Goal: Task Accomplishment & Management: Use online tool/utility

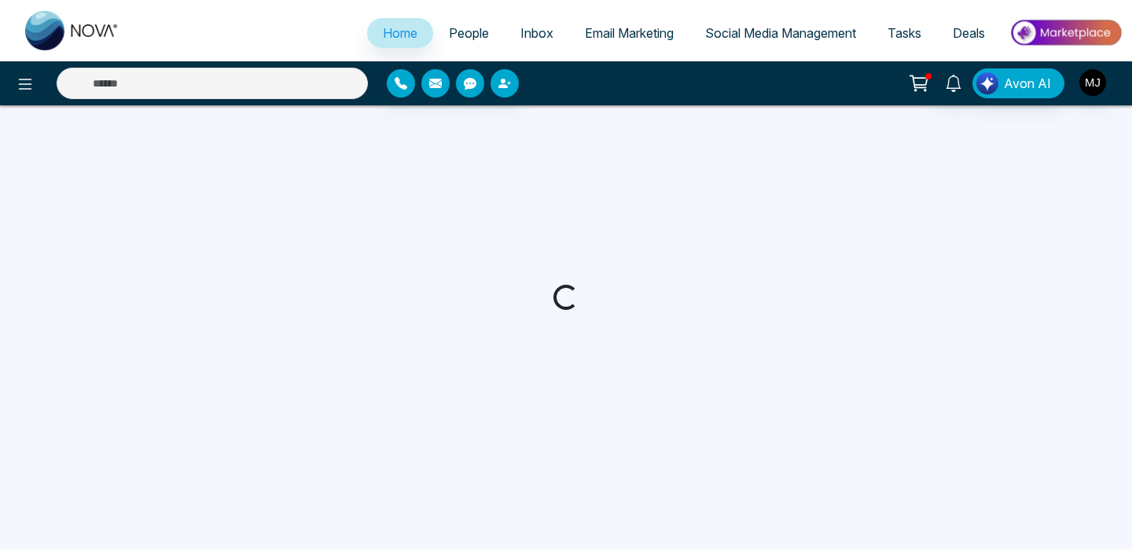
select select "*"
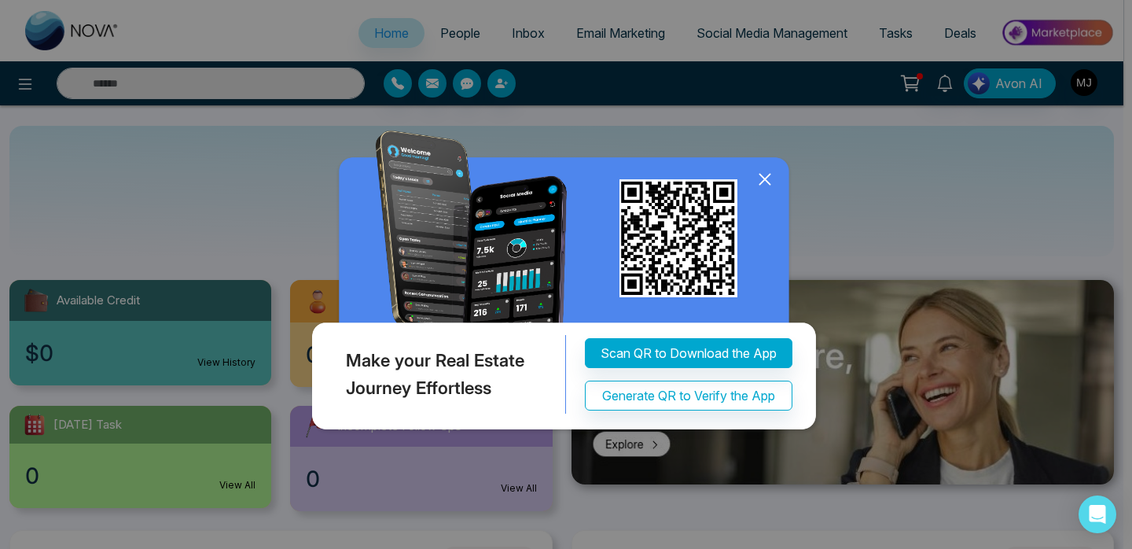
click at [769, 175] on icon at bounding box center [764, 180] width 10 height 10
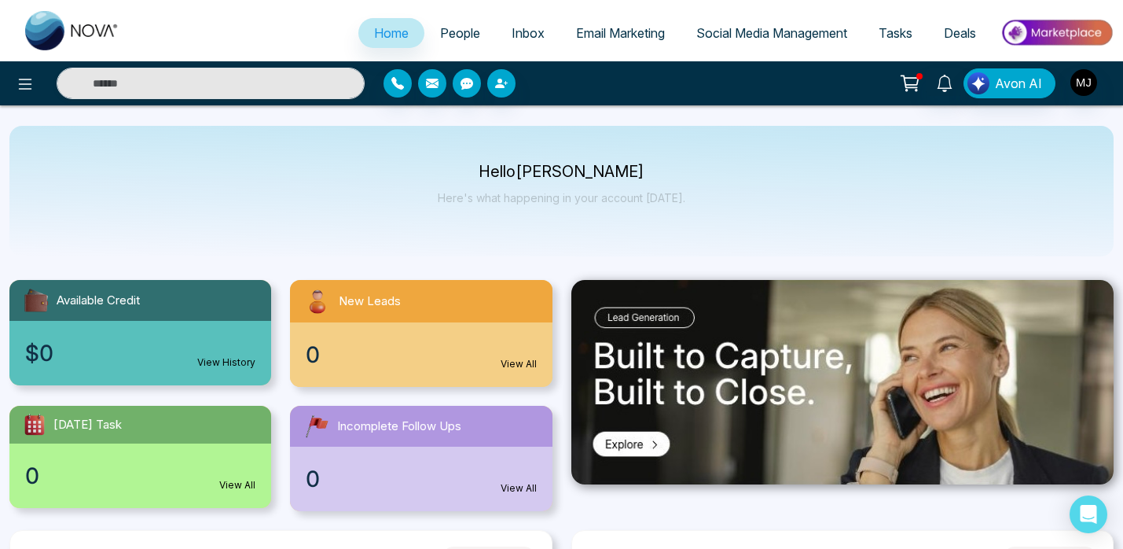
click at [524, 197] on p "Here's what happening in your account [DATE]." at bounding box center [562, 197] width 248 height 13
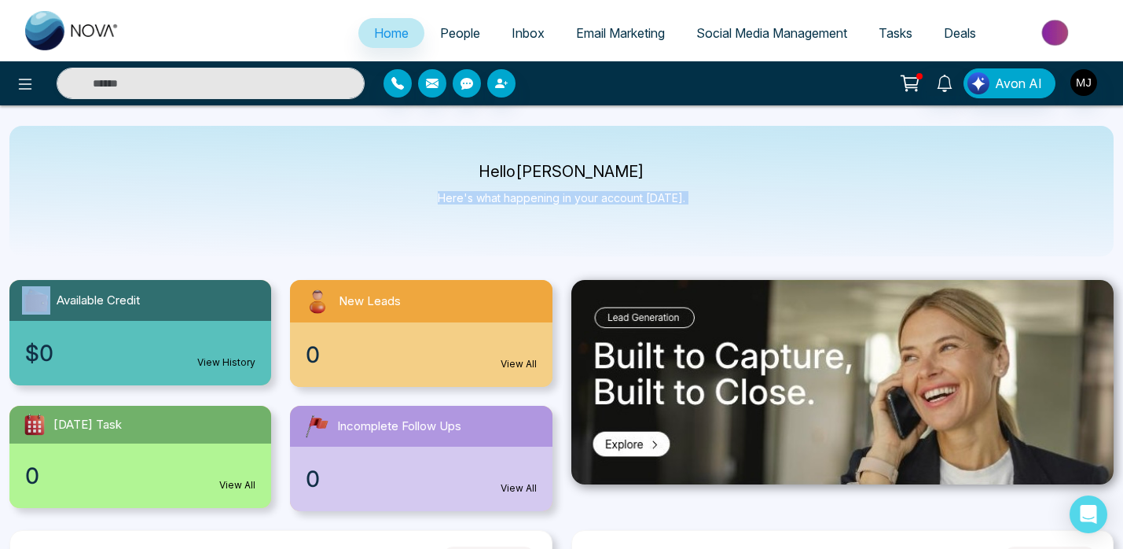
click at [614, 205] on div "Hello [PERSON_NAME] Here's what happening in your account [DATE]." at bounding box center [562, 191] width 248 height 52
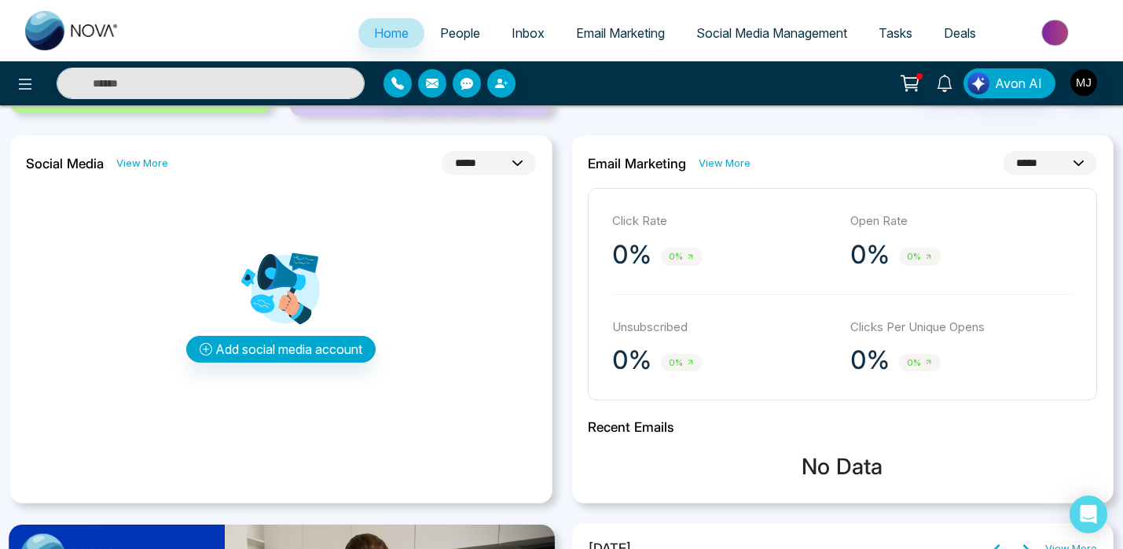
scroll to position [393, 0]
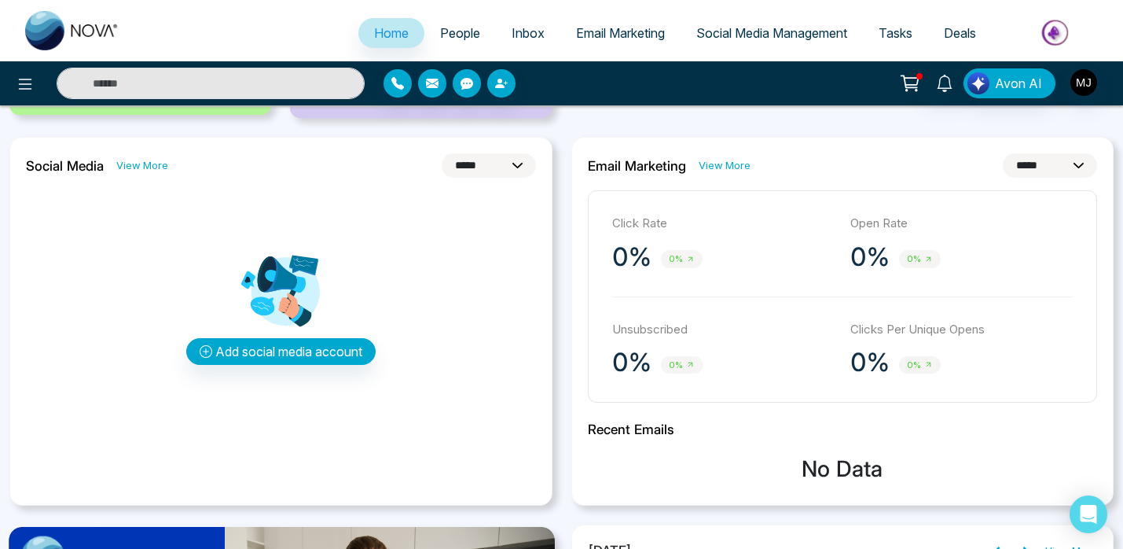
click at [517, 165] on select "**********" at bounding box center [489, 165] width 94 height 24
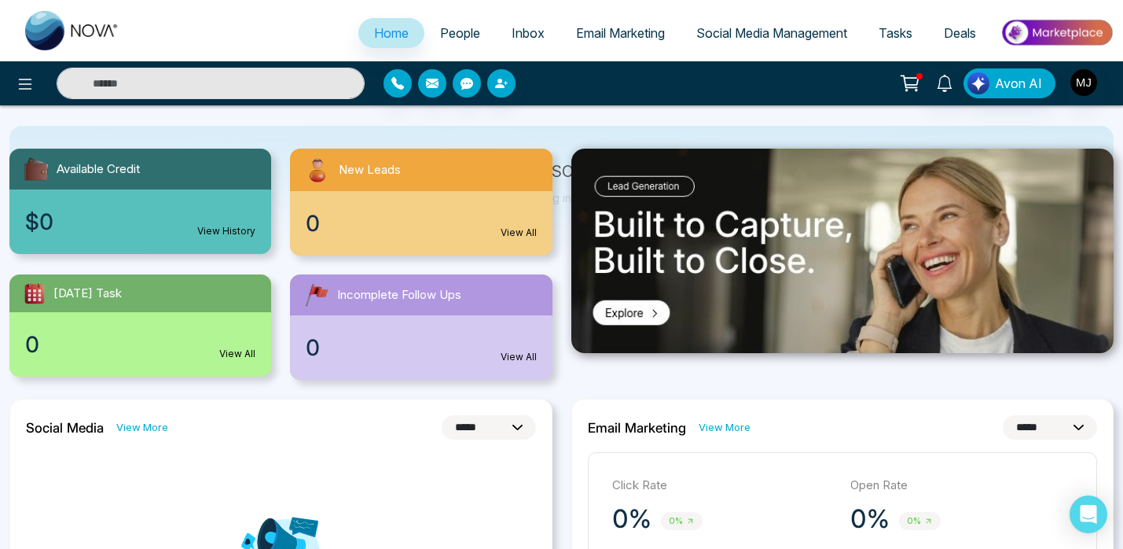
scroll to position [0, 0]
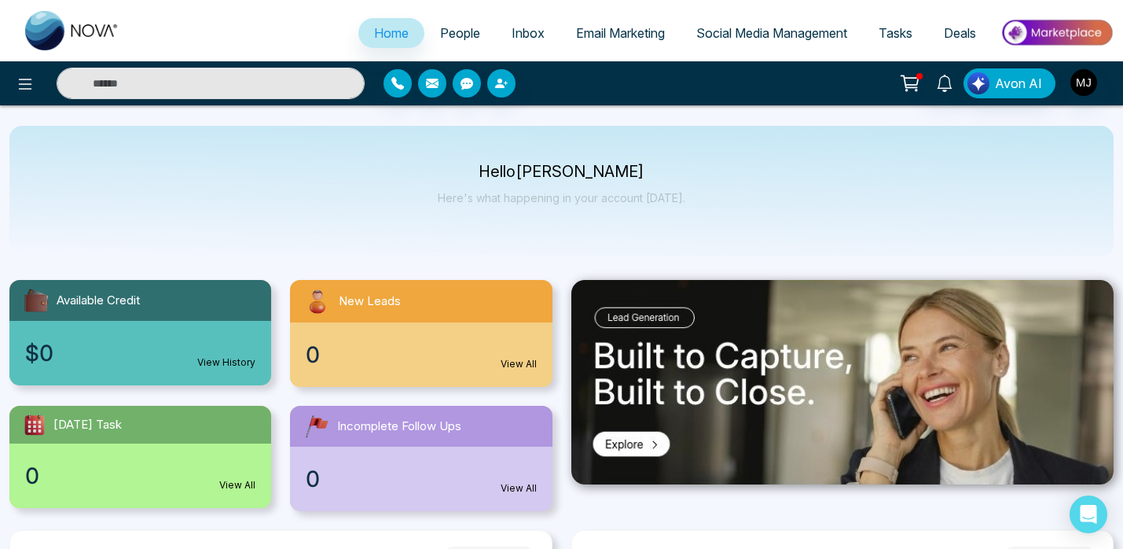
click at [600, 39] on span "Email Marketing" at bounding box center [620, 33] width 89 height 16
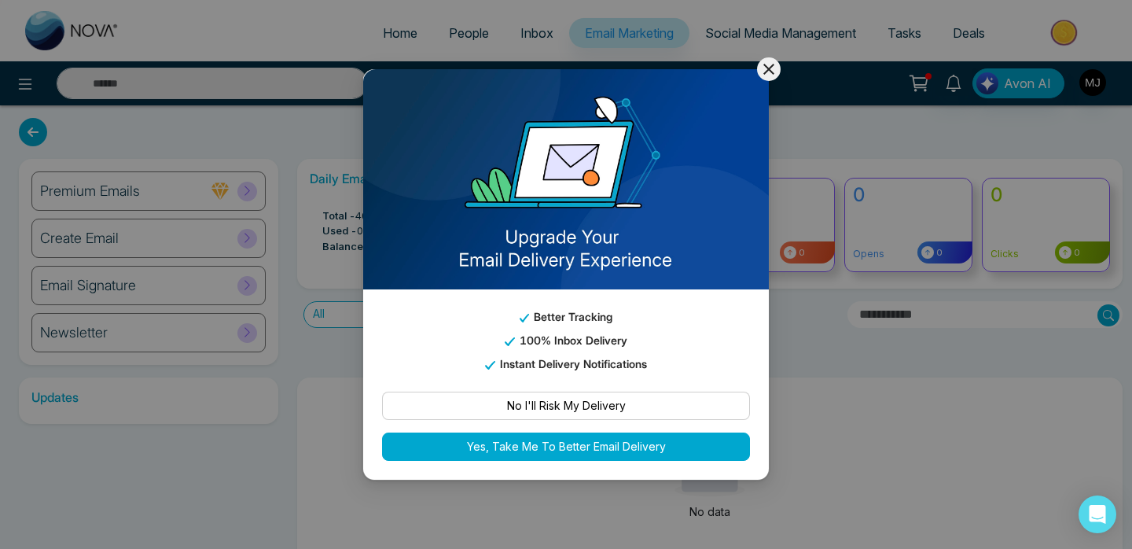
click at [773, 71] on icon at bounding box center [768, 69] width 19 height 19
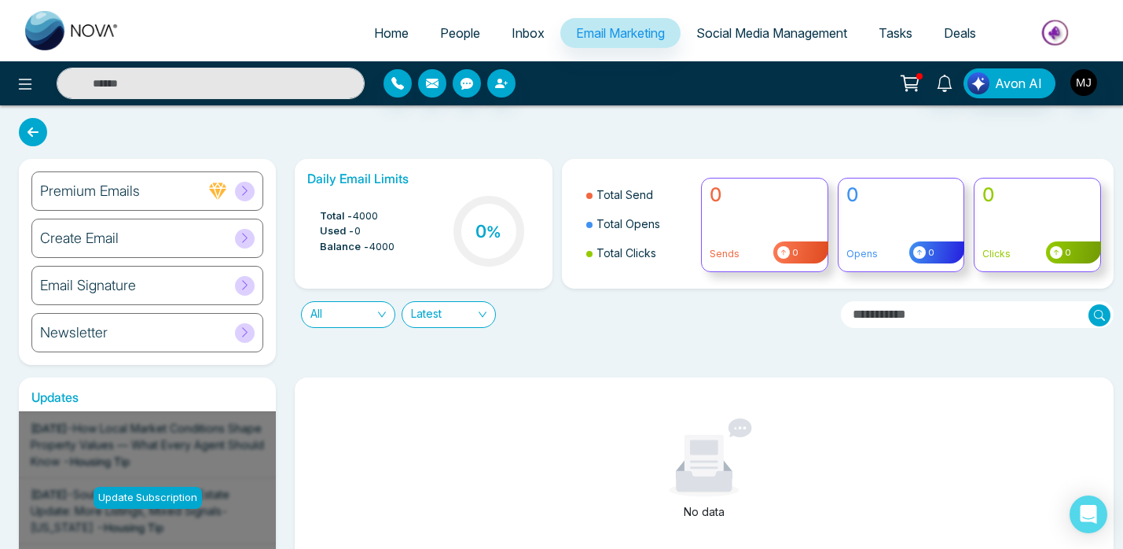
click at [381, 42] on link "Home" at bounding box center [391, 33] width 66 height 30
select select "*"
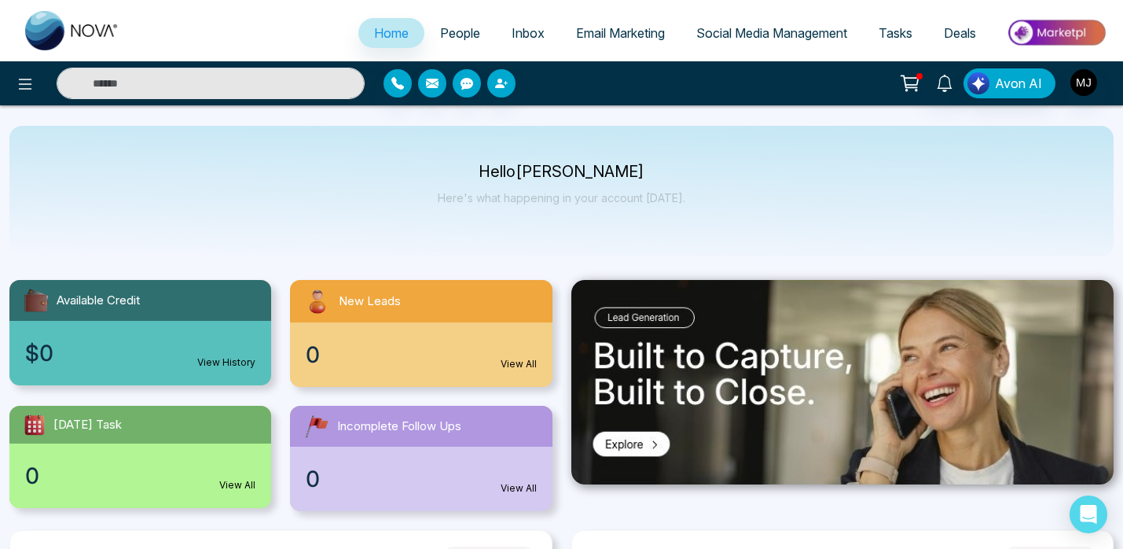
click at [440, 39] on span "People" at bounding box center [460, 33] width 40 height 16
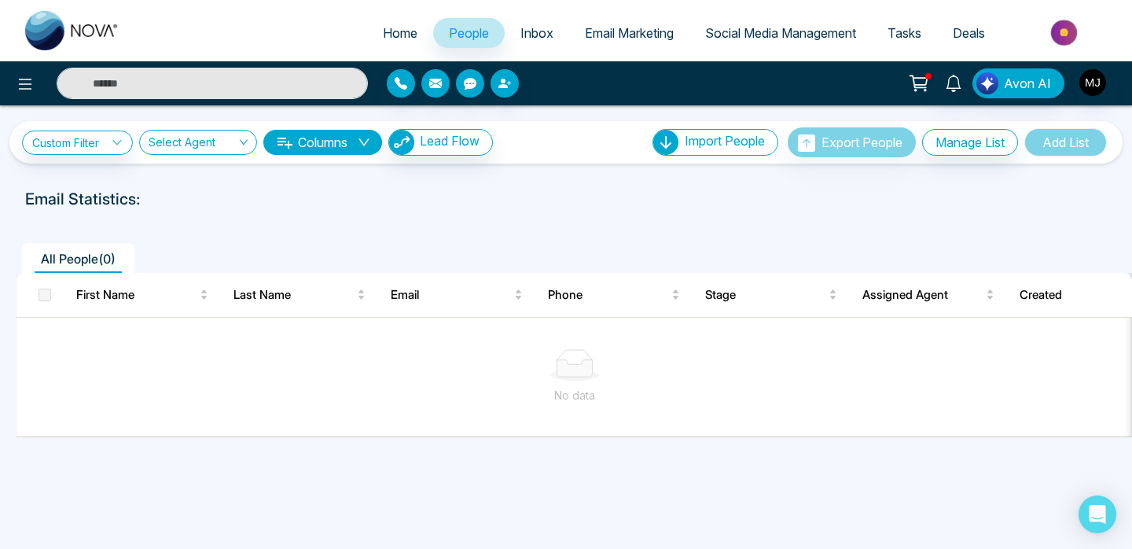
click at [523, 43] on link "Inbox" at bounding box center [537, 33] width 64 height 30
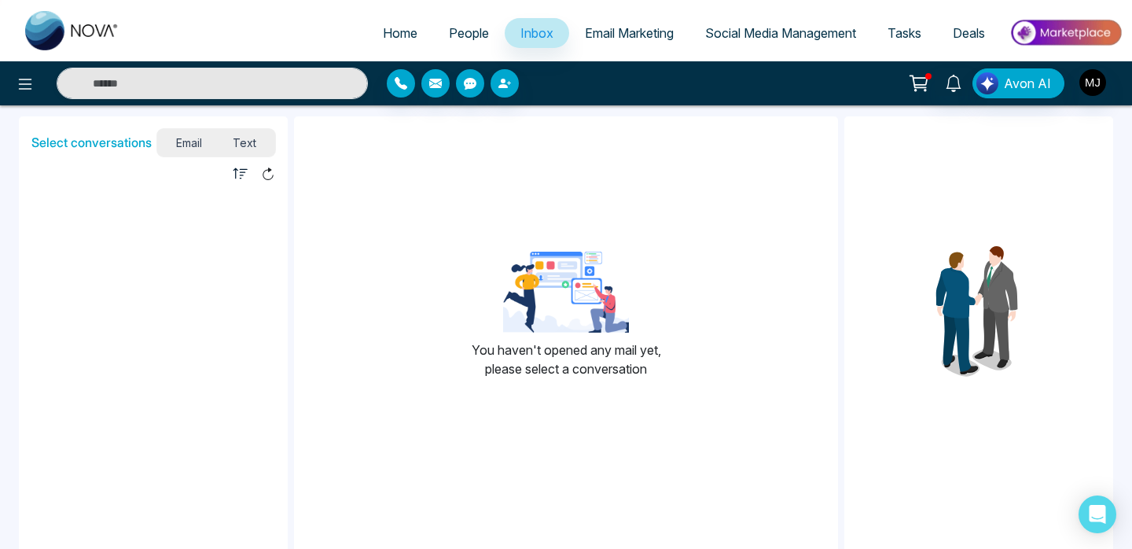
click at [639, 46] on link "Email Marketing" at bounding box center [629, 33] width 120 height 30
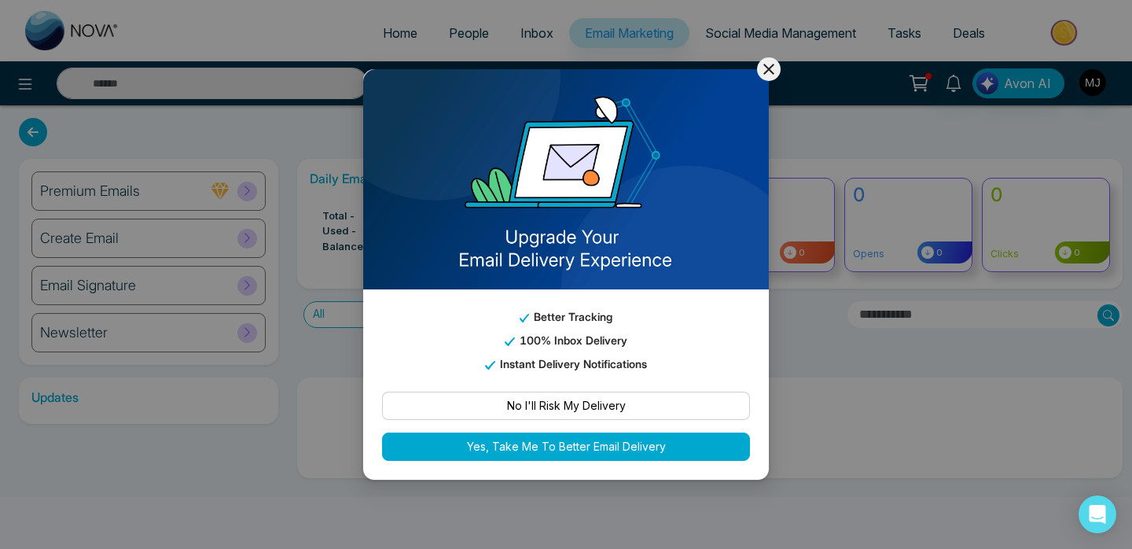
click at [761, 63] on icon at bounding box center [768, 69] width 19 height 19
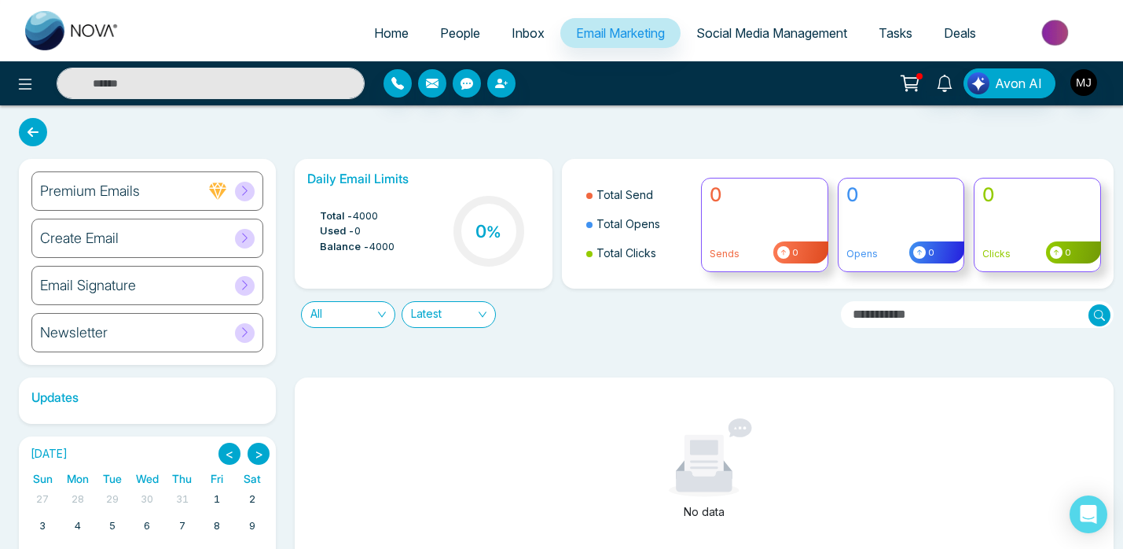
click at [760, 35] on span "Social Media Management" at bounding box center [772, 33] width 151 height 16
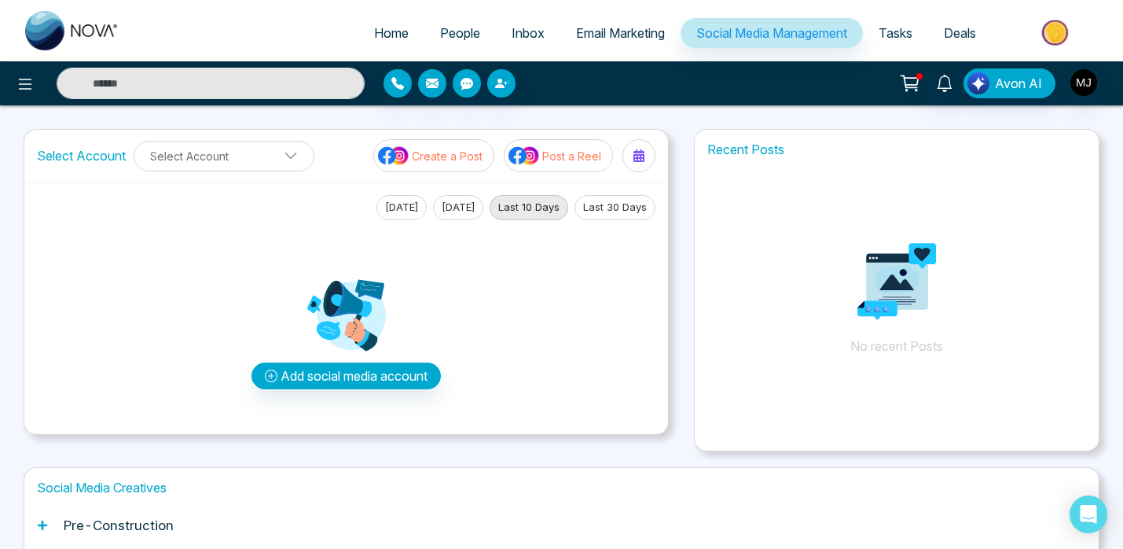
click at [468, 204] on button "[DATE]" at bounding box center [458, 207] width 50 height 25
click at [391, 207] on button "[DATE]" at bounding box center [402, 207] width 50 height 25
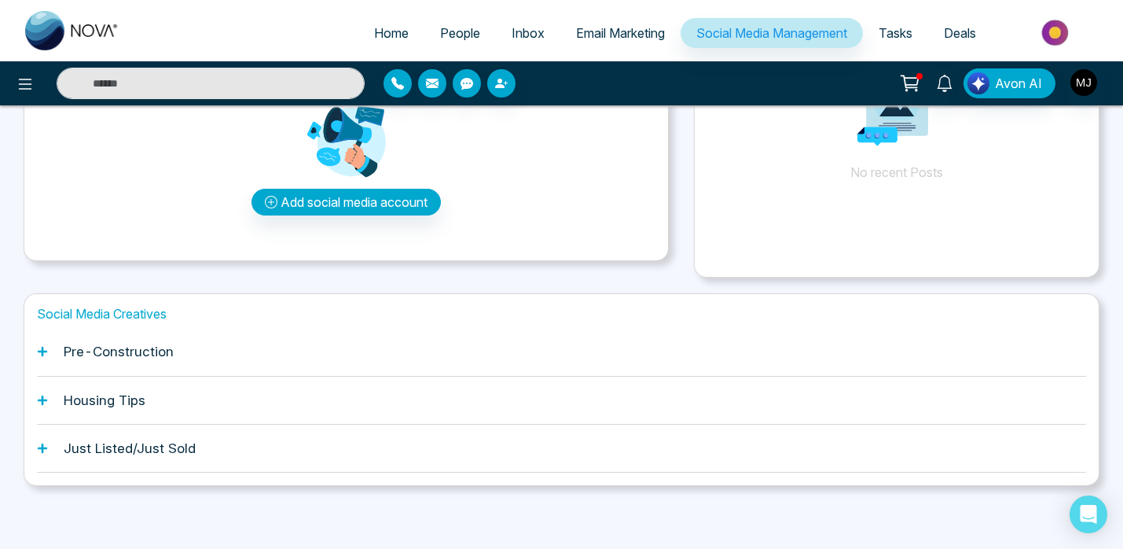
click at [206, 345] on div "Pre-Construction" at bounding box center [561, 352] width 1049 height 48
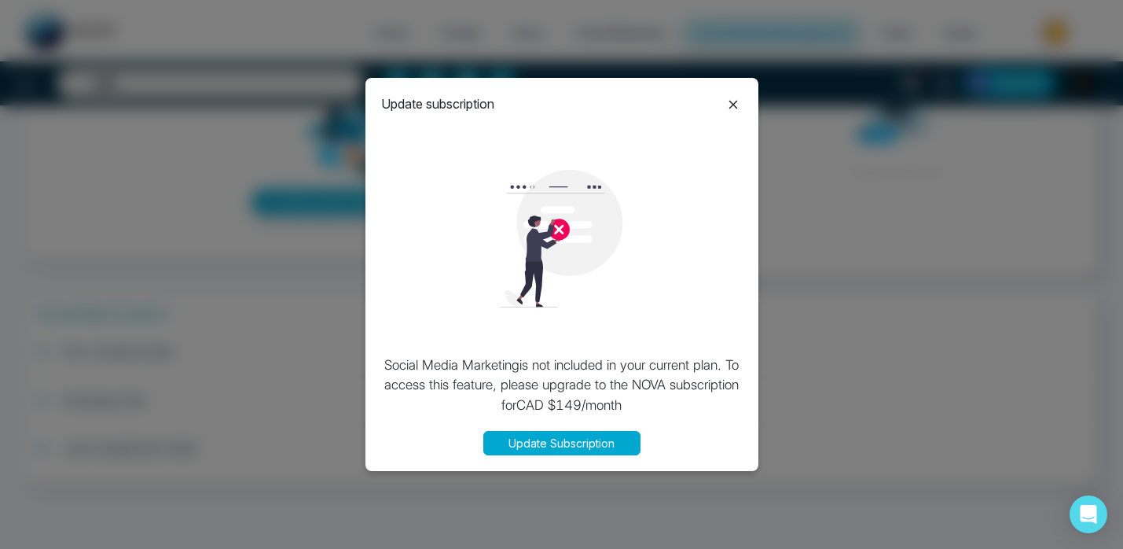
click at [537, 376] on p "Social Media Marketing is not included in your current plan. To access this fea…" at bounding box center [562, 385] width 362 height 61
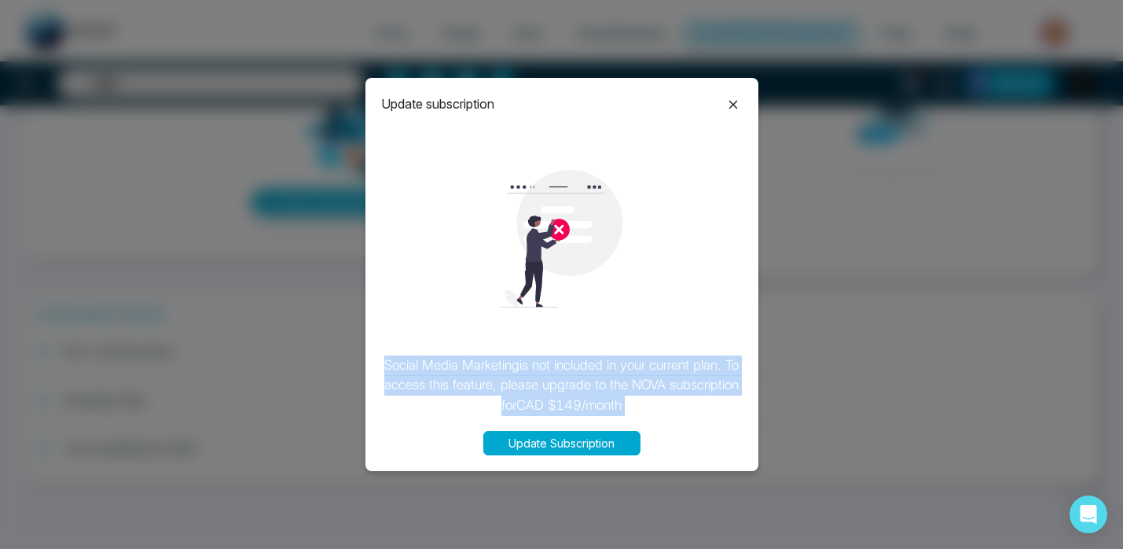
click at [619, 375] on p "Social Media Marketing is not included in your current plan. To access this fea…" at bounding box center [562, 385] width 362 height 61
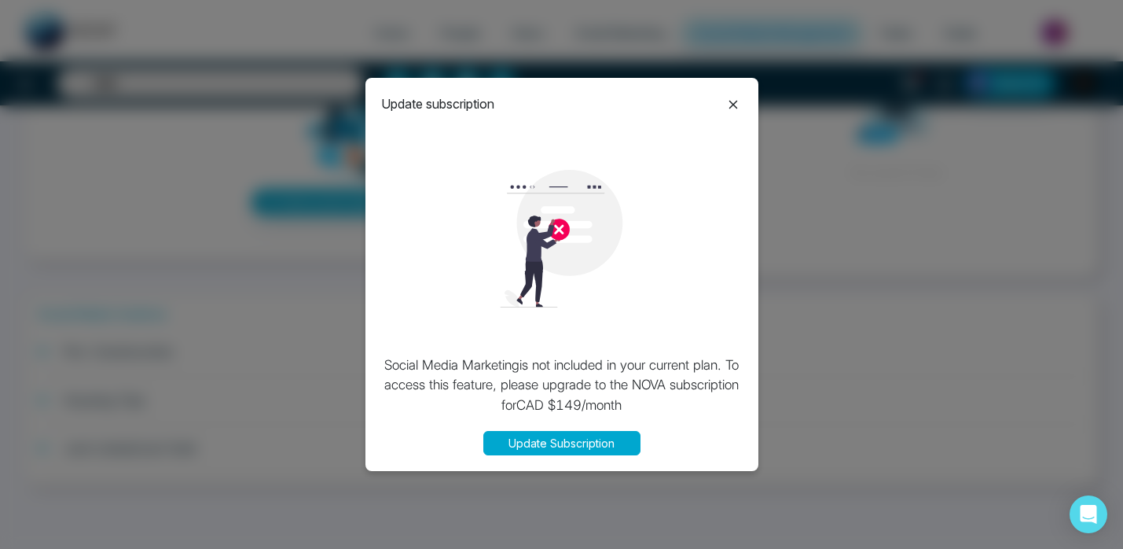
click at [729, 106] on icon at bounding box center [733, 104] width 19 height 19
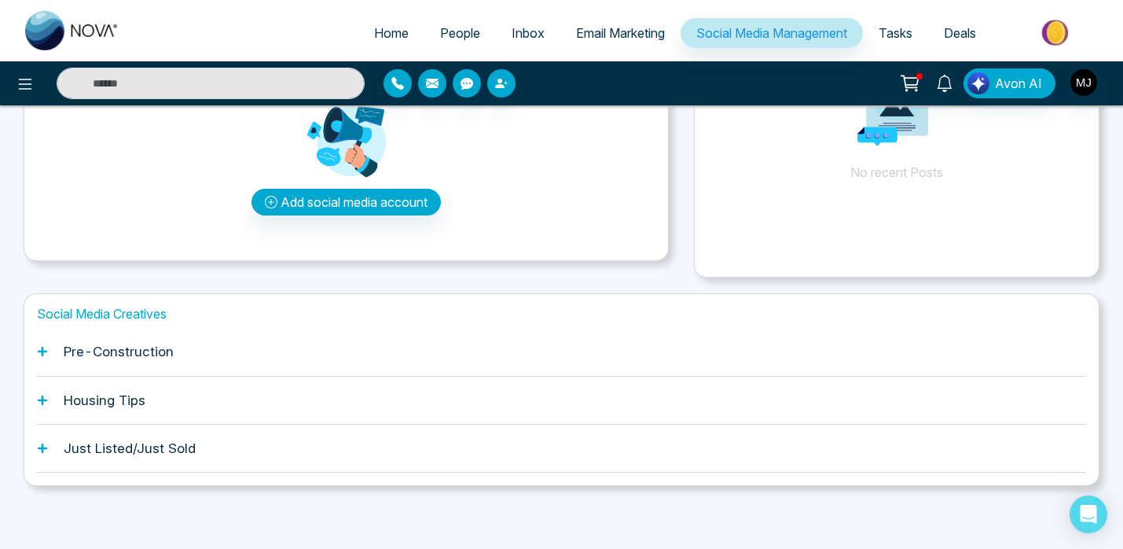
click at [242, 400] on div "Housing Tips" at bounding box center [561, 401] width 1049 height 48
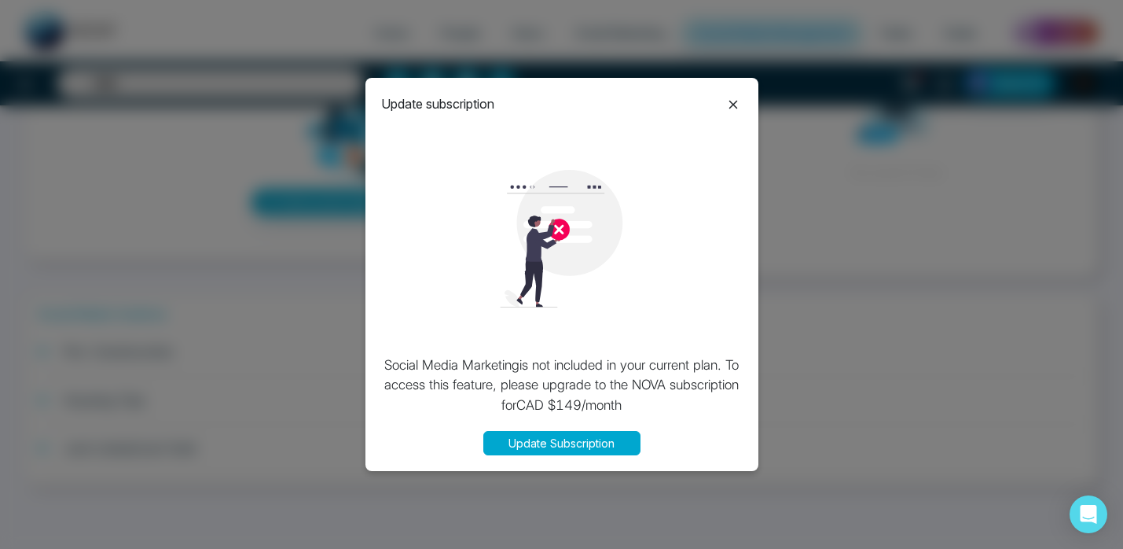
click at [731, 99] on icon at bounding box center [733, 104] width 19 height 19
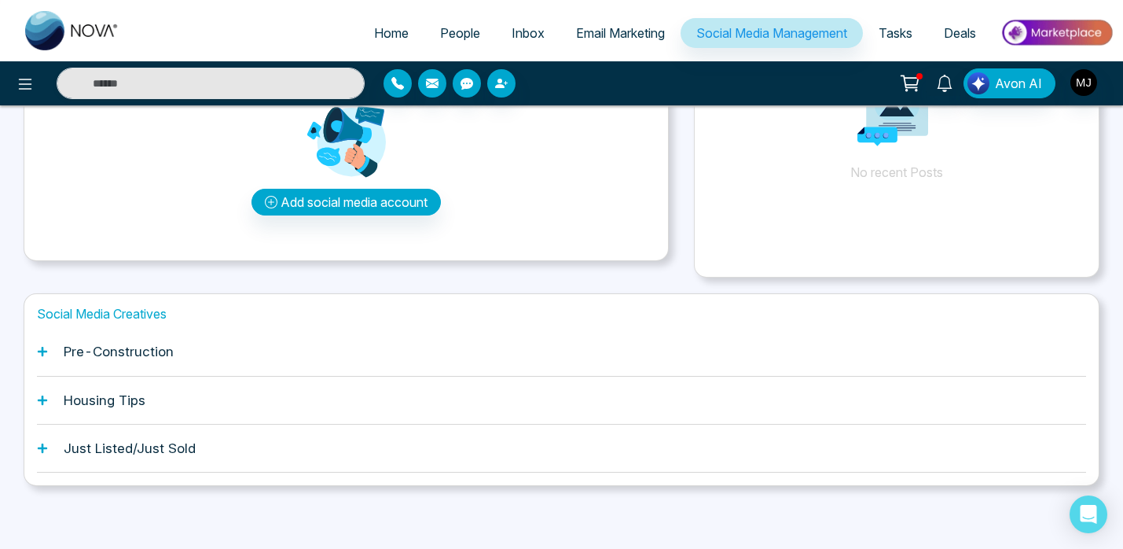
scroll to position [0, 0]
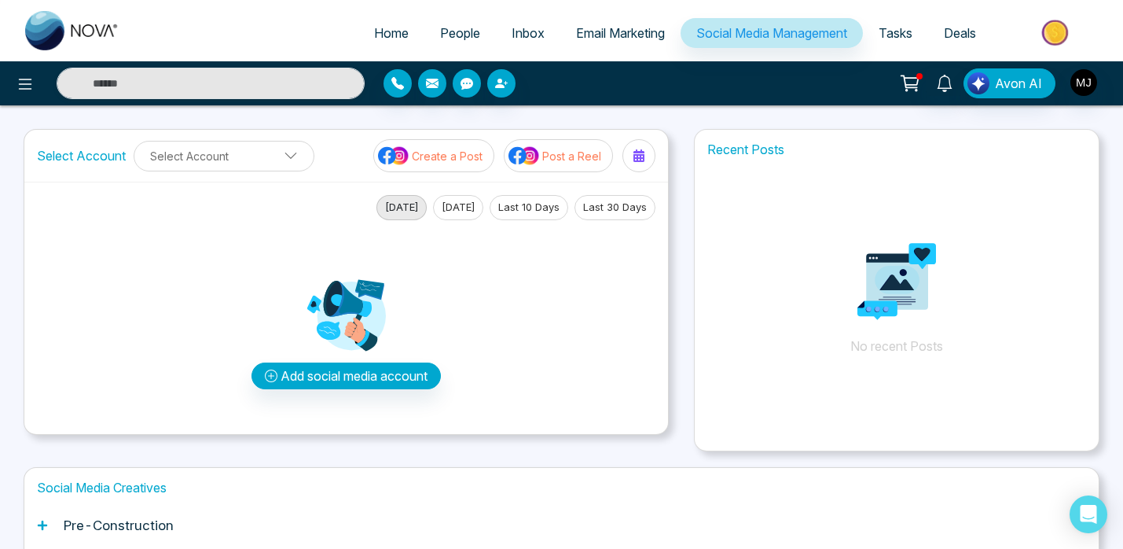
click at [904, 38] on span "Tasks" at bounding box center [896, 33] width 34 height 16
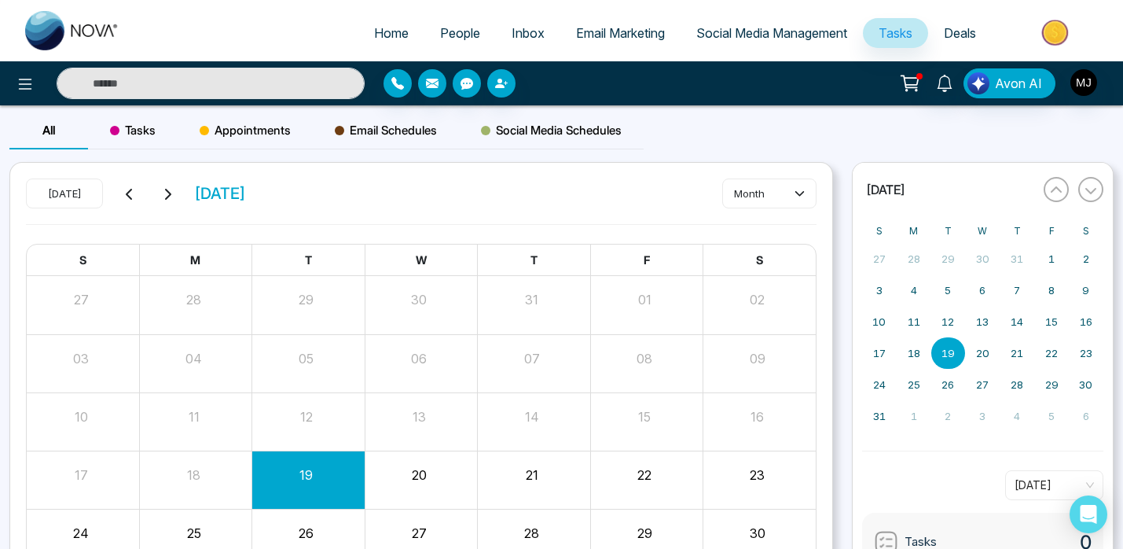
click at [957, 38] on span "Deals" at bounding box center [960, 33] width 32 height 16
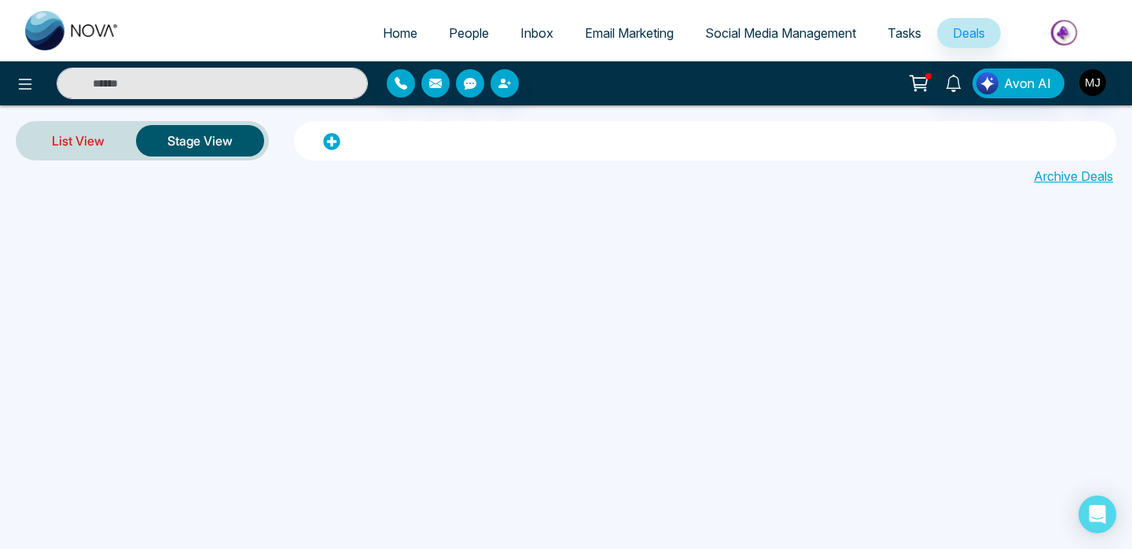
click at [108, 148] on link "List View" at bounding box center [78, 141] width 116 height 38
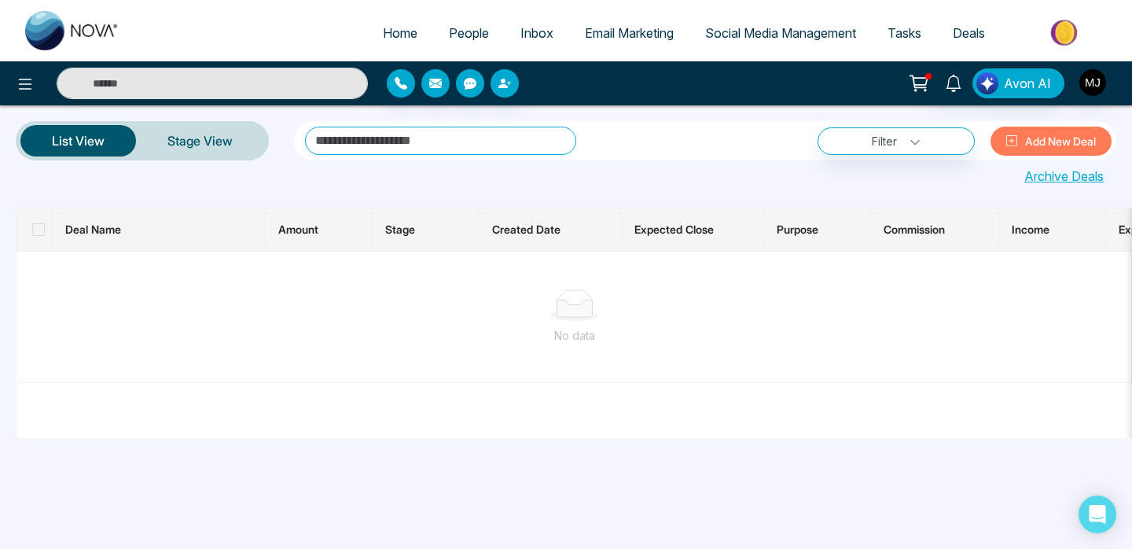
click at [398, 30] on span "Home" at bounding box center [400, 33] width 35 height 16
select select "*"
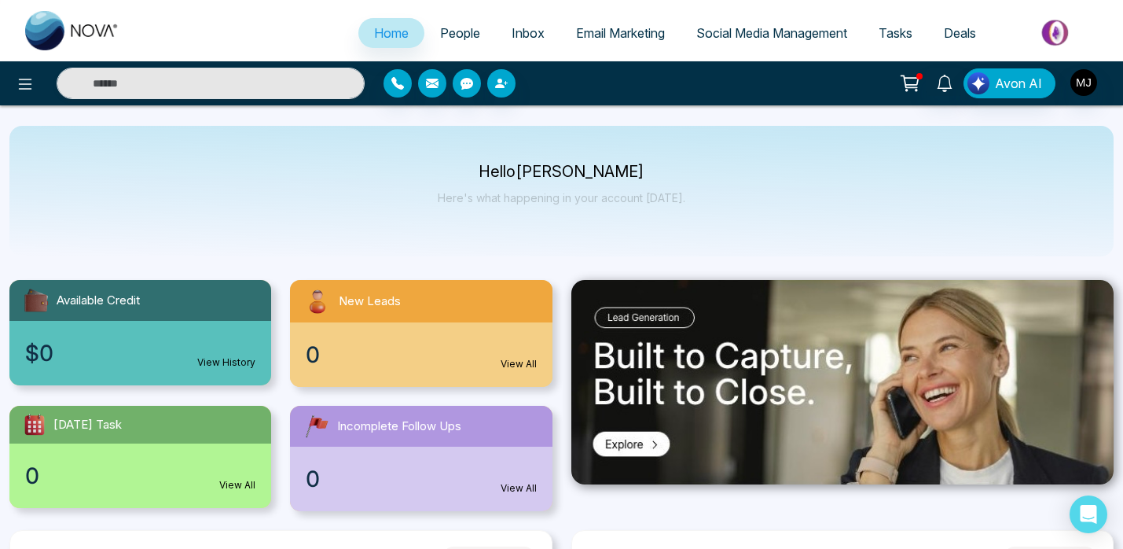
click at [573, 178] on p "Hello [PERSON_NAME]" at bounding box center [562, 171] width 248 height 13
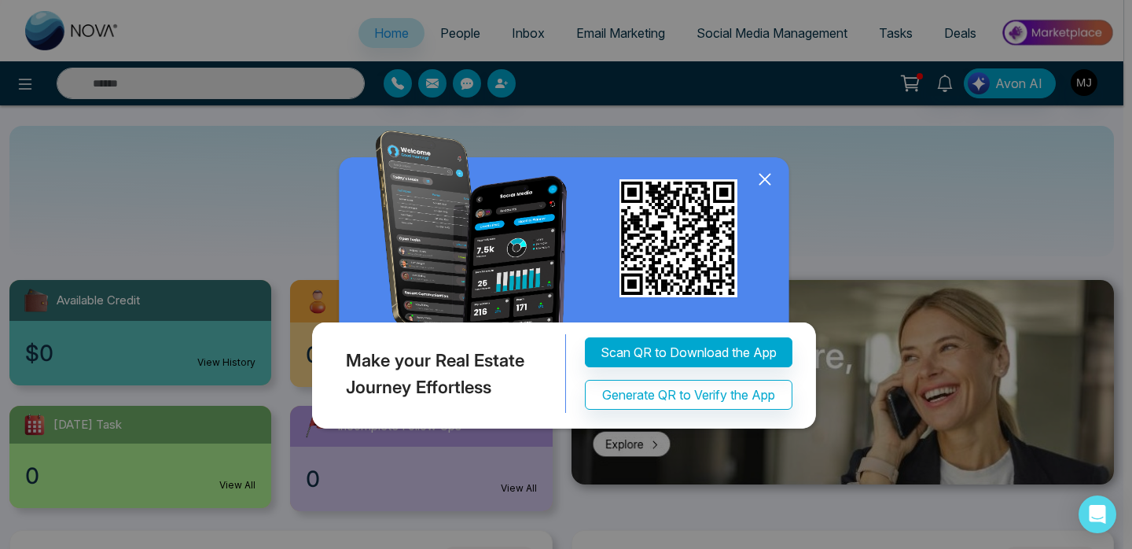
click at [563, 202] on img at bounding box center [566, 283] width 516 height 306
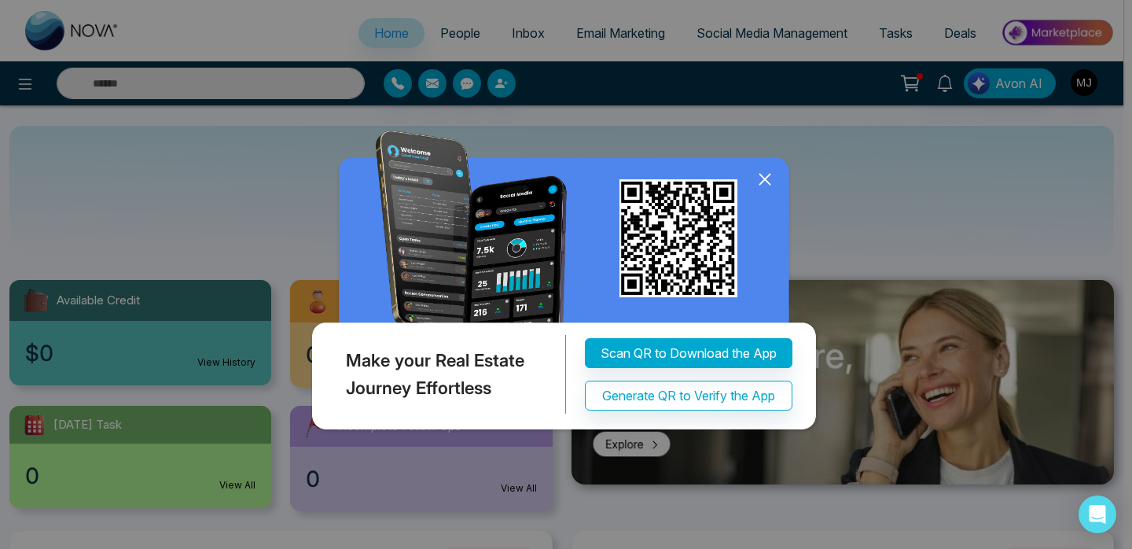
click at [563, 202] on img at bounding box center [566, 283] width 516 height 306
click at [769, 175] on icon at bounding box center [764, 180] width 10 height 10
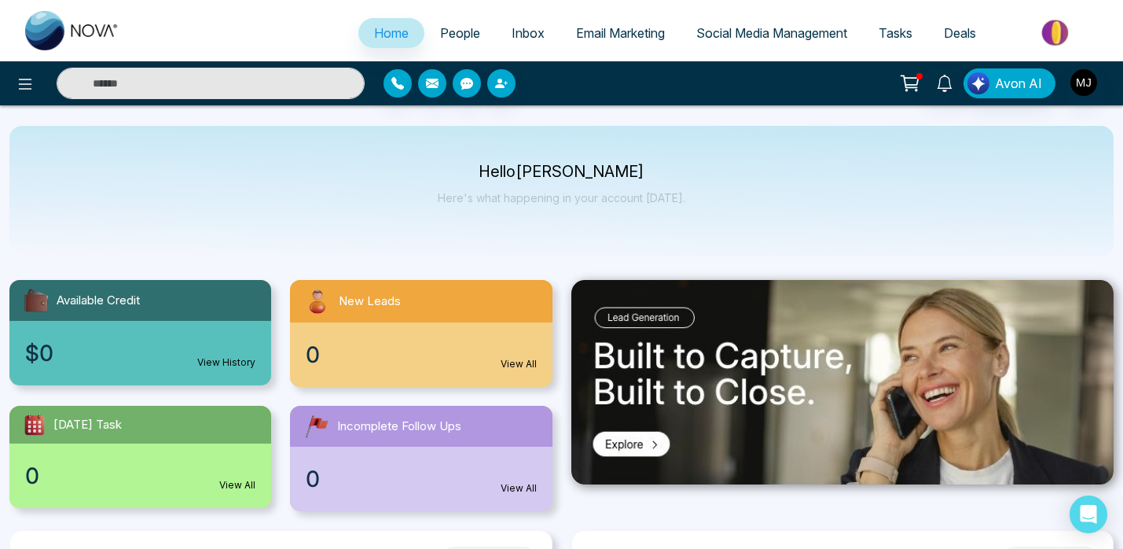
click at [545, 196] on p "Here's what happening in your account [DATE]." at bounding box center [562, 197] width 248 height 13
click at [665, 208] on div "Hello [PERSON_NAME] Here's what happening in your account [DATE]." at bounding box center [562, 191] width 248 height 52
click at [1084, 94] on img "button" at bounding box center [1084, 82] width 27 height 27
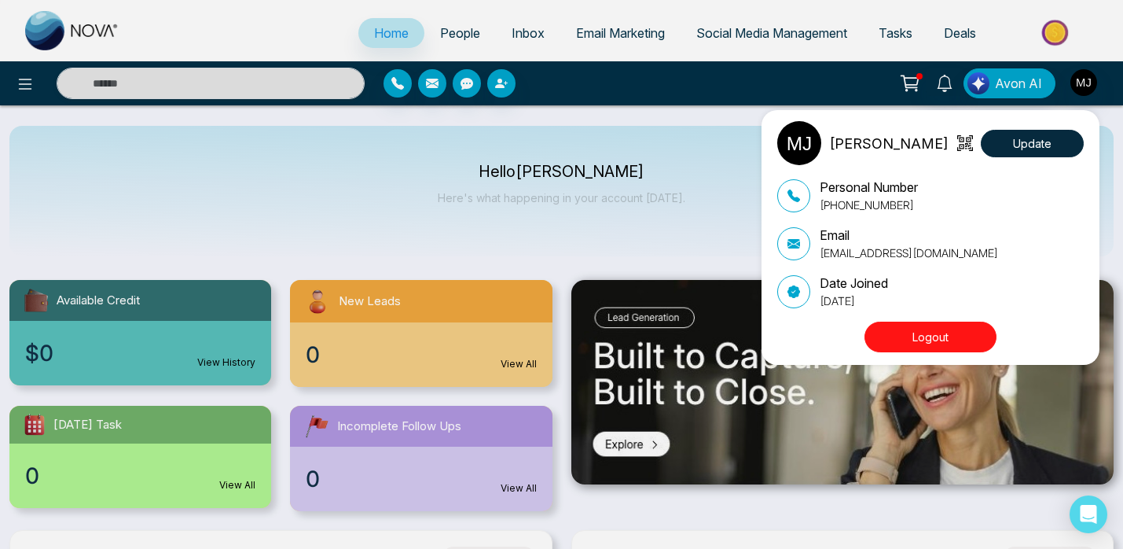
click at [733, 108] on div "[PERSON_NAME][DEMOGRAPHIC_DATA] Update Personal Number [PHONE_NUMBER] Email [EM…" at bounding box center [561, 274] width 1123 height 549
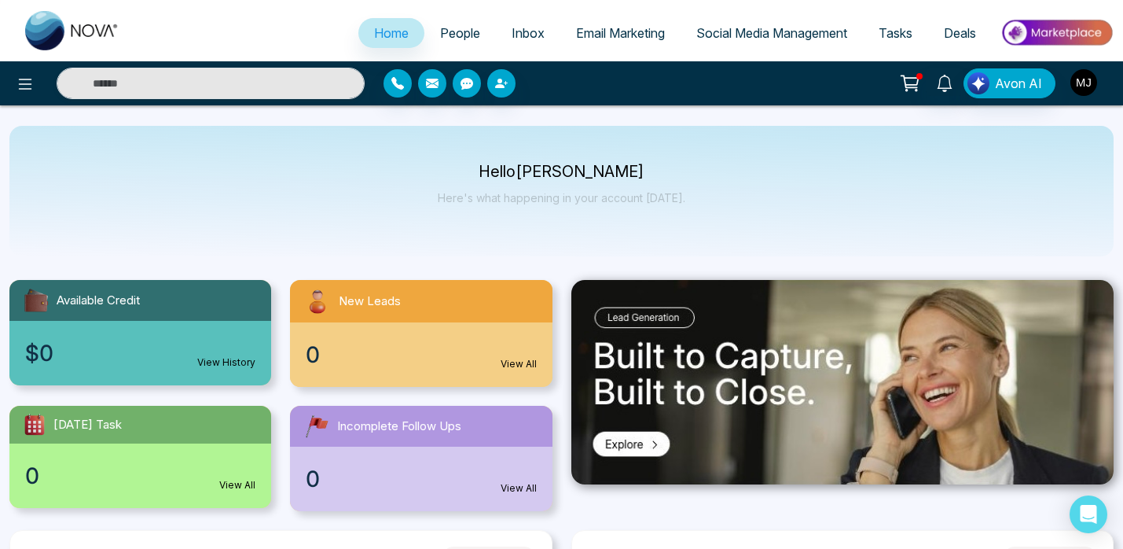
click at [1082, 79] on img "button" at bounding box center [1084, 82] width 27 height 27
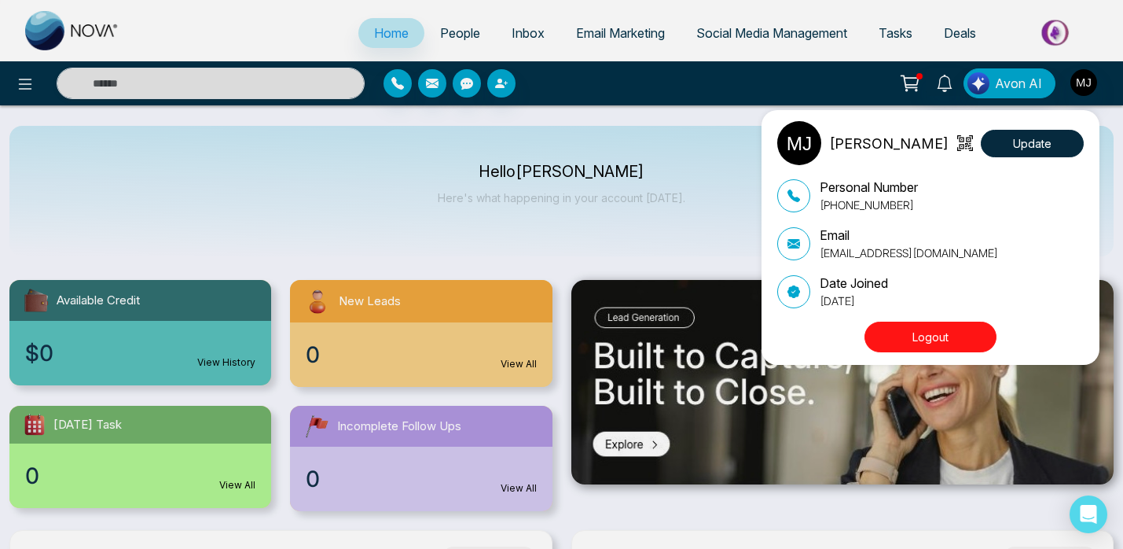
click at [718, 116] on div "[PERSON_NAME][DEMOGRAPHIC_DATA] Update Personal Number [PHONE_NUMBER] Email [EM…" at bounding box center [561, 274] width 1123 height 549
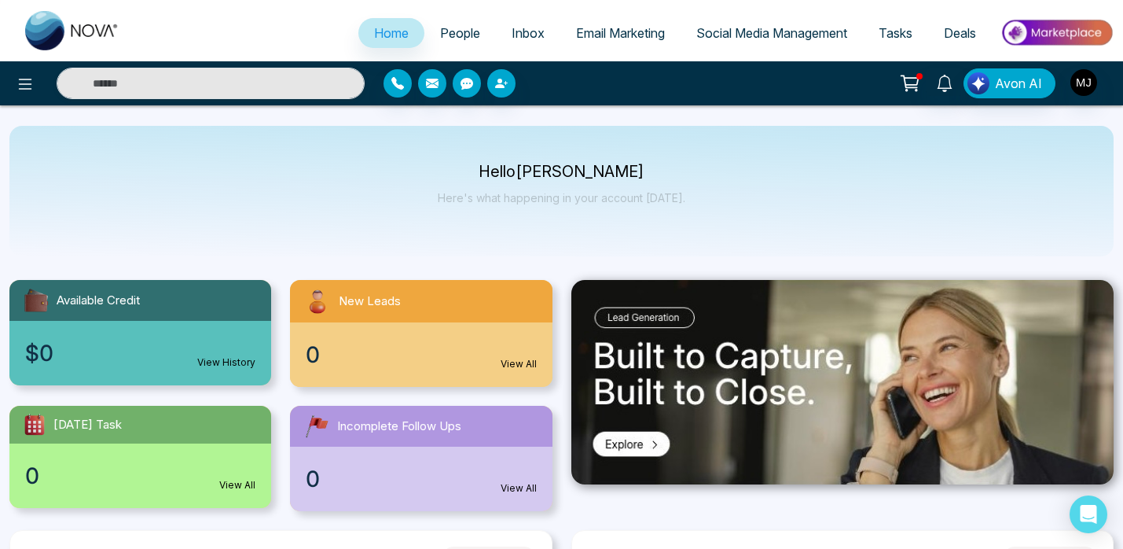
click at [19, 98] on div at bounding box center [187, 83] width 374 height 31
click at [22, 86] on icon at bounding box center [25, 84] width 19 height 19
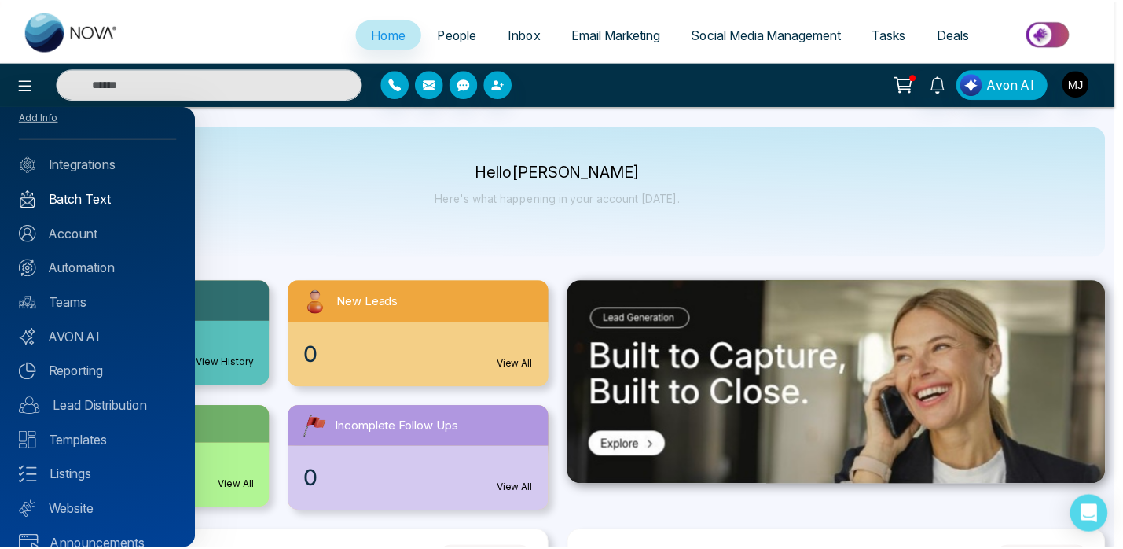
scroll to position [87, 0]
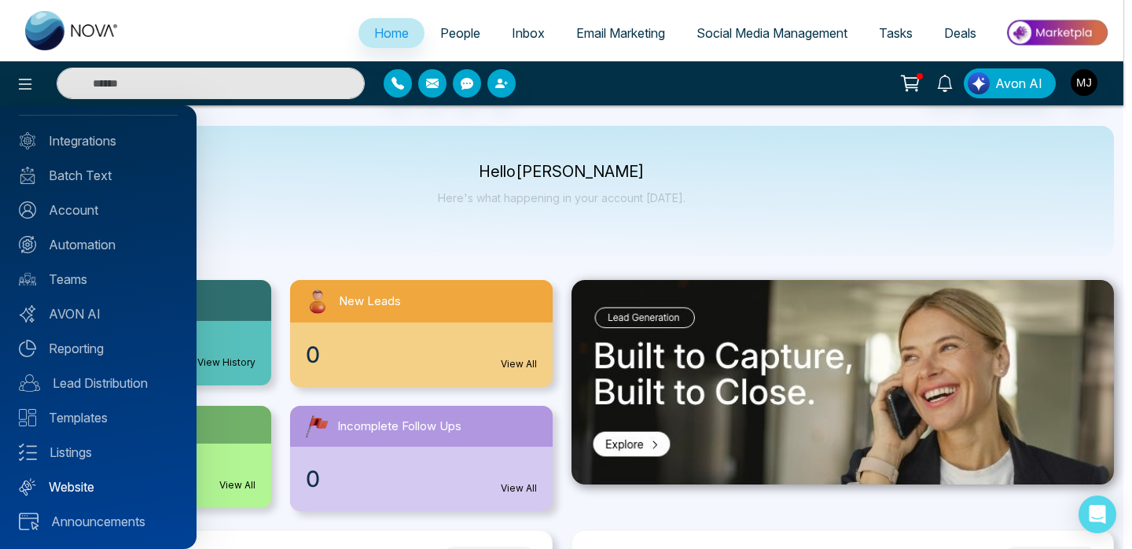
click at [77, 481] on link "Website" at bounding box center [98, 486] width 159 height 19
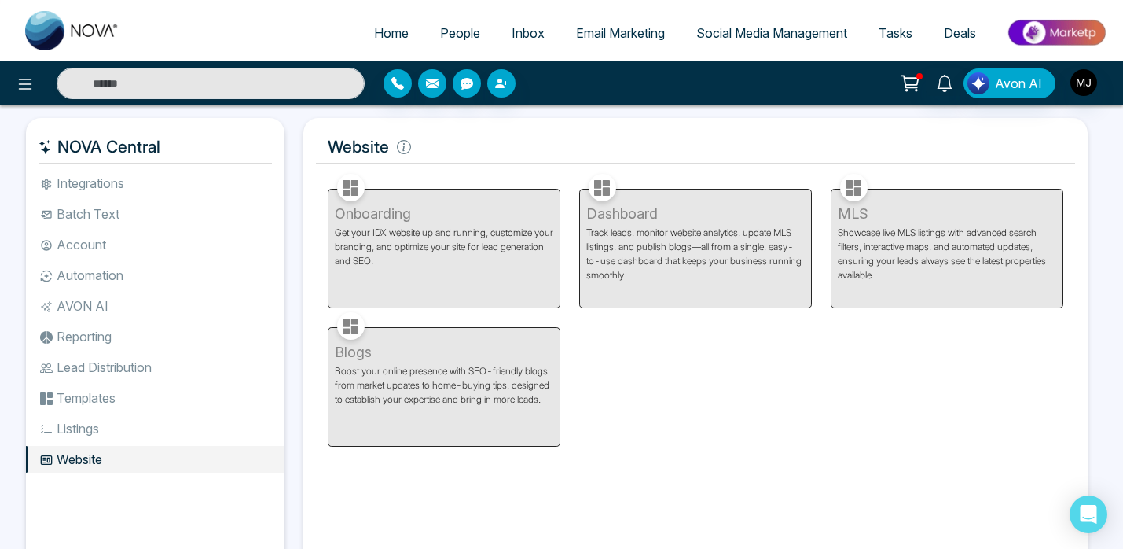
click at [968, 248] on div "MLS Showcase live MLS listings with advanced search filters, interactive maps, …" at bounding box center [948, 239] width 252 height 138
click at [918, 237] on div "MLS Showcase live MLS listings with advanced search filters, interactive maps, …" at bounding box center [948, 239] width 252 height 138
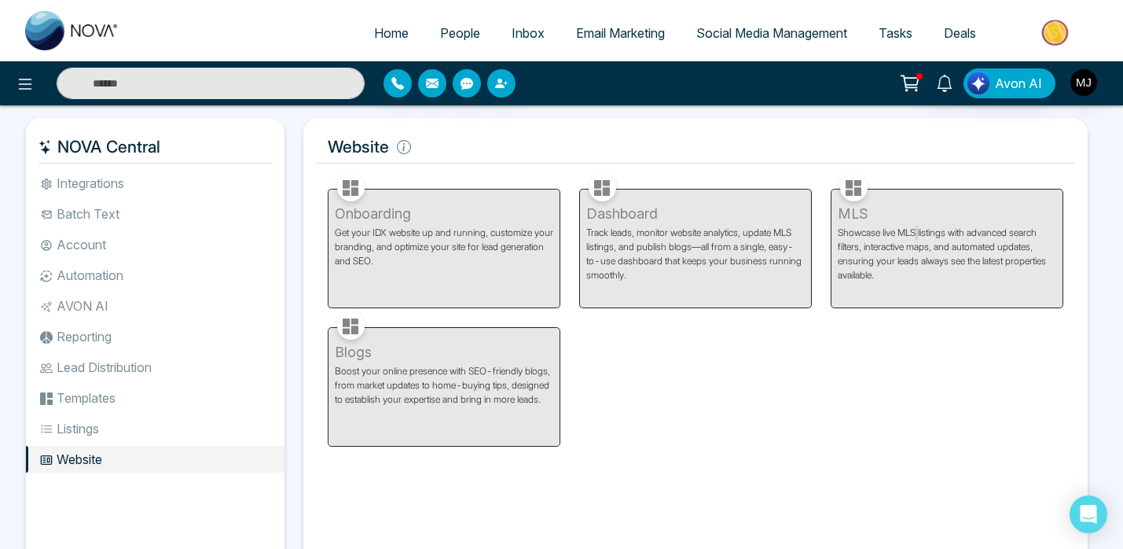
click at [918, 237] on div "MLS Showcase live MLS listings with advanced search filters, interactive maps, …" at bounding box center [948, 239] width 252 height 138
click at [902, 221] on div "MLS Showcase live MLS listings with advanced search filters, interactive maps, …" at bounding box center [948, 239] width 252 height 138
click at [898, 210] on div "MLS Showcase live MLS listings with advanced search filters, interactive maps, …" at bounding box center [948, 239] width 252 height 138
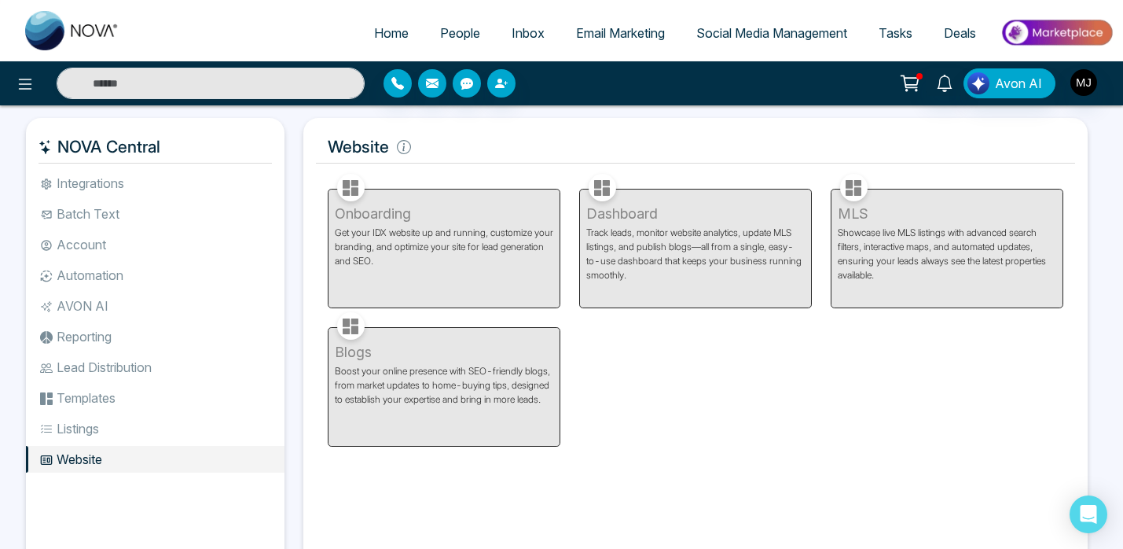
click at [898, 210] on div "MLS Showcase live MLS listings with advanced search filters, interactive maps, …" at bounding box center [948, 239] width 252 height 138
click at [907, 230] on div "MLS Showcase live MLS listings with advanced search filters, interactive maps, …" at bounding box center [948, 239] width 252 height 138
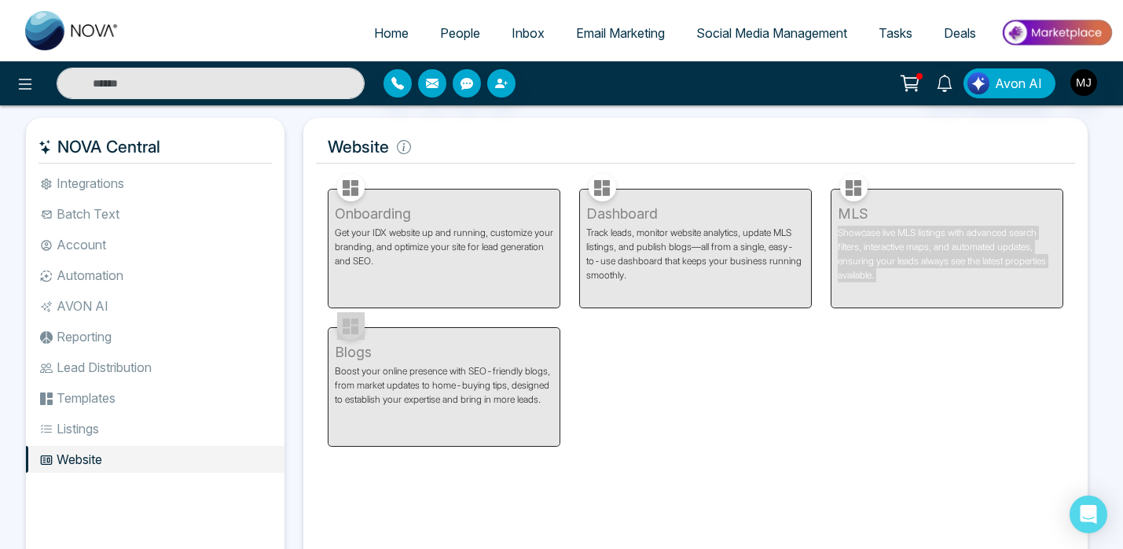
click at [921, 261] on div "MLS Showcase live MLS listings with advanced search filters, interactive maps, …" at bounding box center [948, 239] width 252 height 138
click at [746, 255] on div "Dashboard Track leads, monitor website analytics, update MLS listings, and publ…" at bounding box center [696, 239] width 252 height 138
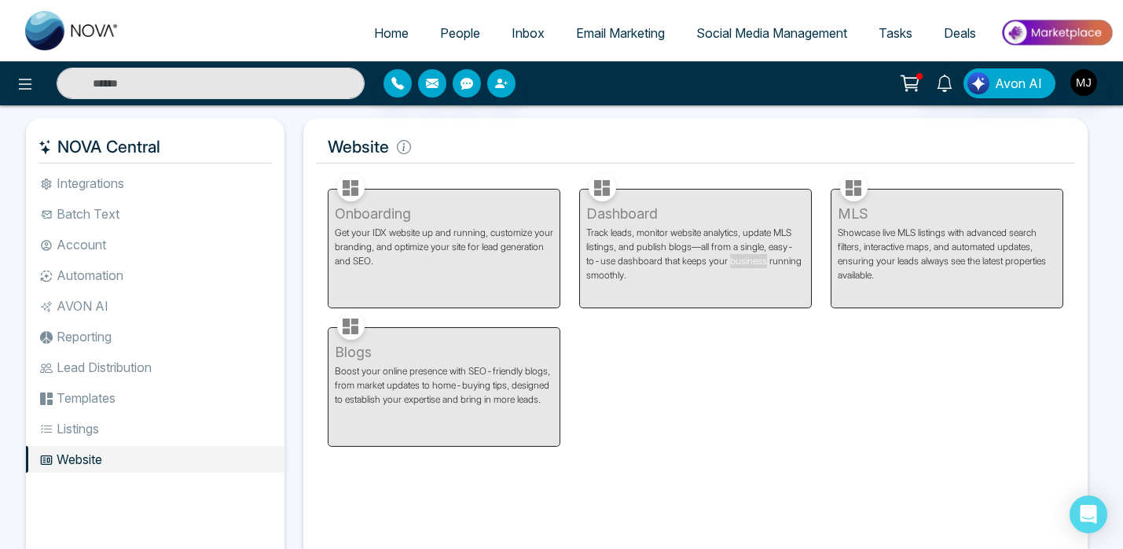
click at [746, 255] on div "Dashboard Track leads, monitor website analytics, update MLS listings, and publ…" at bounding box center [696, 239] width 252 height 138
click at [502, 258] on div "Onboarding Get your IDX website up and running, customize your branding, and op…" at bounding box center [444, 239] width 252 height 138
click at [500, 360] on div "Blogs Boost your online presence with SEO-friendly blogs, from market updates t…" at bounding box center [444, 377] width 252 height 138
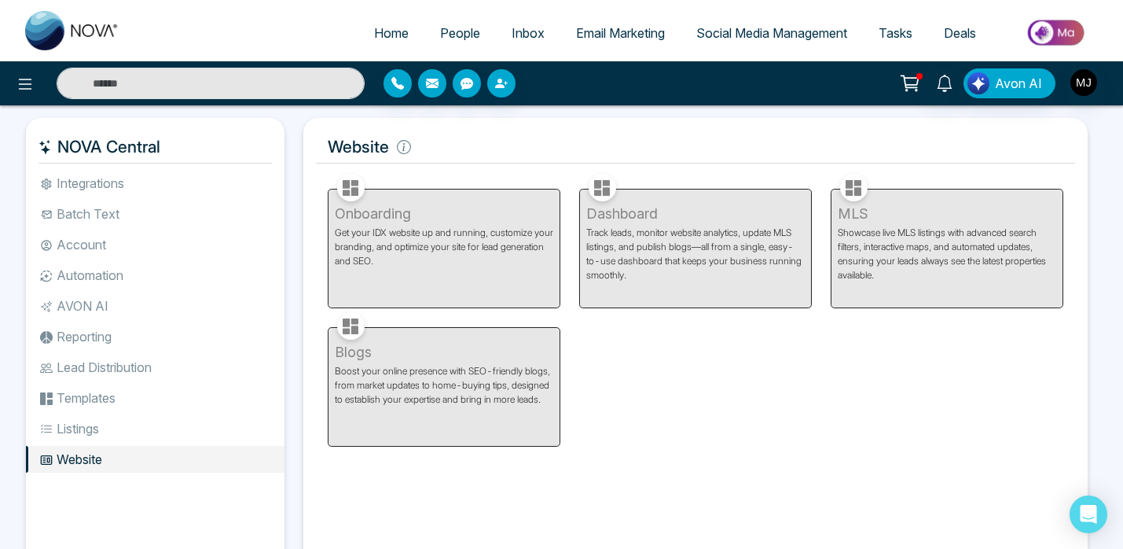
click at [500, 360] on div "Blogs Boost your online presence with SEO-friendly blogs, from market updates t…" at bounding box center [444, 377] width 252 height 138
click at [505, 379] on div "Blogs Boost your online presence with SEO-friendly blogs, from market updates t…" at bounding box center [444, 377] width 252 height 138
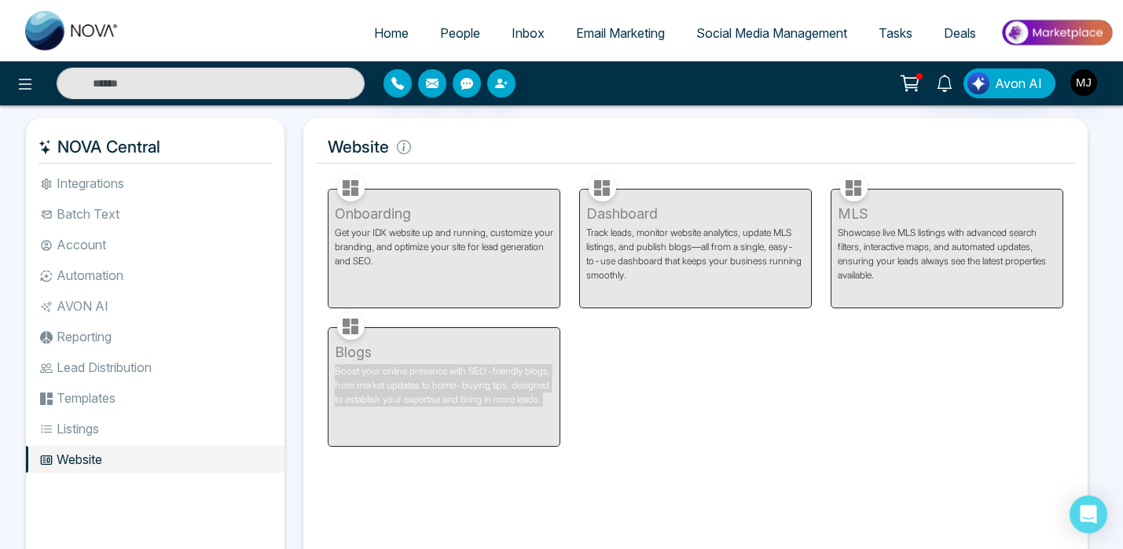
click at [535, 419] on div "Blogs Boost your online presence with SEO-friendly blogs, from market updates t…" at bounding box center [444, 377] width 252 height 138
click at [106, 428] on li "Listings" at bounding box center [155, 428] width 259 height 27
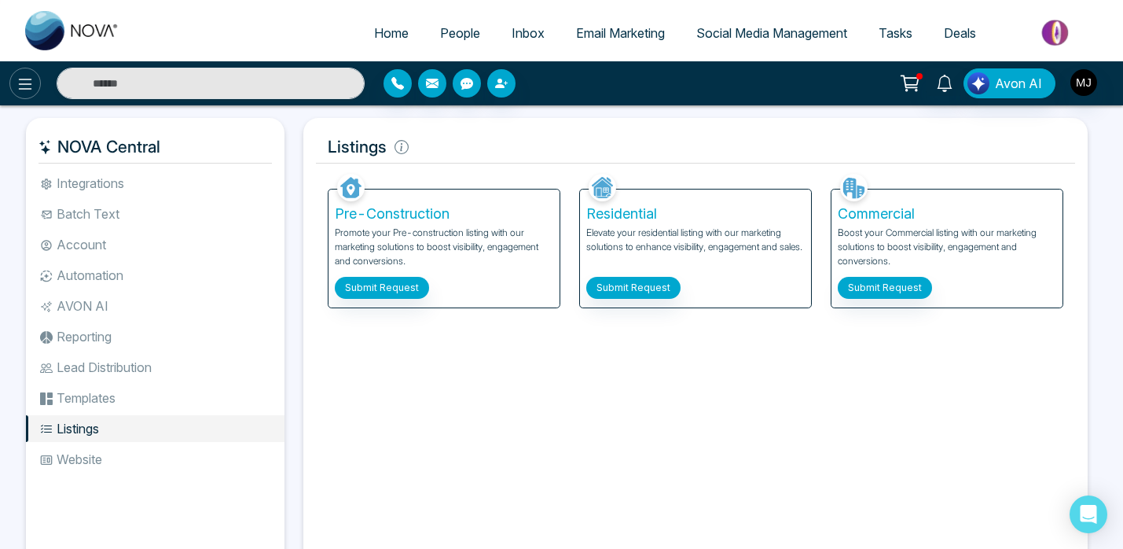
click at [20, 83] on icon at bounding box center [25, 84] width 13 height 11
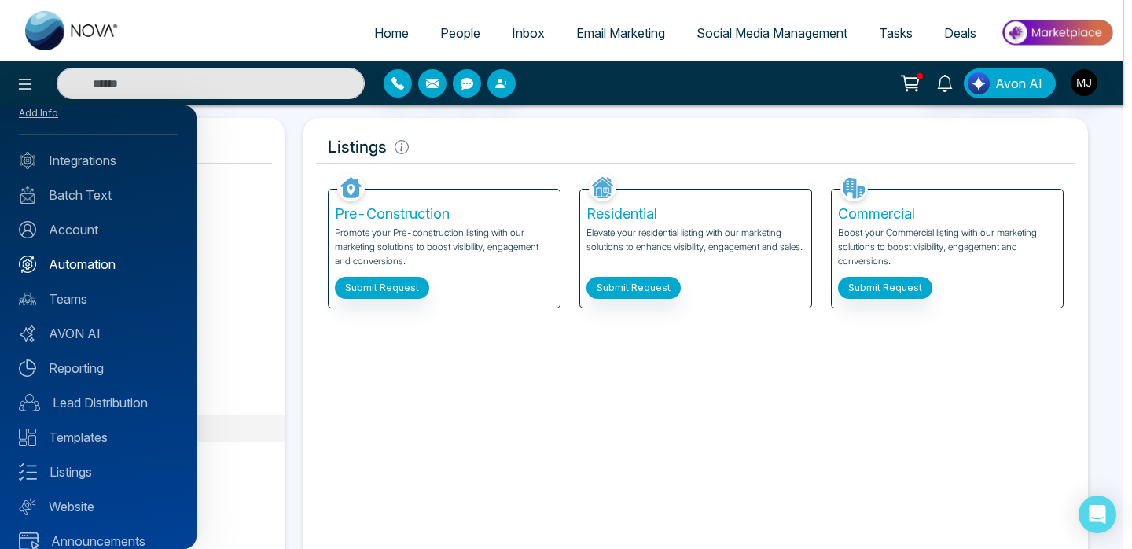
scroll to position [87, 0]
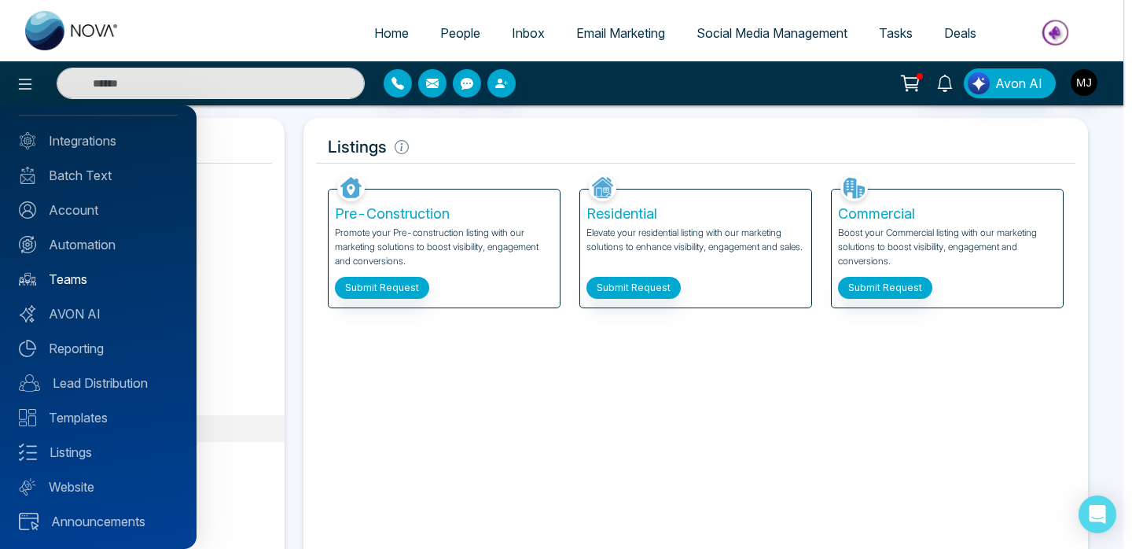
click at [72, 279] on link "Teams" at bounding box center [98, 279] width 159 height 19
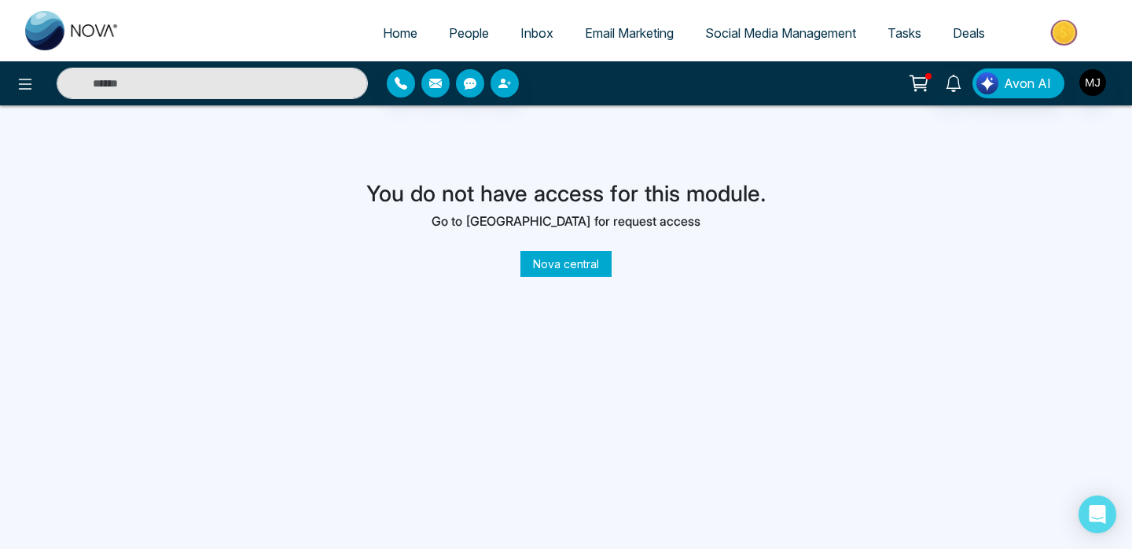
click at [581, 268] on link "Nova central" at bounding box center [565, 264] width 91 height 26
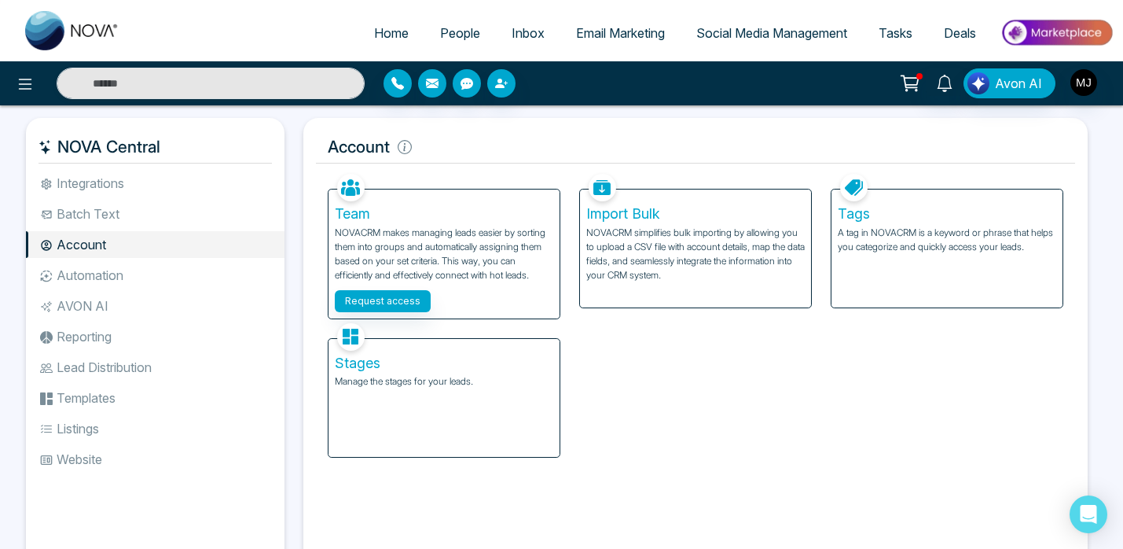
click at [34, 64] on div "Avon AI" at bounding box center [561, 83] width 1123 height 44
click at [64, 35] on img at bounding box center [72, 30] width 94 height 39
select select "*"
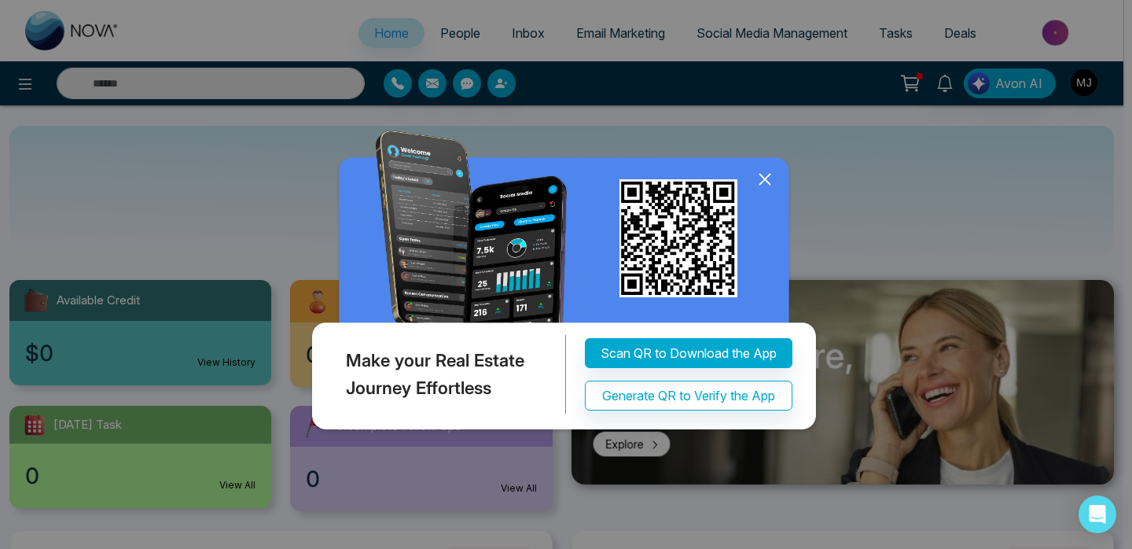
click at [765, 185] on icon at bounding box center [765, 179] width 24 height 24
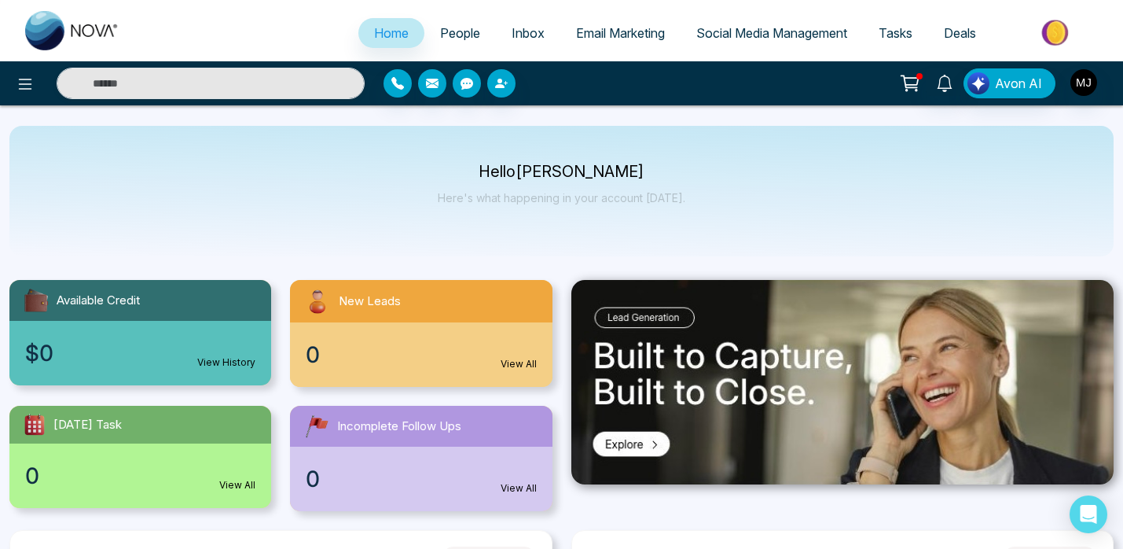
click at [519, 178] on p "Hello [PERSON_NAME]" at bounding box center [562, 171] width 248 height 13
click at [583, 200] on p "Here's what happening in your account [DATE]." at bounding box center [562, 197] width 248 height 13
click at [20, 95] on button at bounding box center [24, 83] width 31 height 31
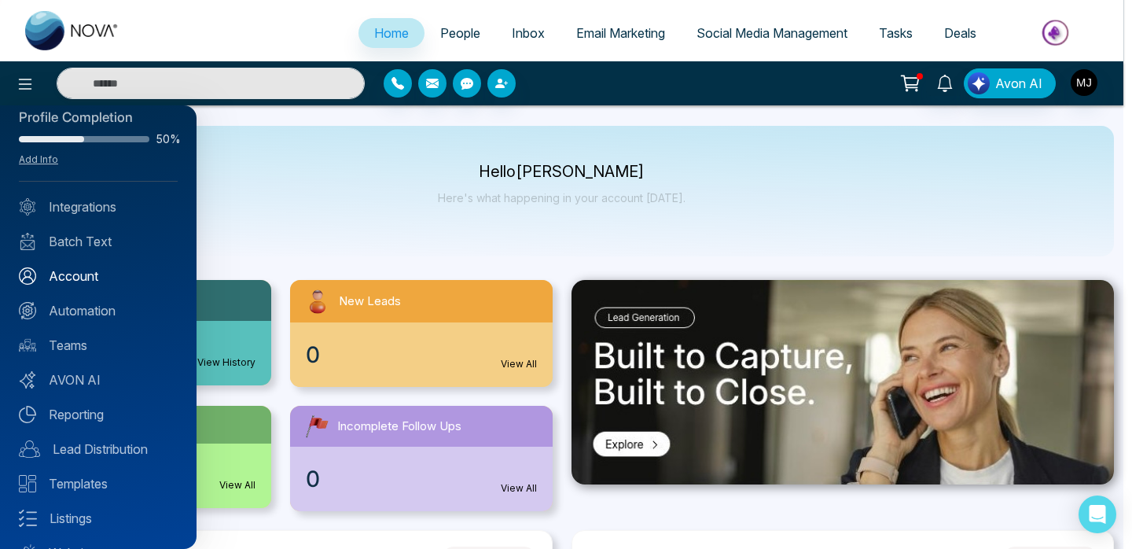
scroll to position [31, 0]
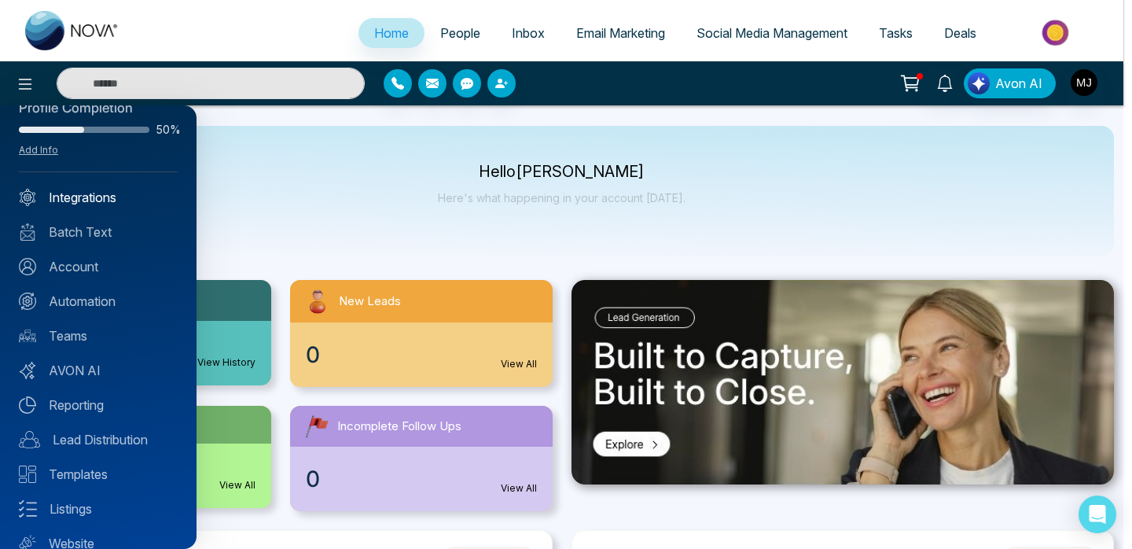
click at [102, 190] on link "Integrations" at bounding box center [98, 197] width 159 height 19
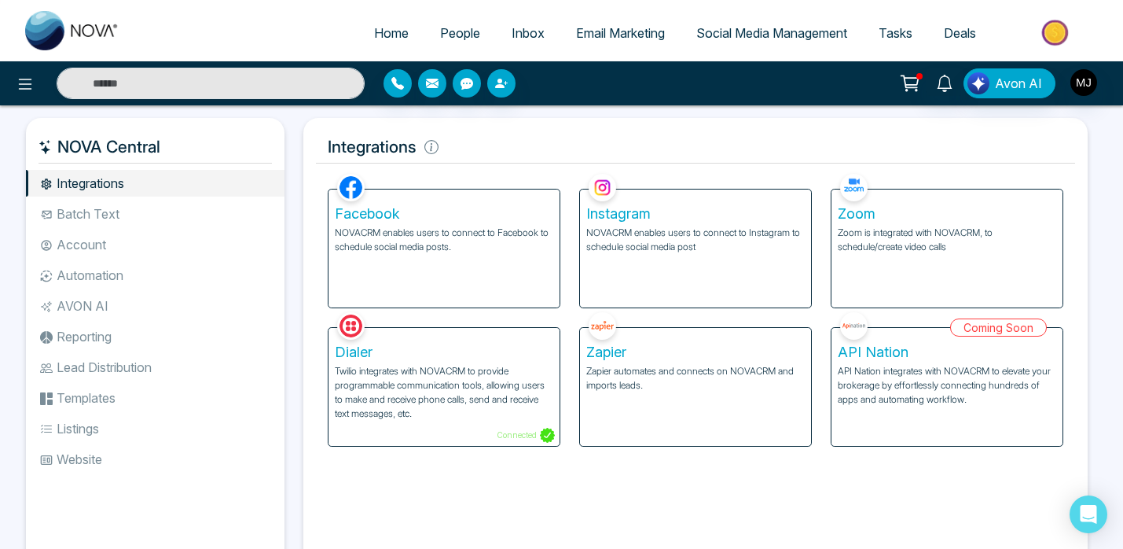
click at [539, 143] on h5 "Integrations" at bounding box center [695, 146] width 759 height 33
click at [574, 156] on h5 "Integrations" at bounding box center [695, 146] width 759 height 33
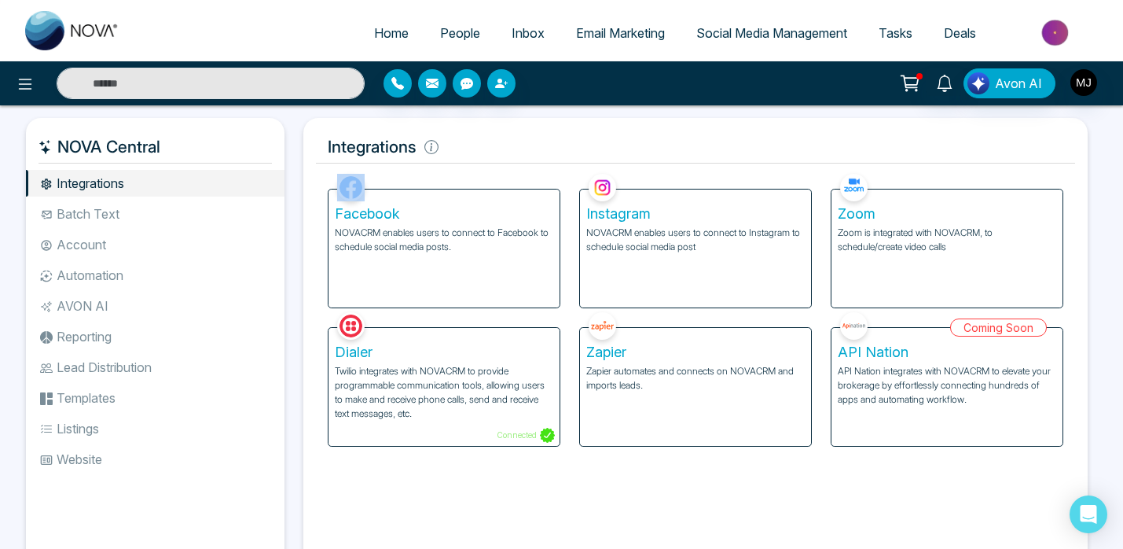
click at [574, 156] on h5 "Integrations" at bounding box center [695, 146] width 759 height 33
click at [528, 146] on h5 "Integrations" at bounding box center [695, 146] width 759 height 33
click at [583, 154] on h5 "Integrations" at bounding box center [695, 146] width 759 height 33
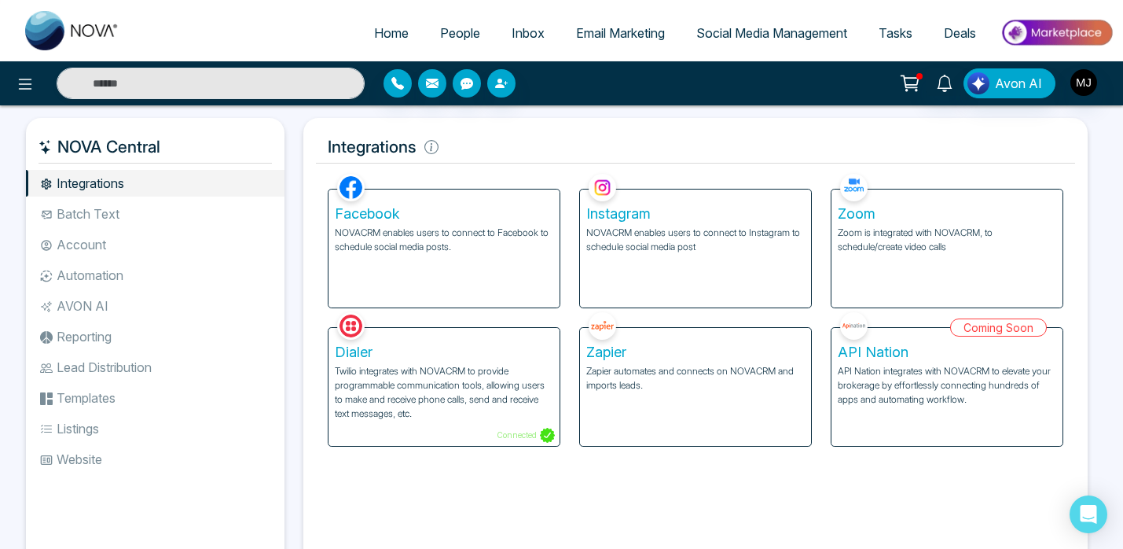
click at [583, 154] on h5 "Integrations" at bounding box center [695, 146] width 759 height 33
click at [640, 160] on h5 "Integrations" at bounding box center [695, 146] width 759 height 33
click at [737, 164] on div "Integrations Facebook NOVACRM enables users to connect to Facebook to schedule …" at bounding box center [695, 350] width 785 height 465
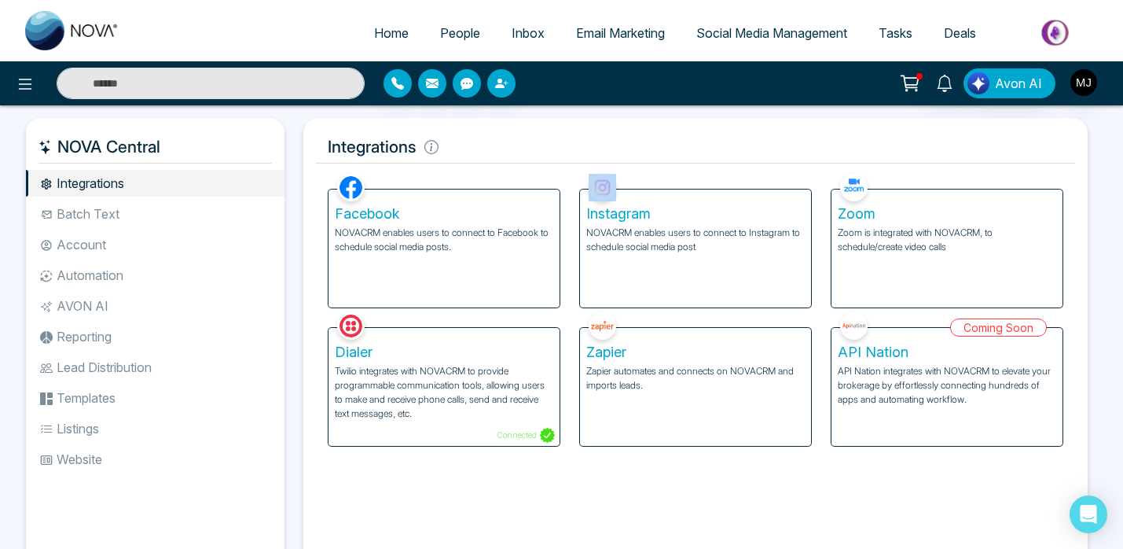
click at [737, 164] on div "Integrations Facebook NOVACRM enables users to connect to Facebook to schedule …" at bounding box center [695, 350] width 785 height 465
click at [715, 147] on h5 "Integrations" at bounding box center [695, 146] width 759 height 33
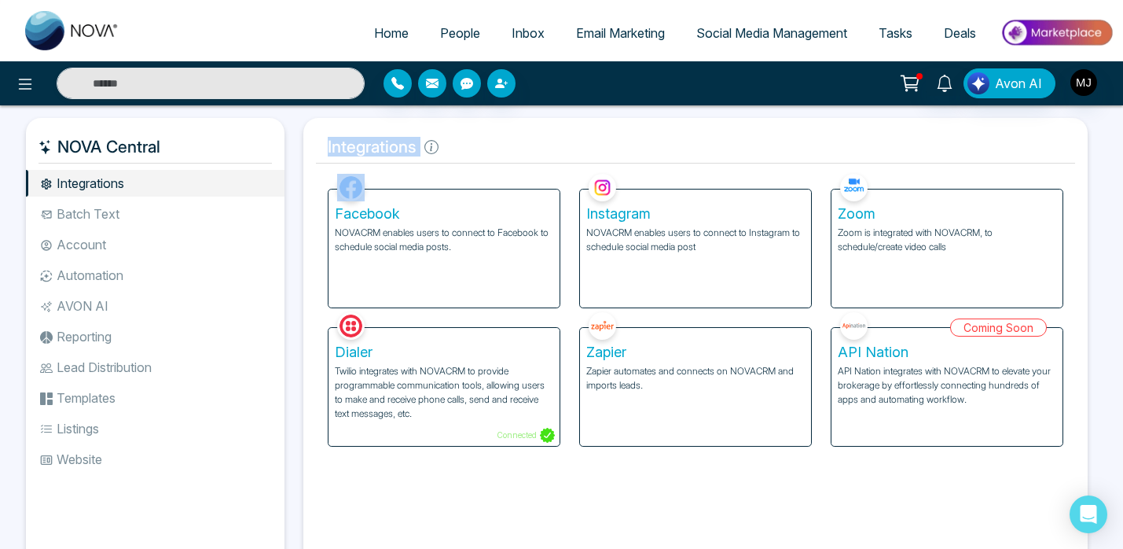
click at [662, 136] on h5 "Integrations" at bounding box center [695, 146] width 759 height 33
click at [681, 142] on h5 "Integrations" at bounding box center [695, 146] width 759 height 33
click at [18, 77] on icon at bounding box center [25, 84] width 19 height 19
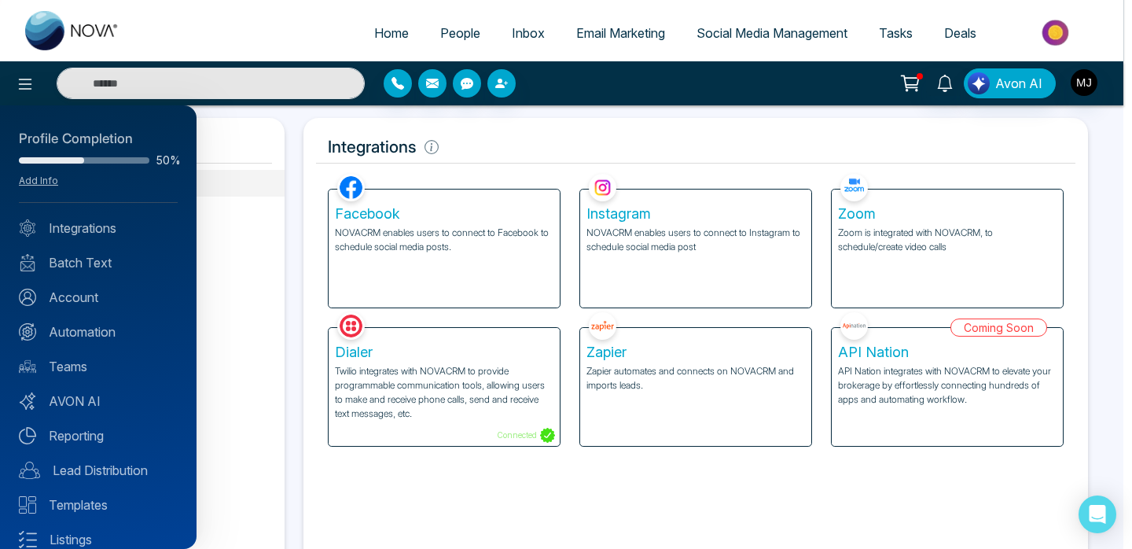
click at [79, 39] on div at bounding box center [566, 274] width 1132 height 549
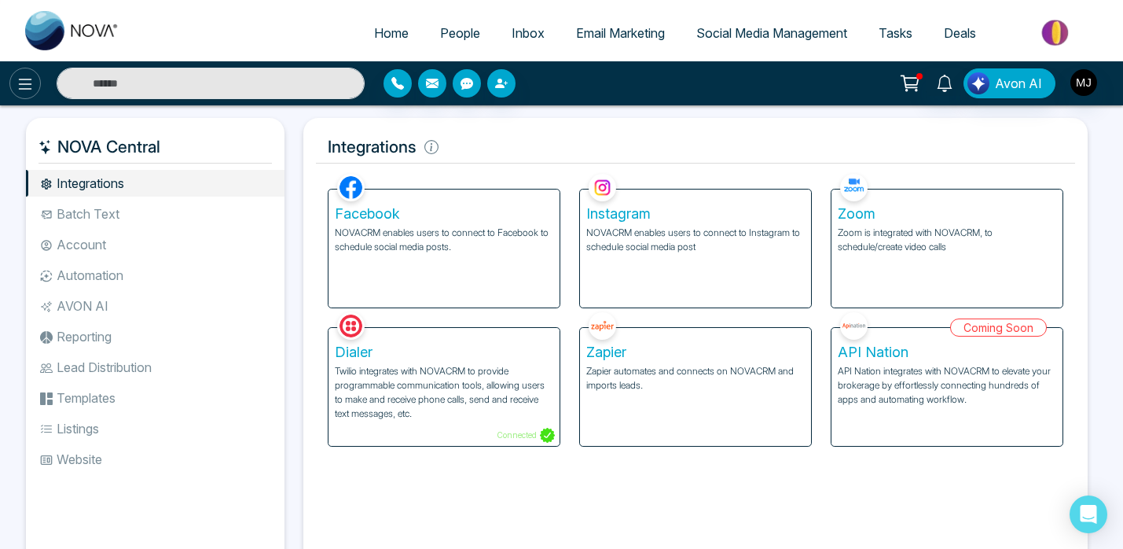
click at [25, 97] on button at bounding box center [24, 83] width 31 height 31
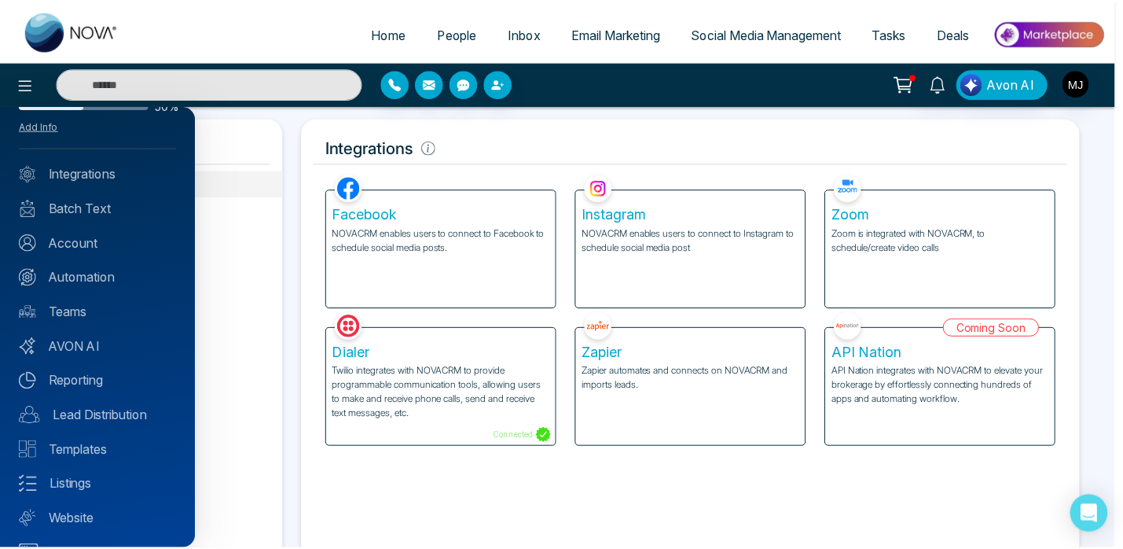
scroll to position [87, 0]
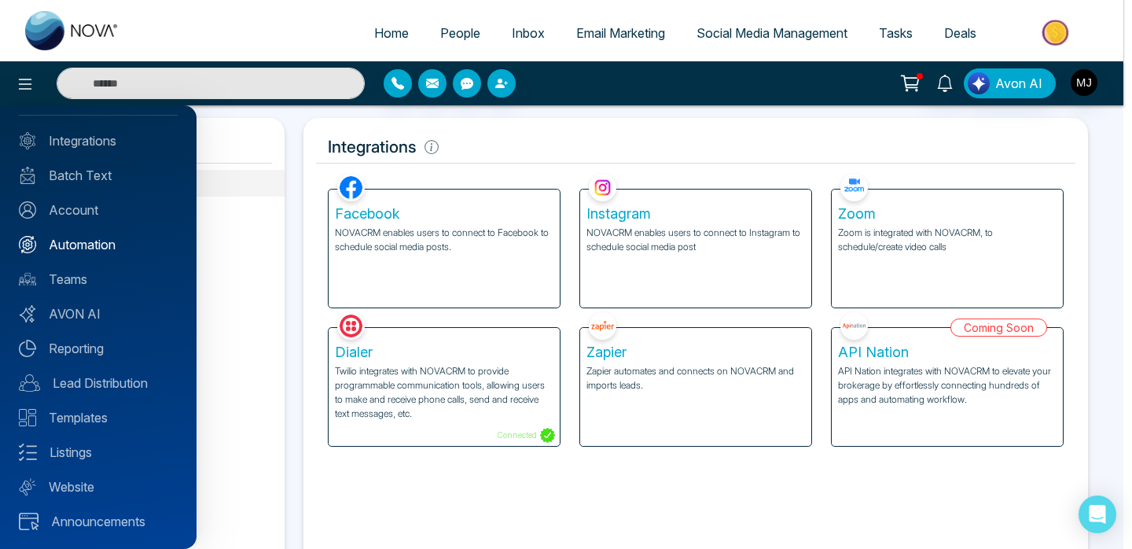
click at [86, 248] on link "Automation" at bounding box center [98, 244] width 159 height 19
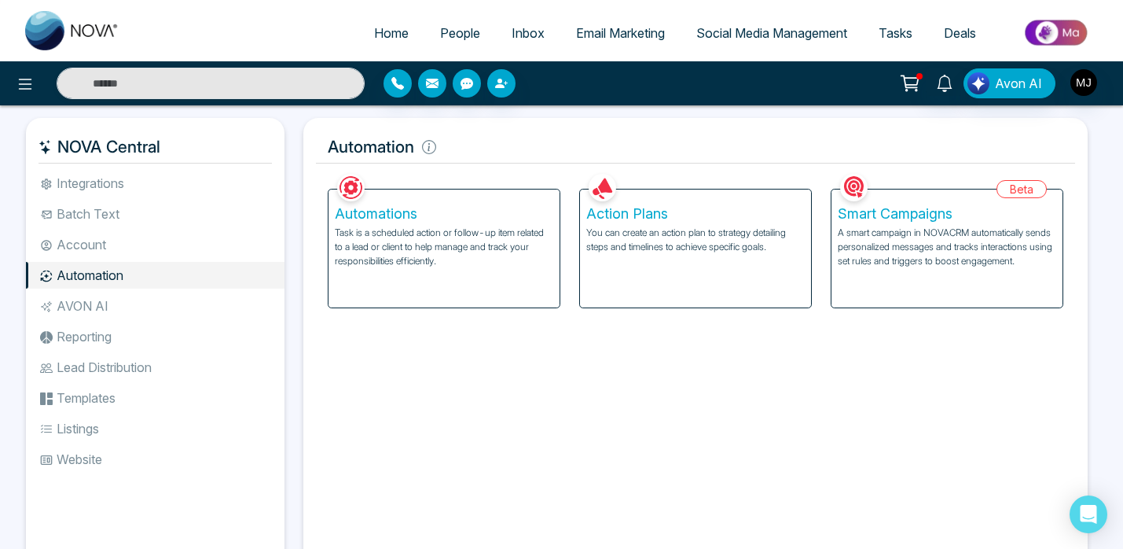
click at [945, 267] on p "A smart campaign in NOVACRM automatically sends personalized messages and track…" at bounding box center [947, 247] width 219 height 42
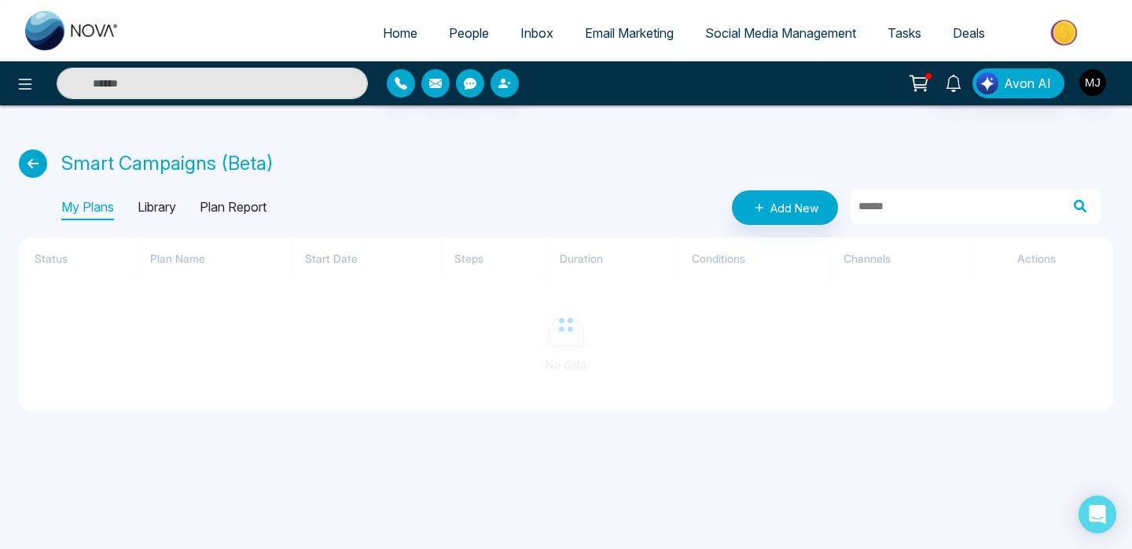
click at [121, 164] on p "Smart Campaigns (Beta)" at bounding box center [167, 163] width 212 height 28
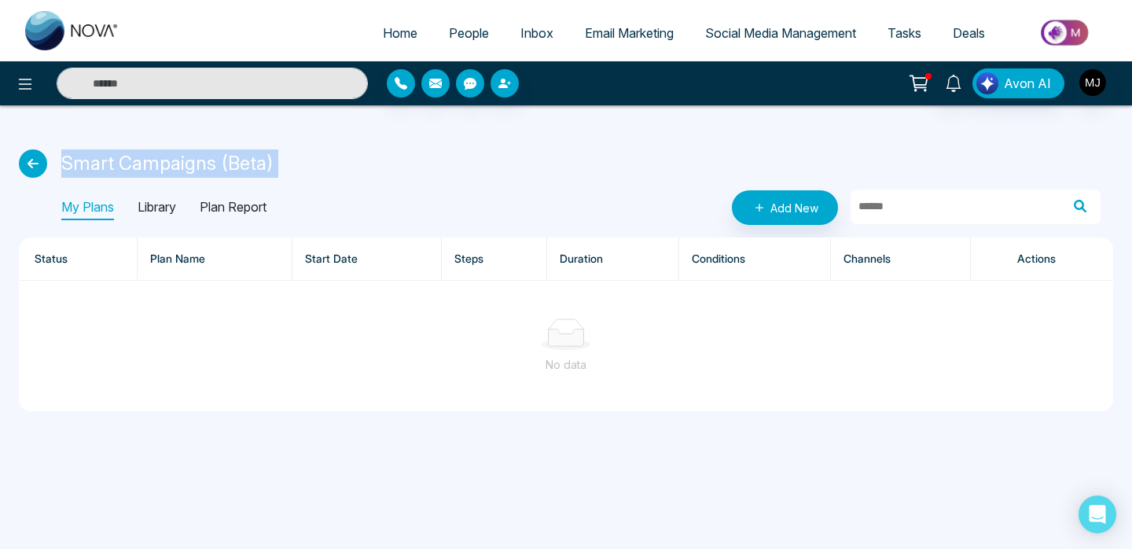
click at [216, 160] on p "Smart Campaigns (Beta)" at bounding box center [167, 163] width 212 height 28
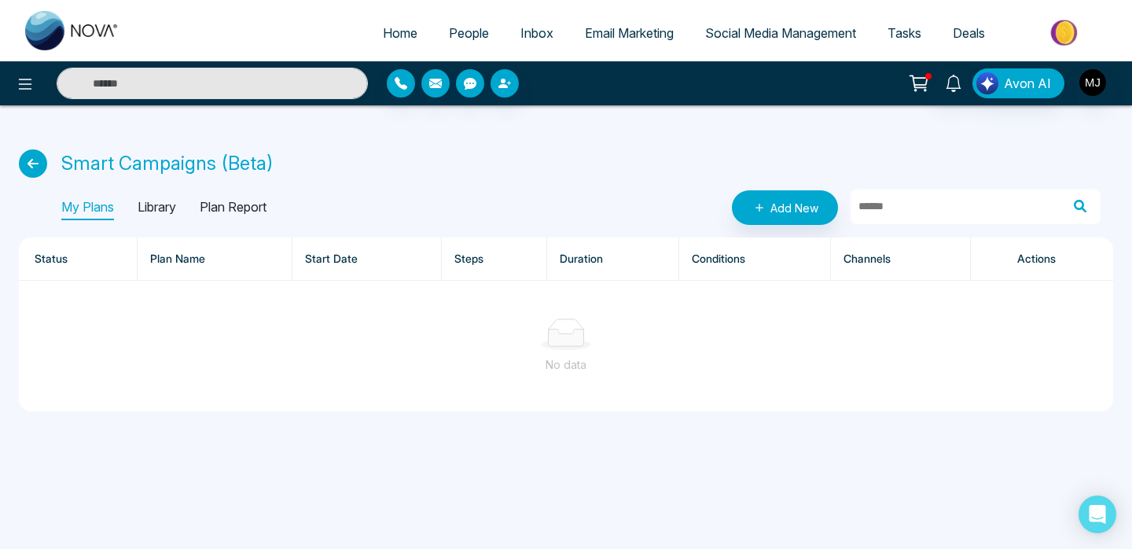
click at [47, 167] on link at bounding box center [37, 163] width 36 height 28
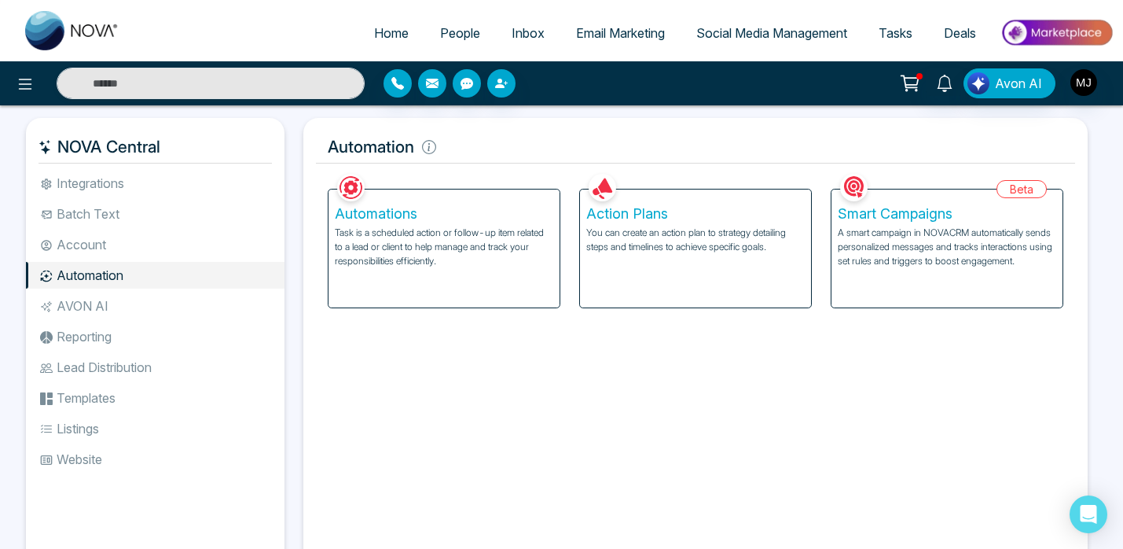
click at [696, 244] on p "You can create an action plan to strategy detailing steps and timelines to achi…" at bounding box center [695, 240] width 219 height 28
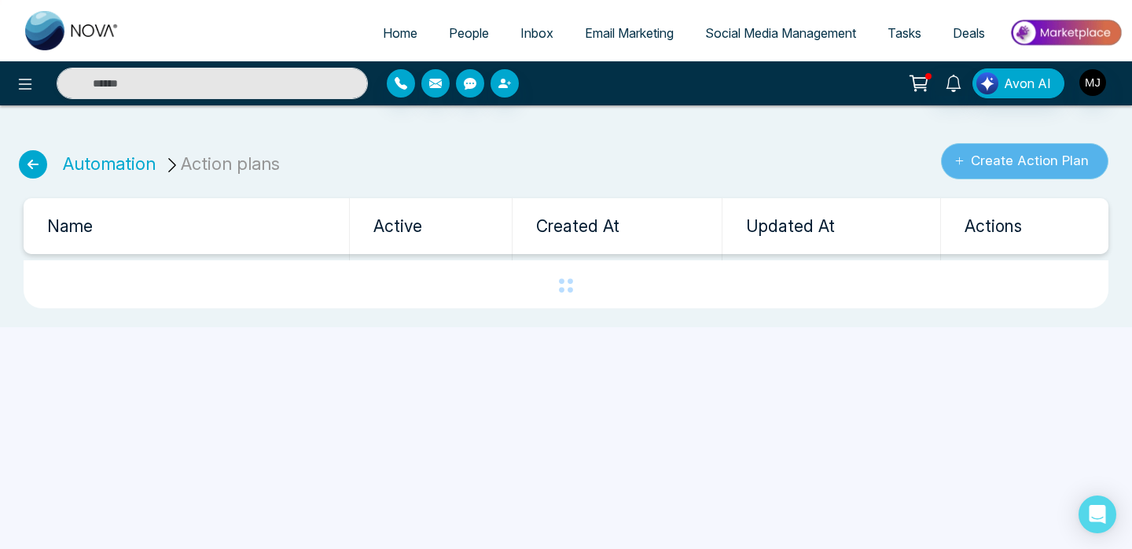
click at [1006, 166] on button "Create Action Plan" at bounding box center [1024, 161] width 167 height 36
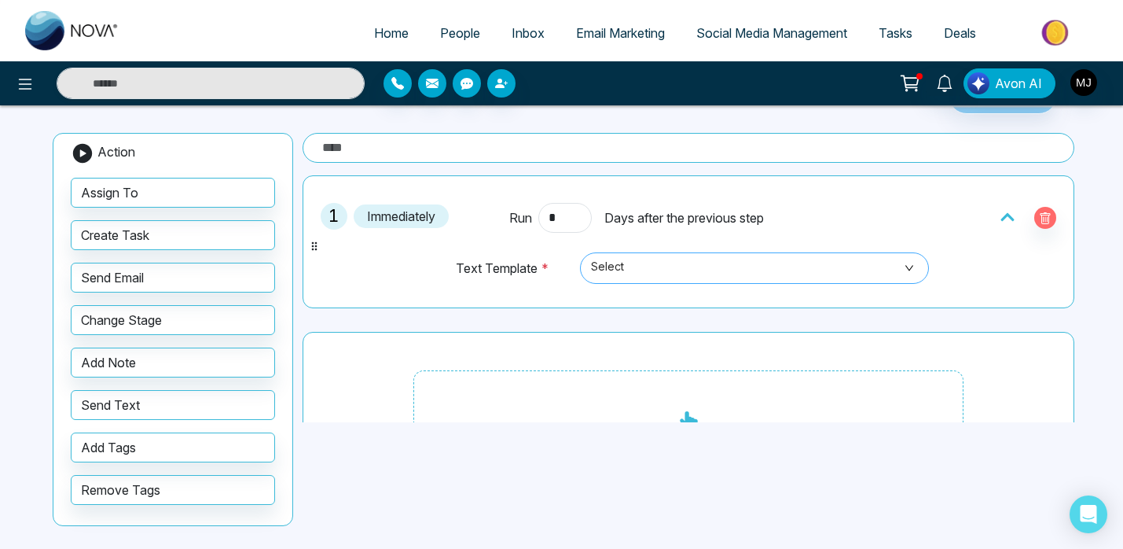
click at [649, 269] on span "Select" at bounding box center [754, 268] width 327 height 27
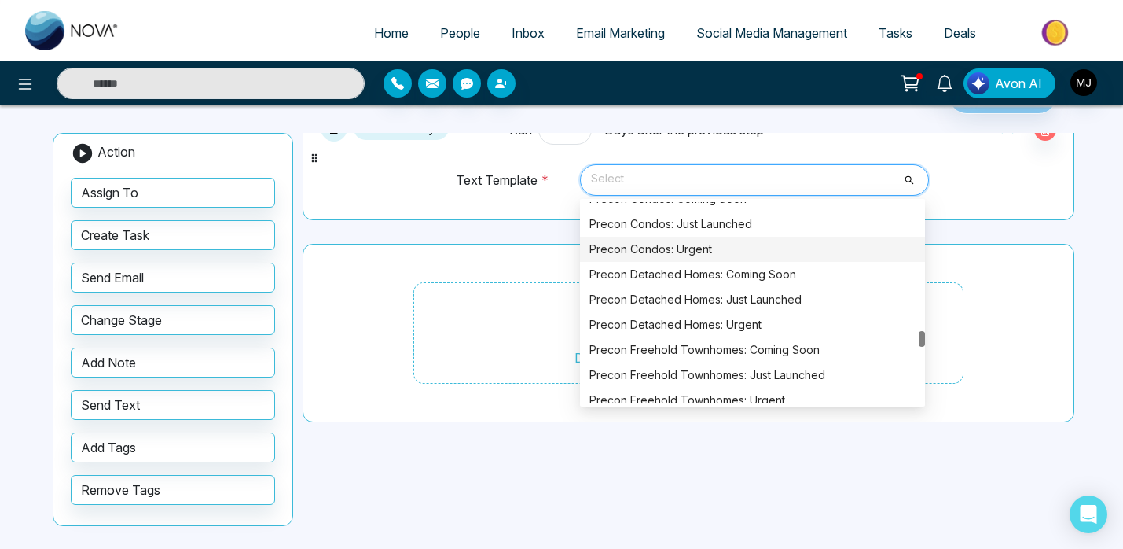
scroll to position [2528, 0]
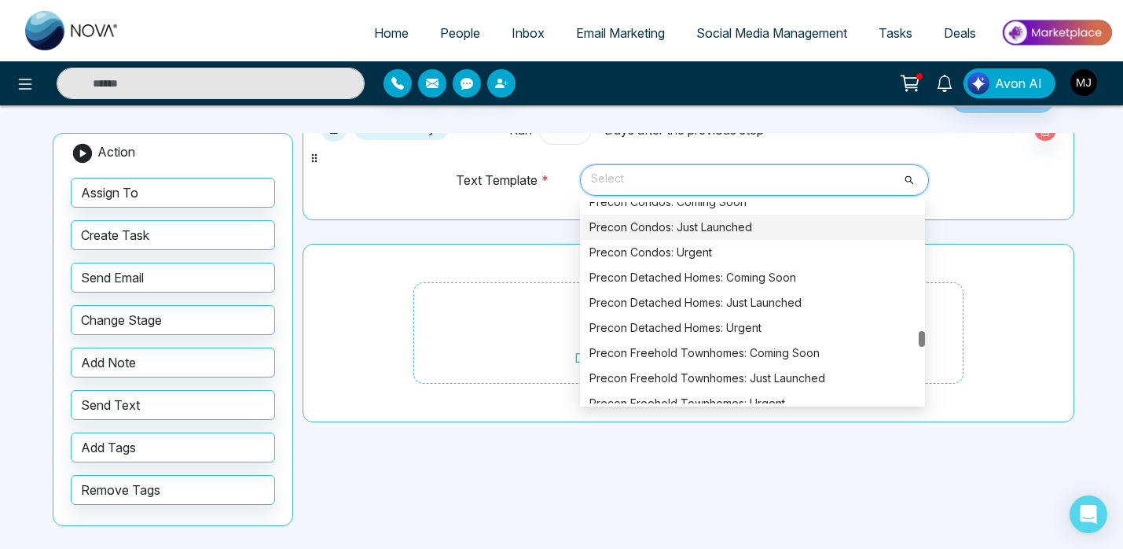
click at [658, 226] on div "Precon Condos: Just Launched" at bounding box center [753, 227] width 326 height 17
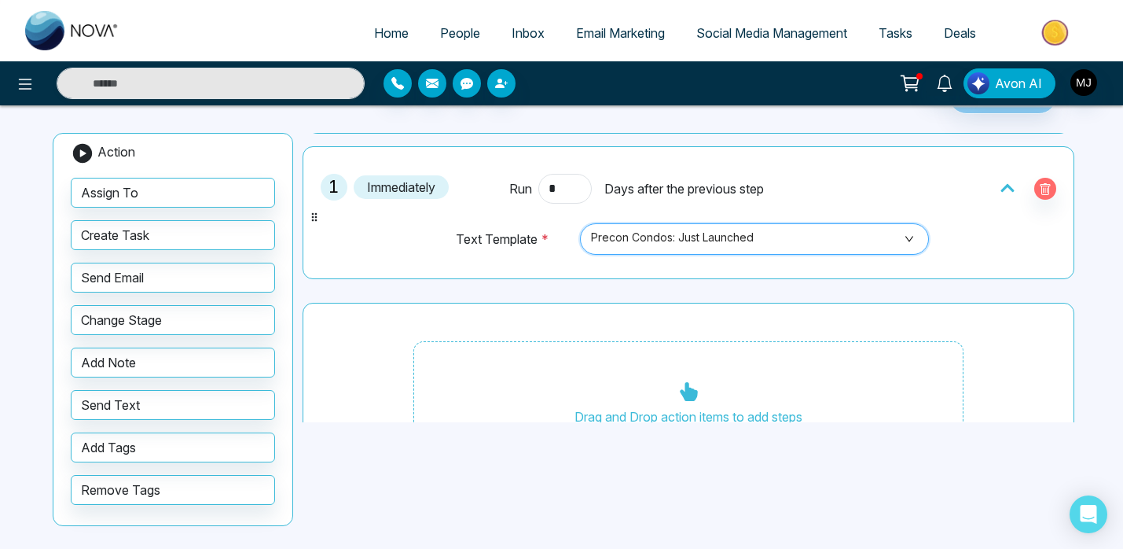
scroll to position [14, 0]
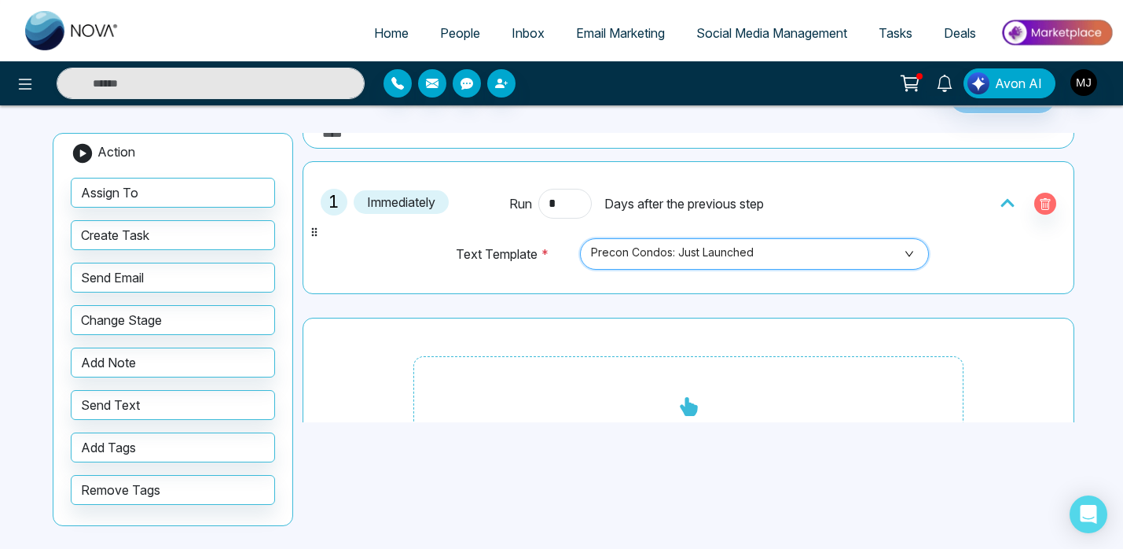
click at [661, 259] on span "Precon Condos: Just Launched" at bounding box center [754, 254] width 327 height 27
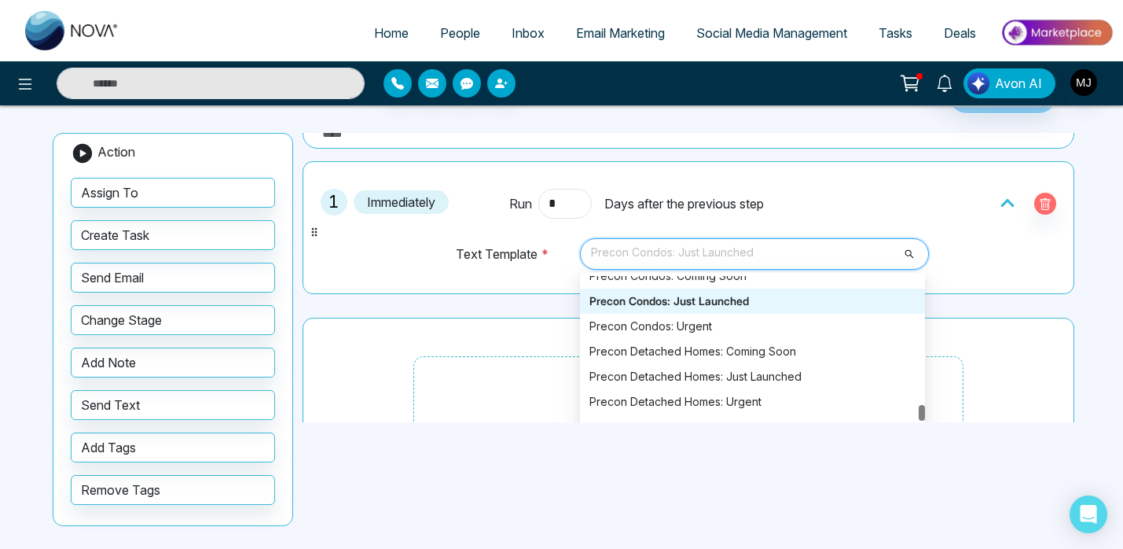
click at [943, 260] on div "1 Immediately Run * Days after the previous step Text Template * Precon Condos:…" at bounding box center [688, 228] width 755 height 116
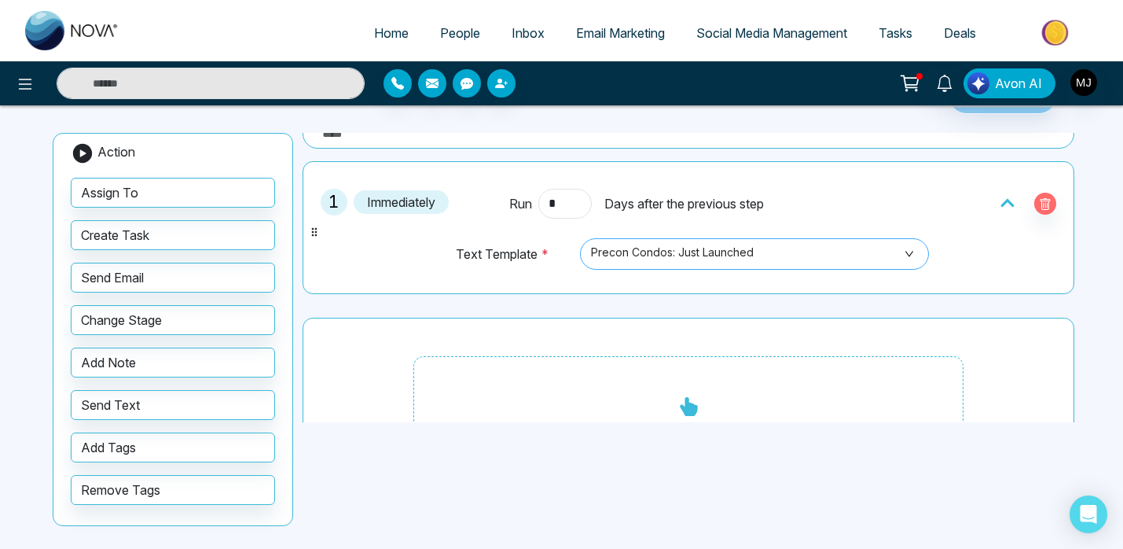
click at [891, 254] on span "Precon Condos: Just Launched" at bounding box center [754, 254] width 327 height 27
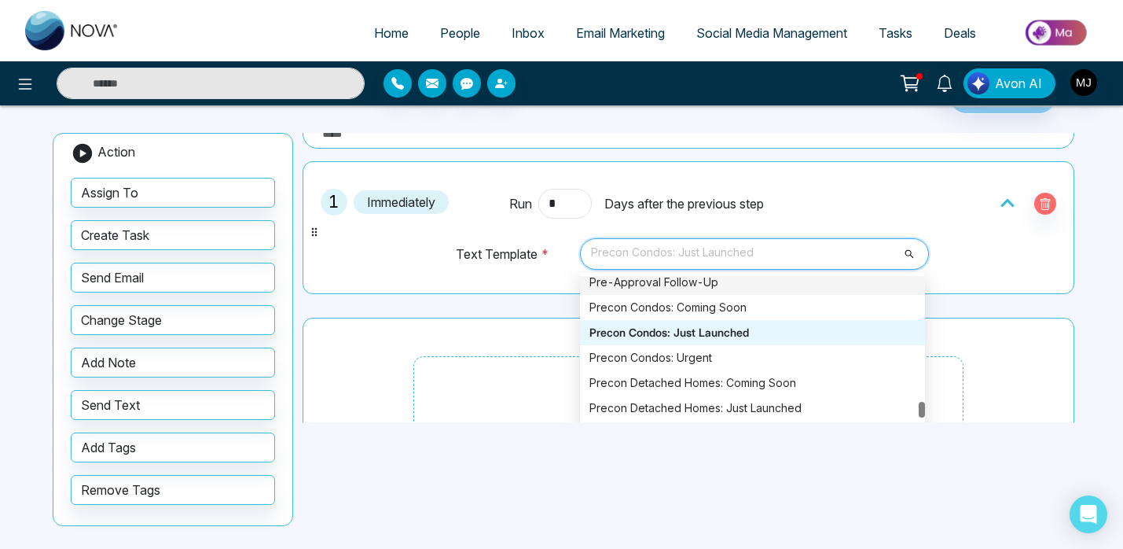
scroll to position [2506, 0]
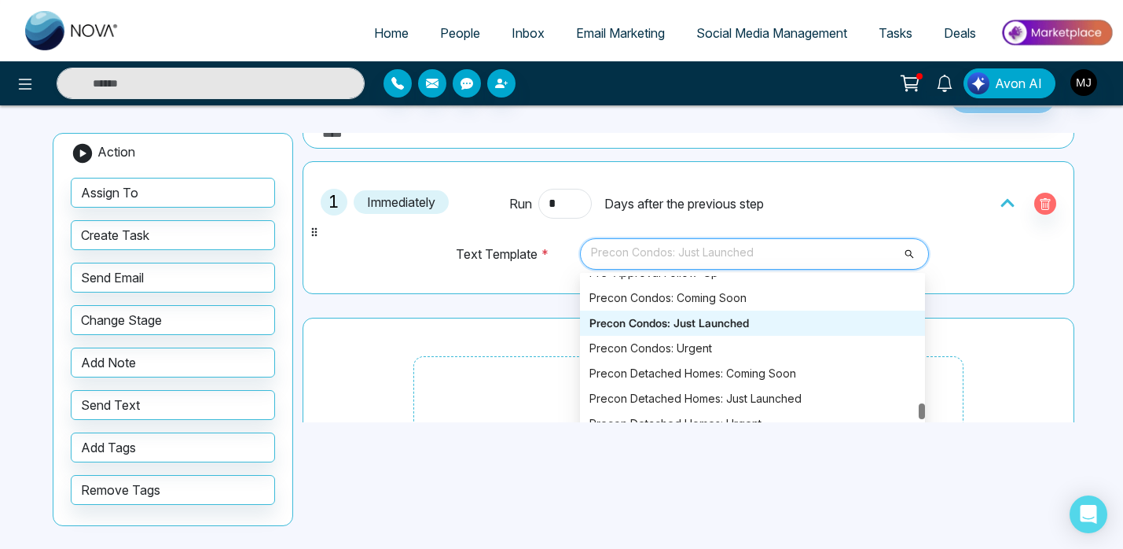
click at [696, 326] on div "Precon Condos: Just Launched" at bounding box center [753, 322] width 326 height 17
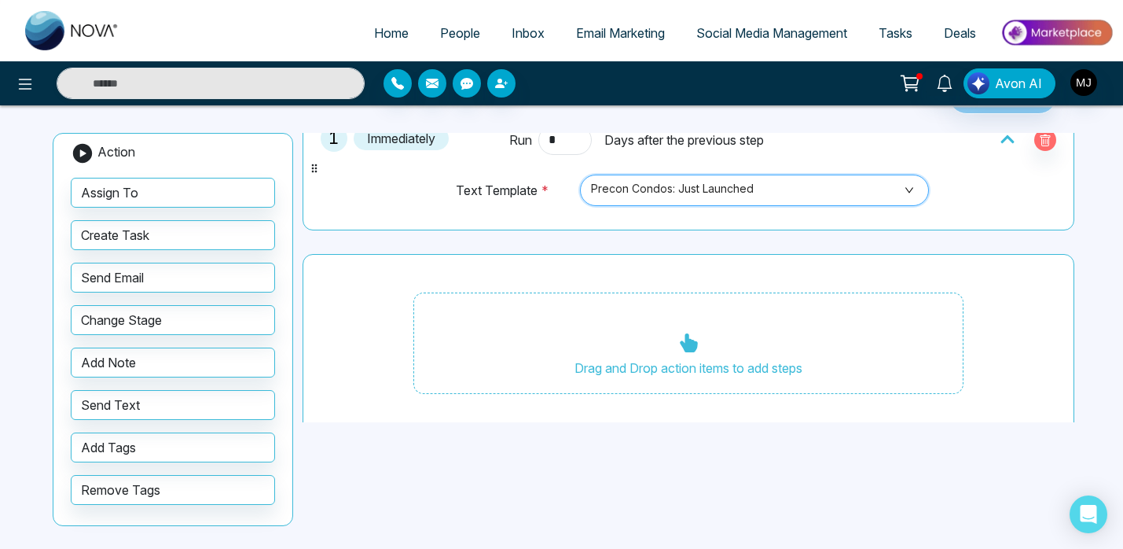
scroll to position [88, 0]
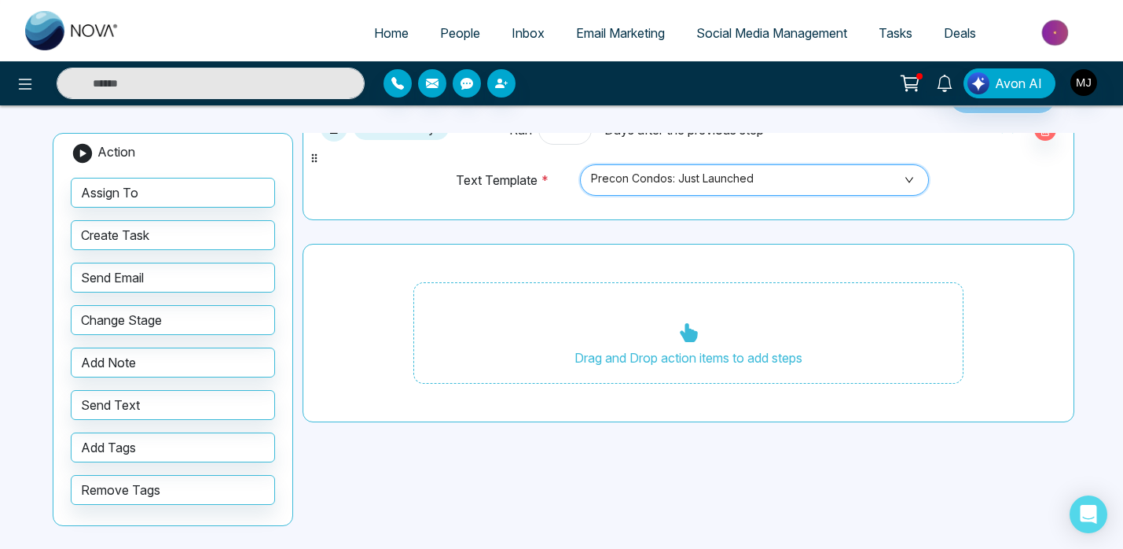
click at [608, 336] on div "Drag and Drop action items to add steps" at bounding box center [689, 333] width 550 height 102
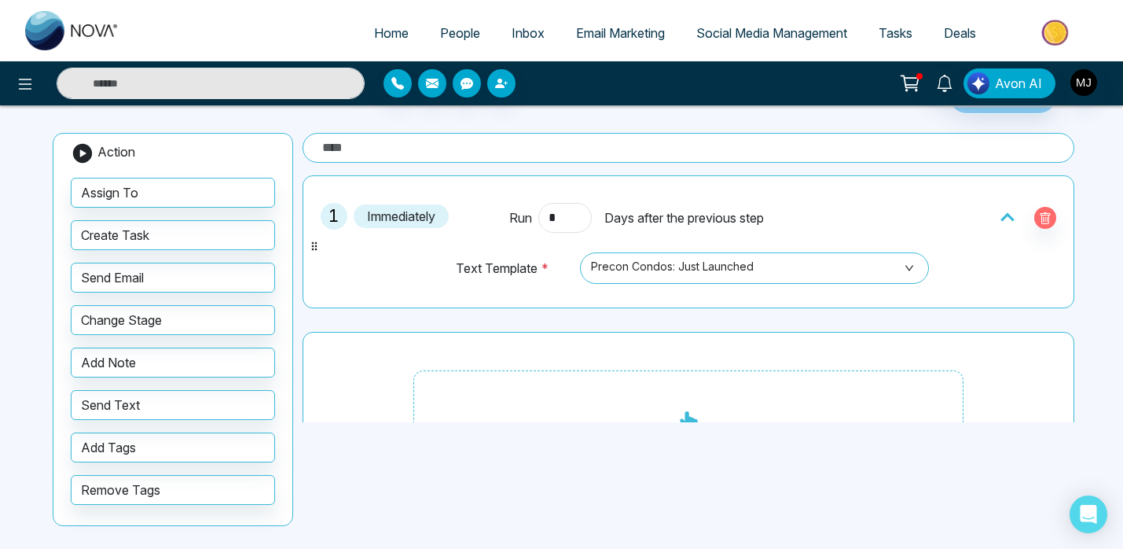
scroll to position [0, 0]
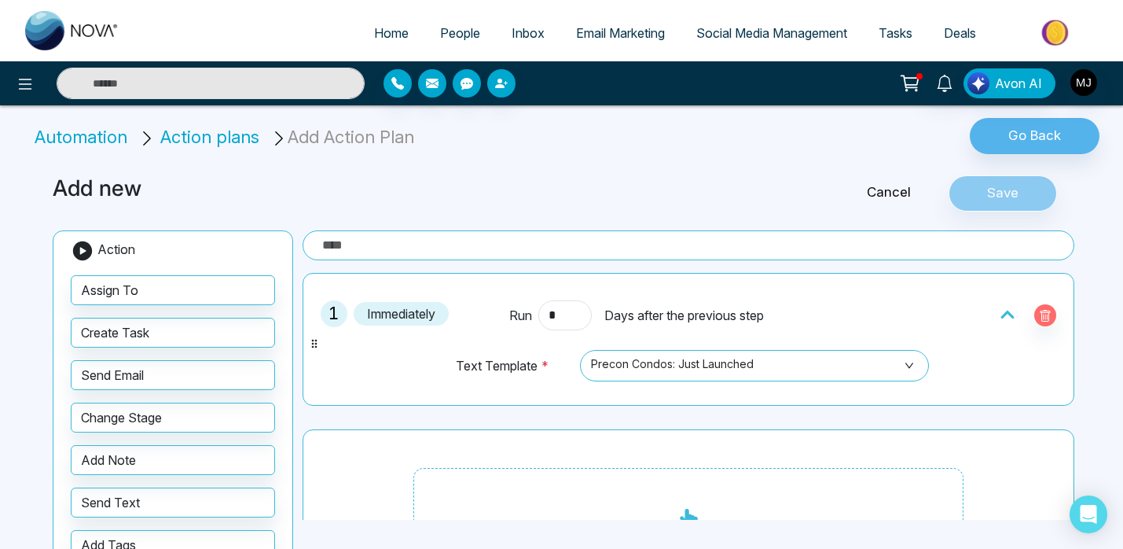
click at [97, 138] on li "Automation" at bounding box center [84, 137] width 98 height 26
click at [67, 39] on img at bounding box center [72, 30] width 94 height 39
select select "*"
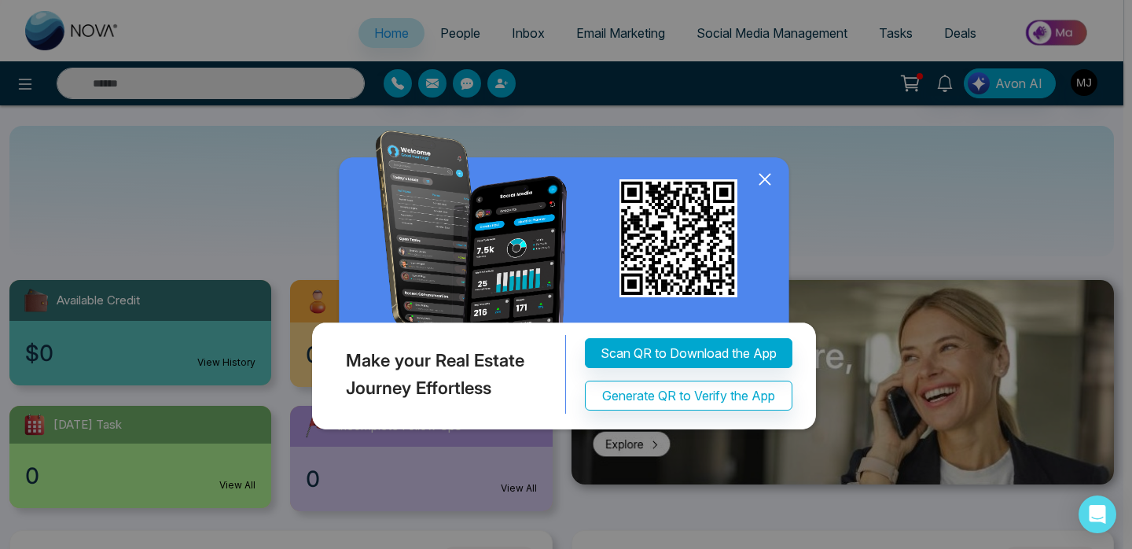
click at [768, 173] on icon at bounding box center [765, 179] width 24 height 24
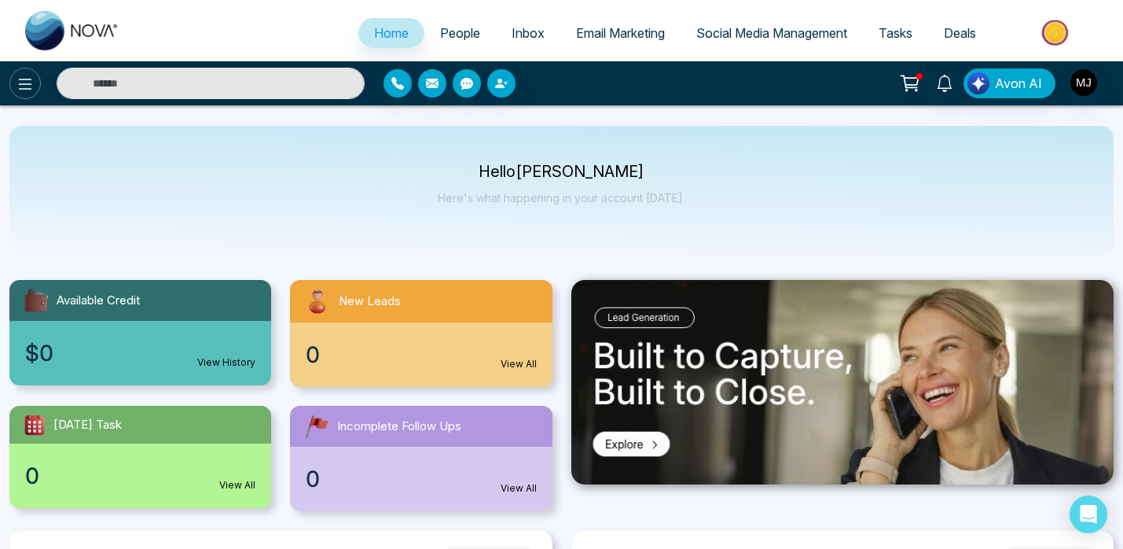
click at [23, 94] on button at bounding box center [24, 83] width 31 height 31
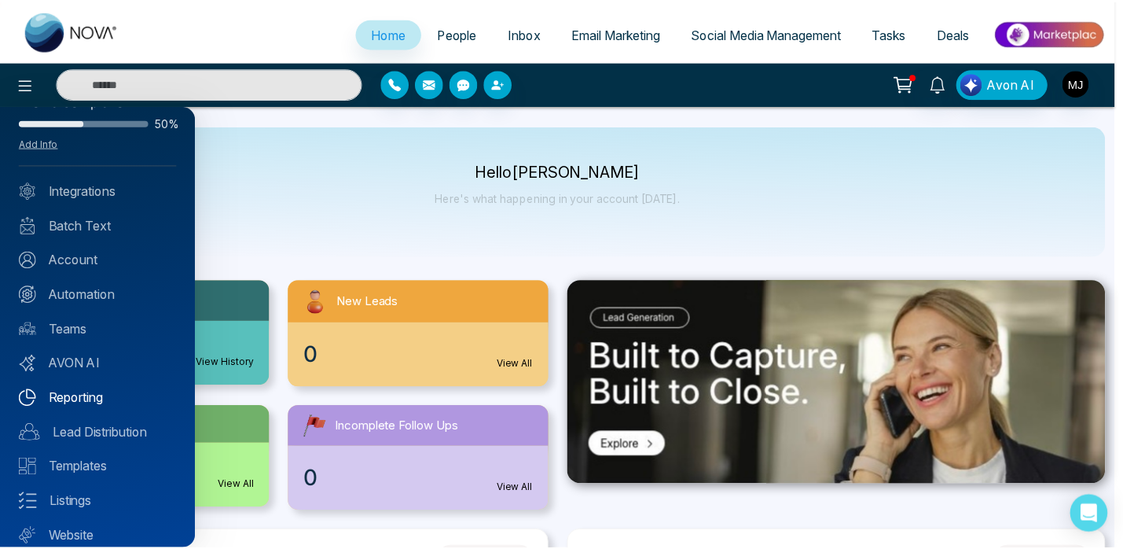
scroll to position [87, 0]
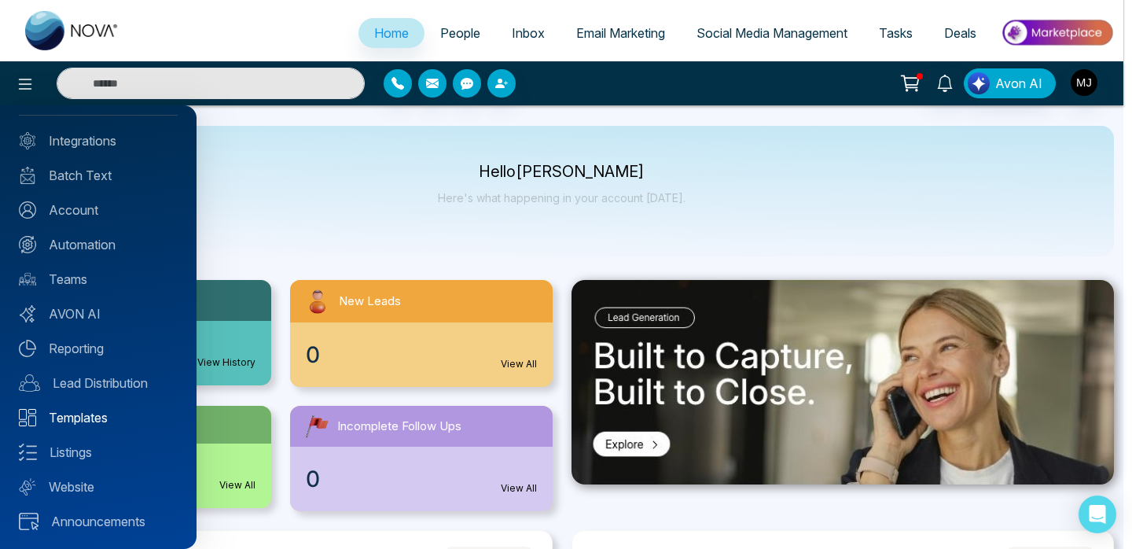
click at [98, 421] on link "Templates" at bounding box center [98, 417] width 159 height 19
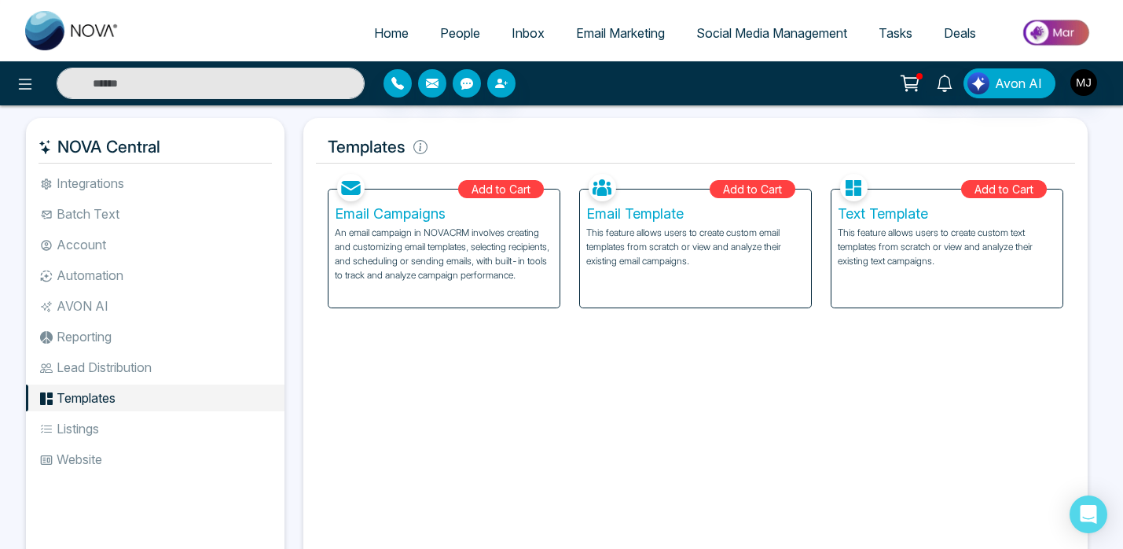
click at [896, 225] on div "Text Template This feature allows users to create custom text templates from sc…" at bounding box center [947, 248] width 231 height 118
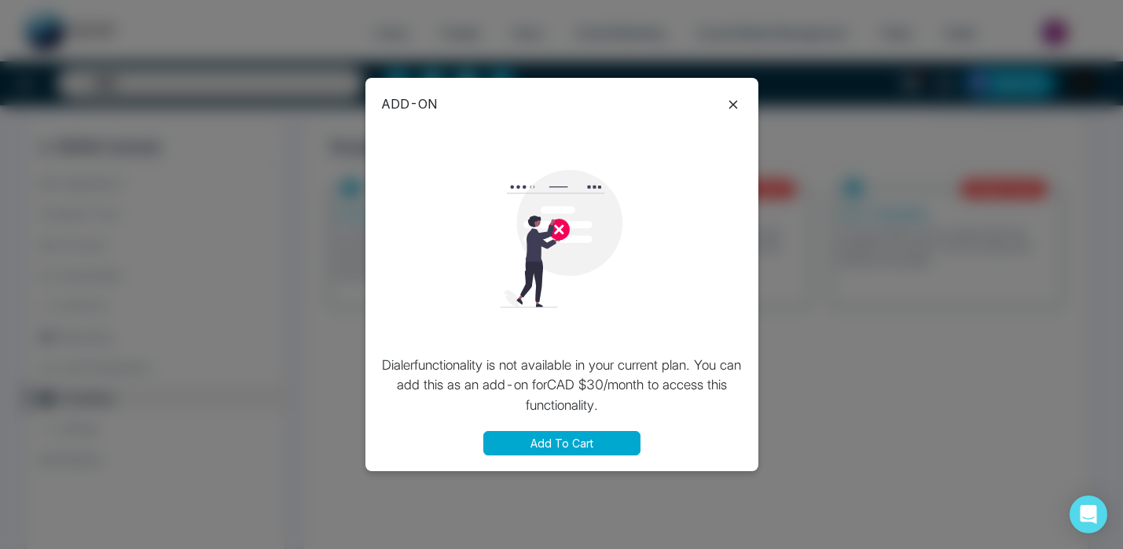
click at [627, 368] on p "Dialer functionality is not available in your current plan. You can add this as…" at bounding box center [562, 385] width 362 height 61
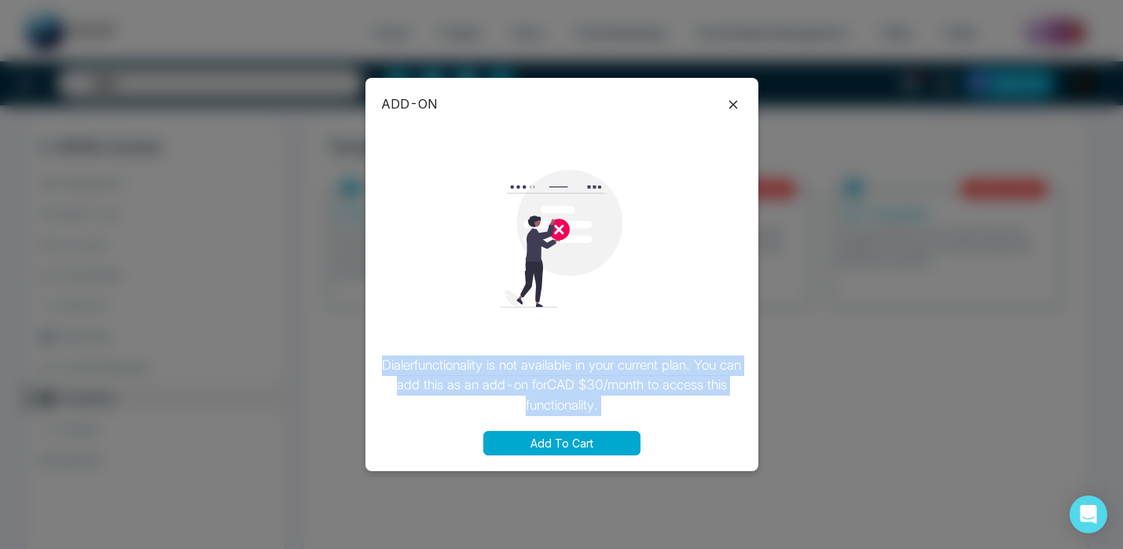
click at [568, 368] on p "Dialer functionality is not available in your current plan. You can add this as…" at bounding box center [562, 385] width 362 height 61
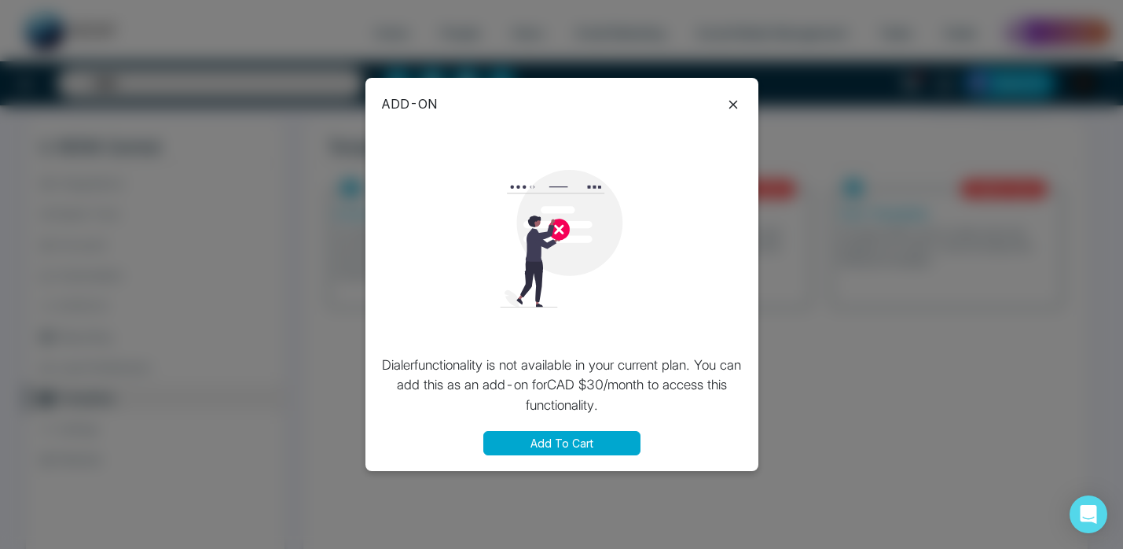
click at [568, 368] on p "Dialer functionality is not available in your current plan. You can add this as…" at bounding box center [562, 385] width 362 height 61
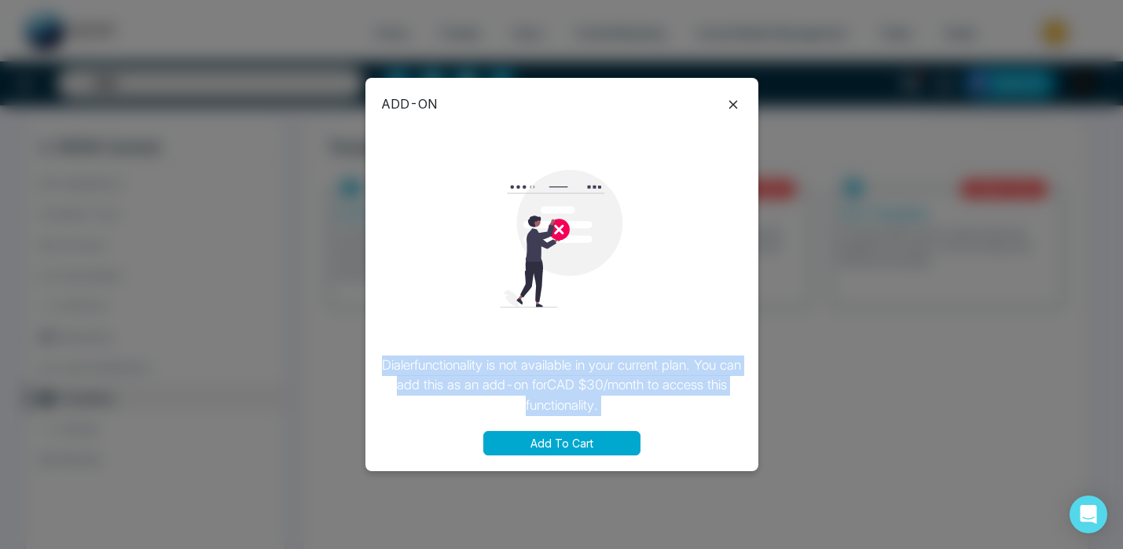
click at [637, 367] on p "Dialer functionality is not available in your current plan. You can add this as…" at bounding box center [562, 385] width 362 height 61
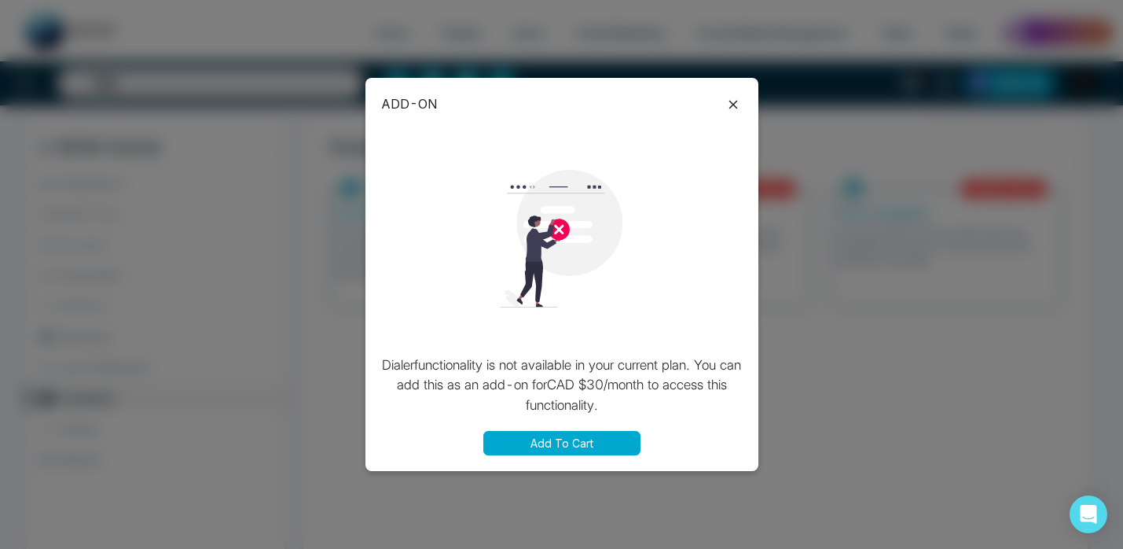
click at [637, 367] on p "Dialer functionality is not available in your current plan. You can add this as…" at bounding box center [562, 385] width 362 height 61
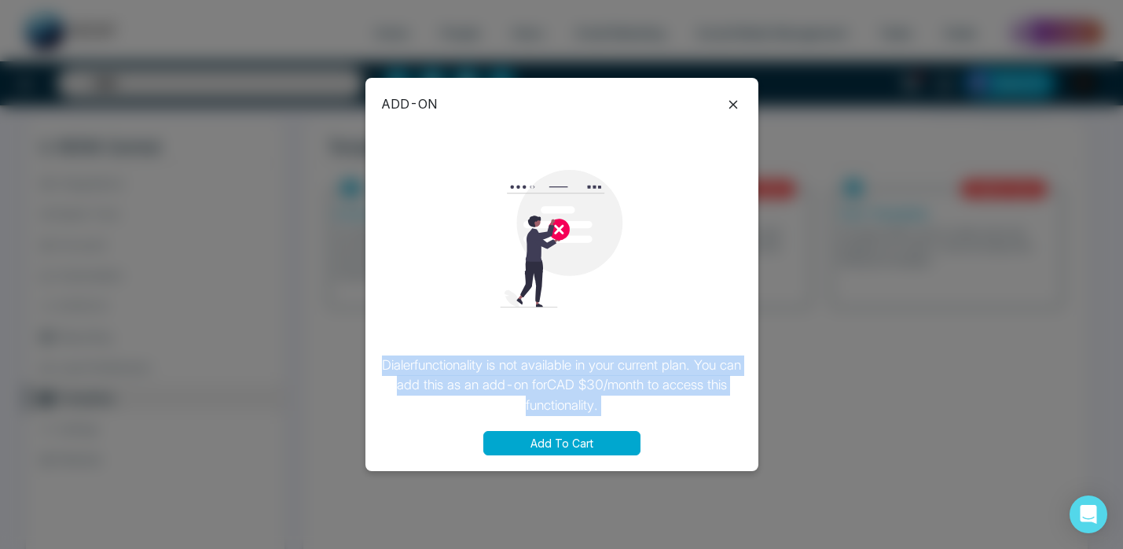
click at [562, 369] on p "Dialer functionality is not available in your current plan. You can add this as…" at bounding box center [562, 385] width 362 height 61
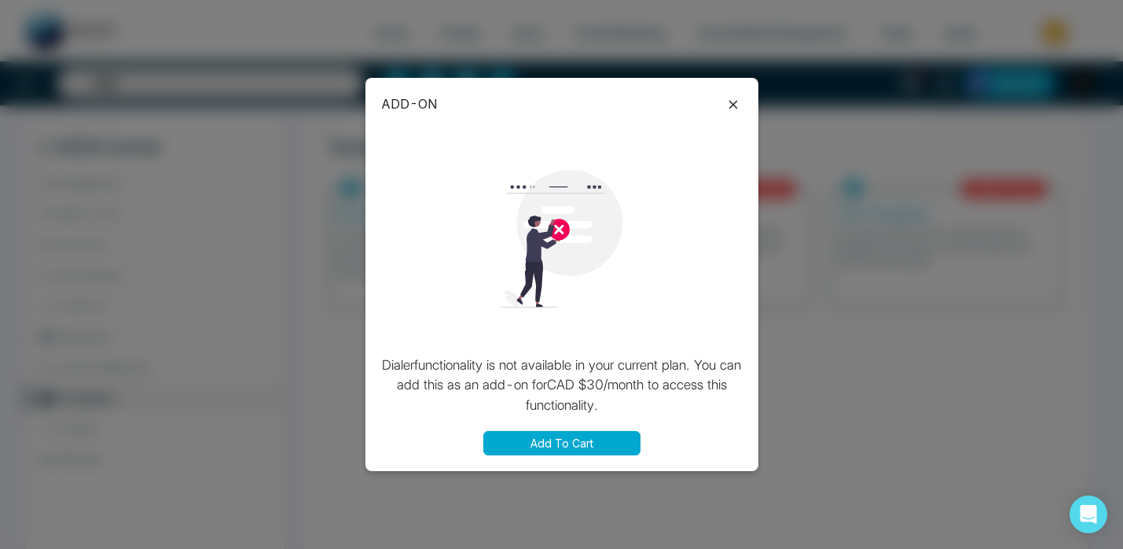
click at [562, 369] on p "Dialer functionality is not available in your current plan. You can add this as…" at bounding box center [562, 385] width 362 height 61
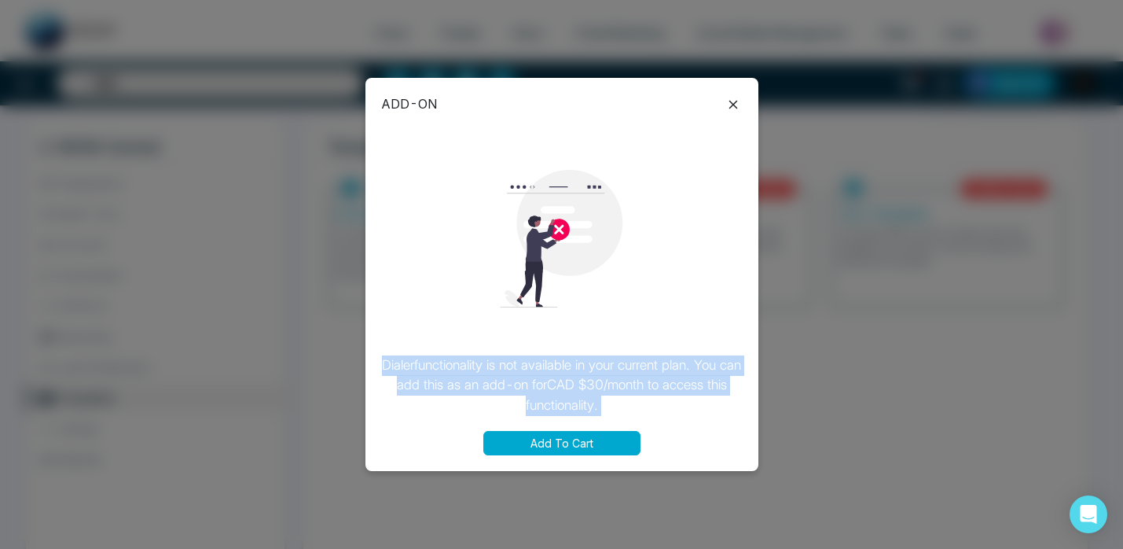
click at [583, 369] on p "Dialer functionality is not available in your current plan. You can add this as…" at bounding box center [562, 385] width 362 height 61
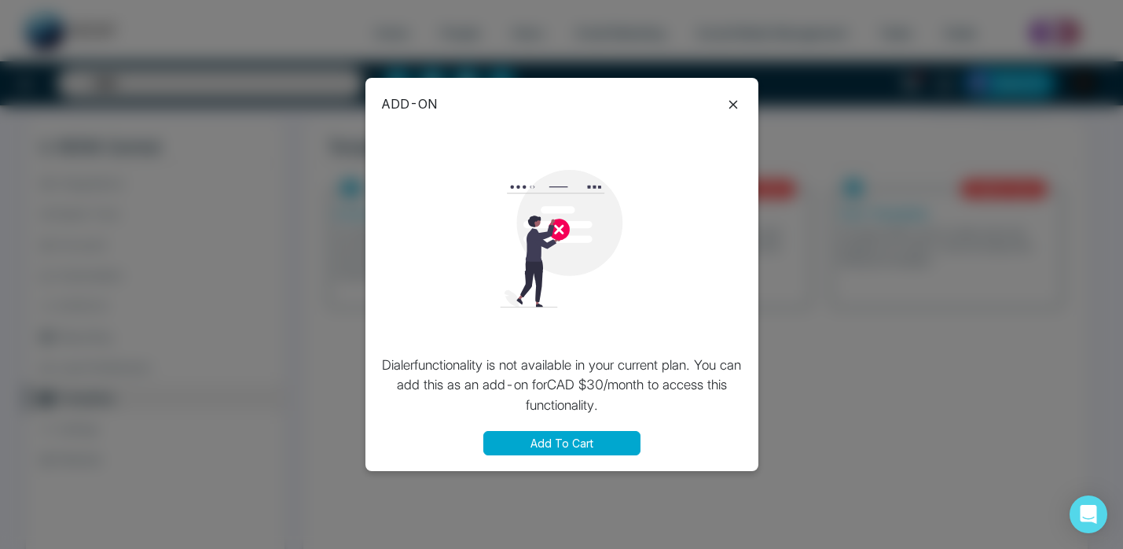
click at [583, 369] on p "Dialer functionality is not available in your current plan. You can add this as…" at bounding box center [562, 385] width 362 height 61
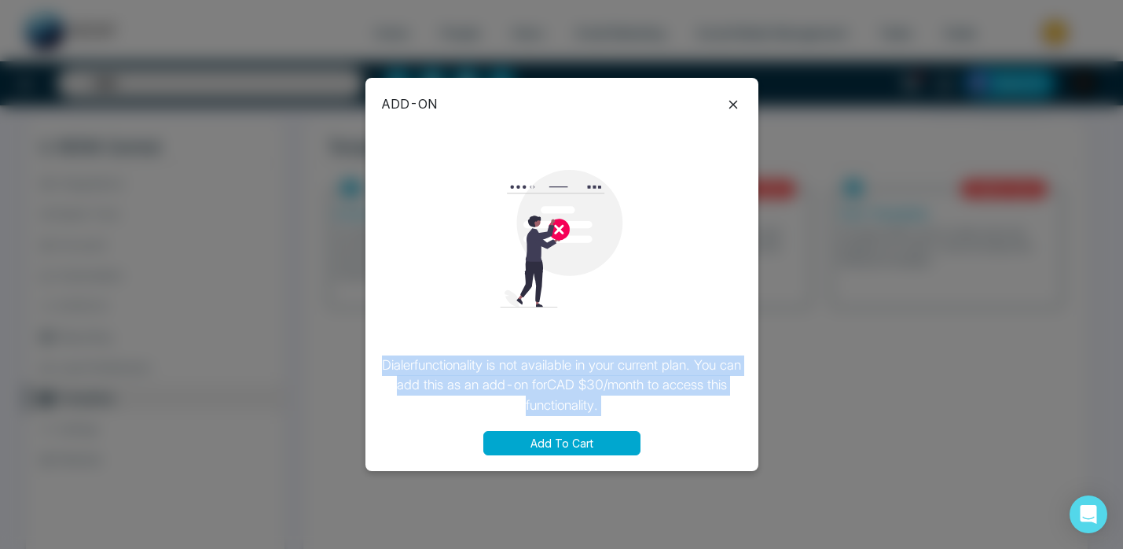
click at [645, 369] on p "Dialer functionality is not available in your current plan. You can add this as…" at bounding box center [562, 385] width 362 height 61
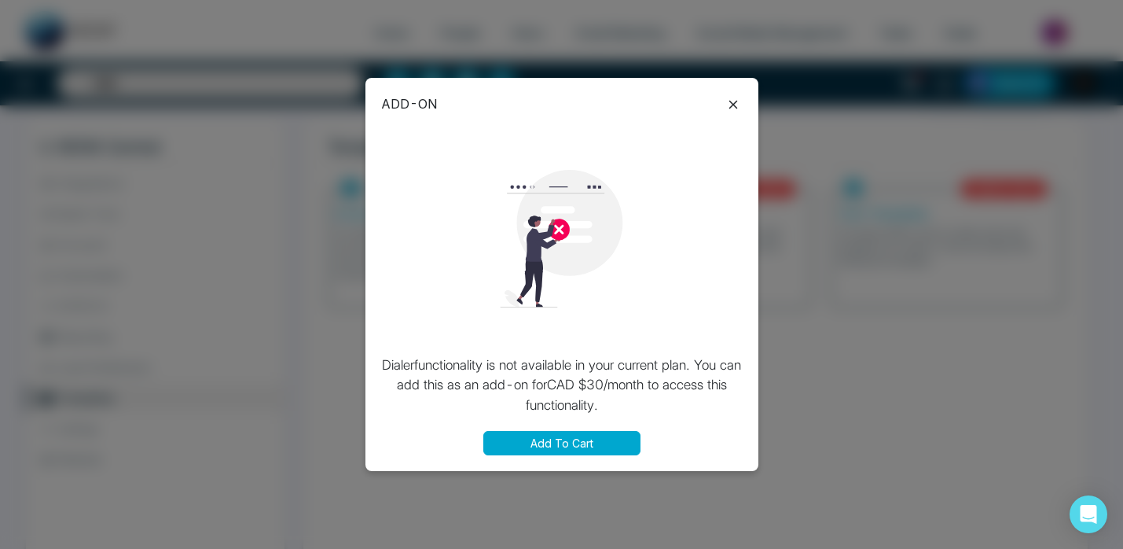
click at [645, 369] on p "Dialer functionality is not available in your current plan. You can add this as…" at bounding box center [562, 385] width 362 height 61
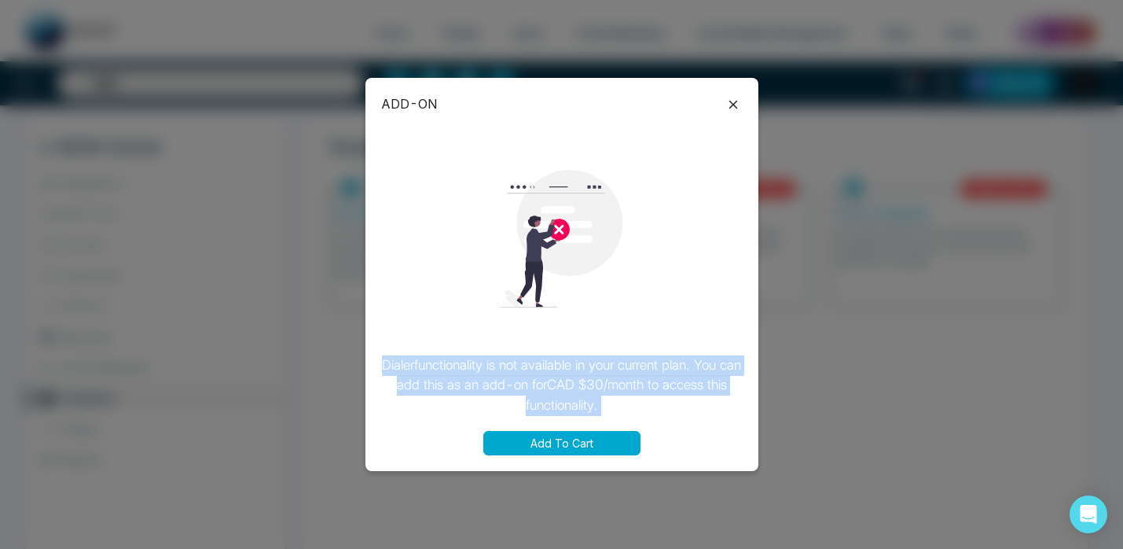
click at [645, 369] on p "Dialer functionality is not available in your current plan. You can add this as…" at bounding box center [562, 385] width 362 height 61
click at [673, 371] on p "Dialer functionality is not available in your current plan. You can add this as…" at bounding box center [562, 385] width 362 height 61
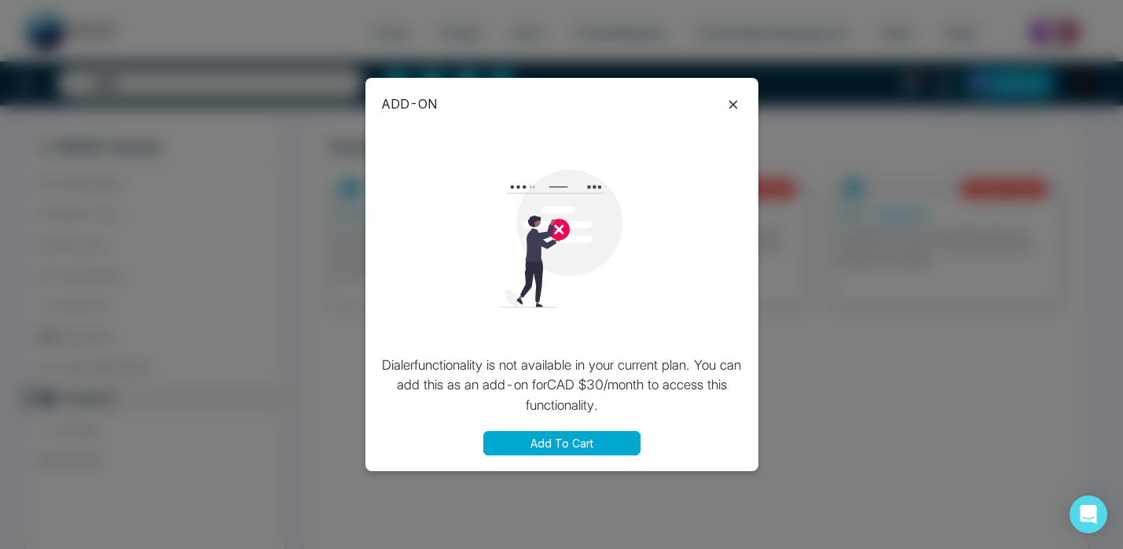
click at [726, 109] on icon at bounding box center [733, 104] width 19 height 19
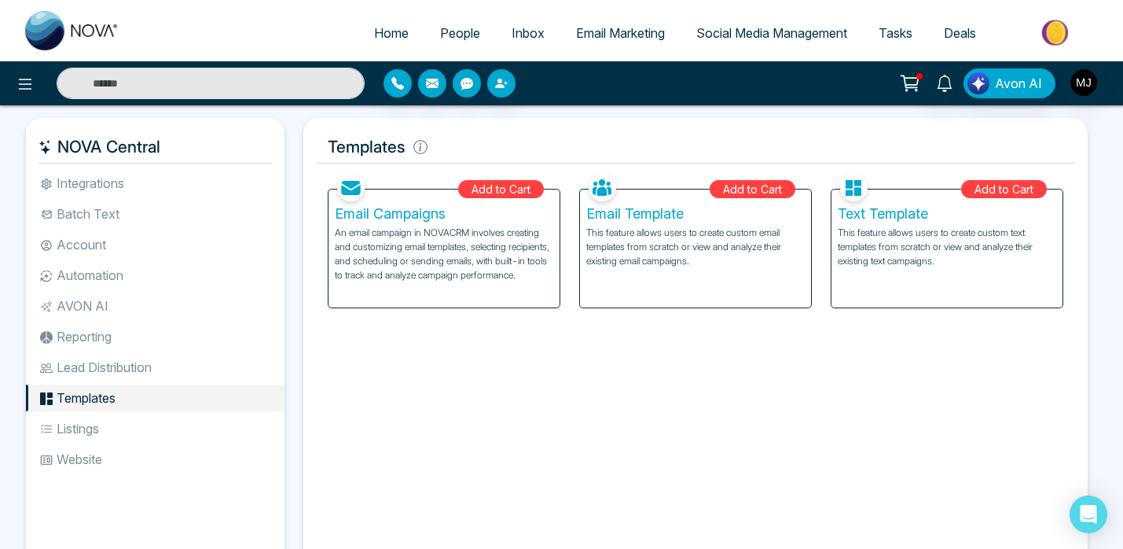
click at [712, 260] on p "This feature allows users to create custom email templates from scratch or view…" at bounding box center [695, 247] width 219 height 42
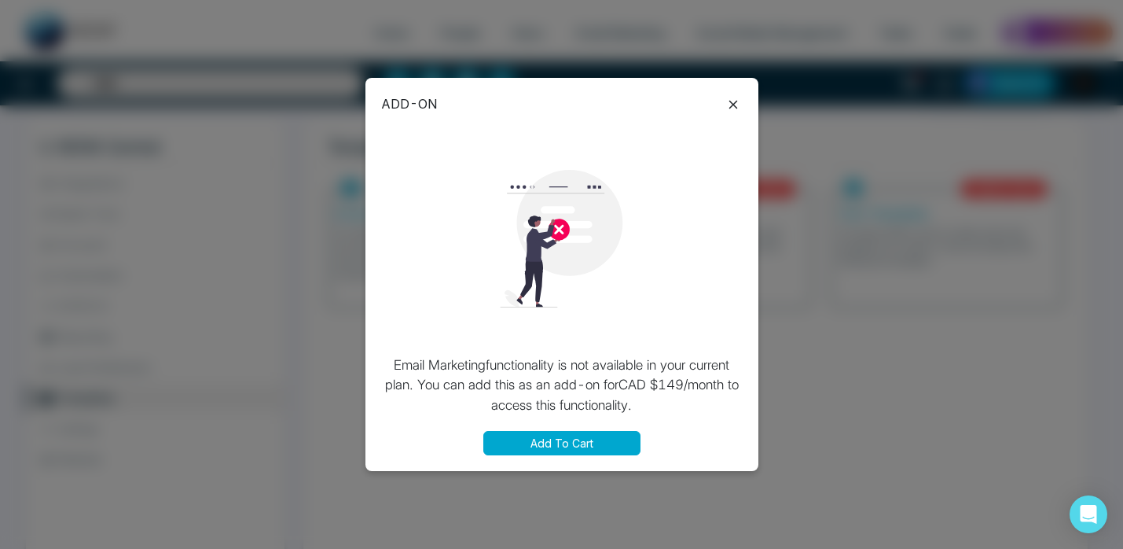
click at [549, 361] on p "Email Marketing functionality is not available in your current plan. You can ad…" at bounding box center [562, 385] width 362 height 61
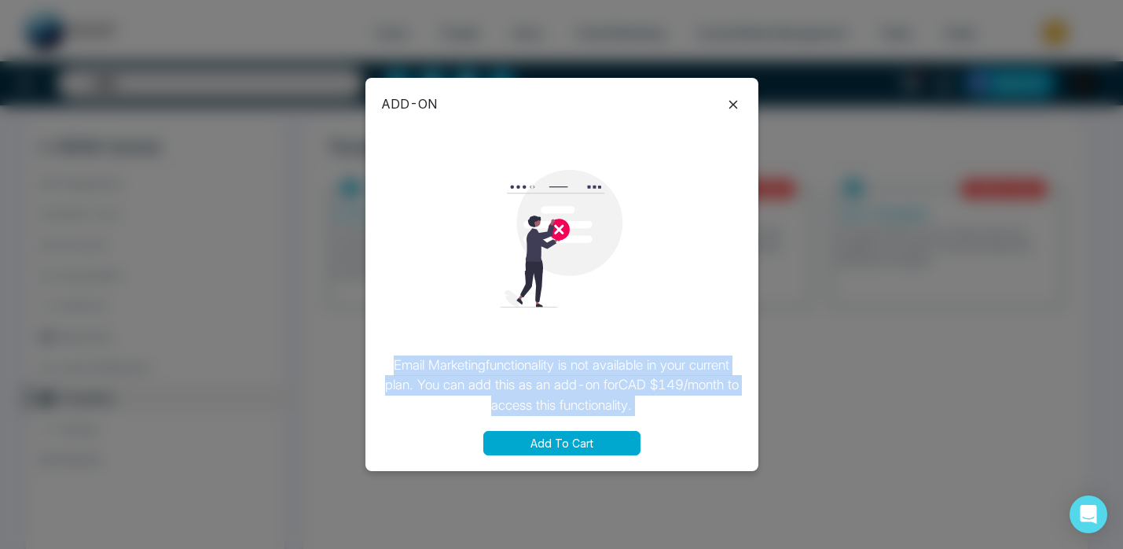
click at [615, 349] on div "Email Marketing functionality is not available in your current plan. You can ad…" at bounding box center [562, 272] width 362 height 285
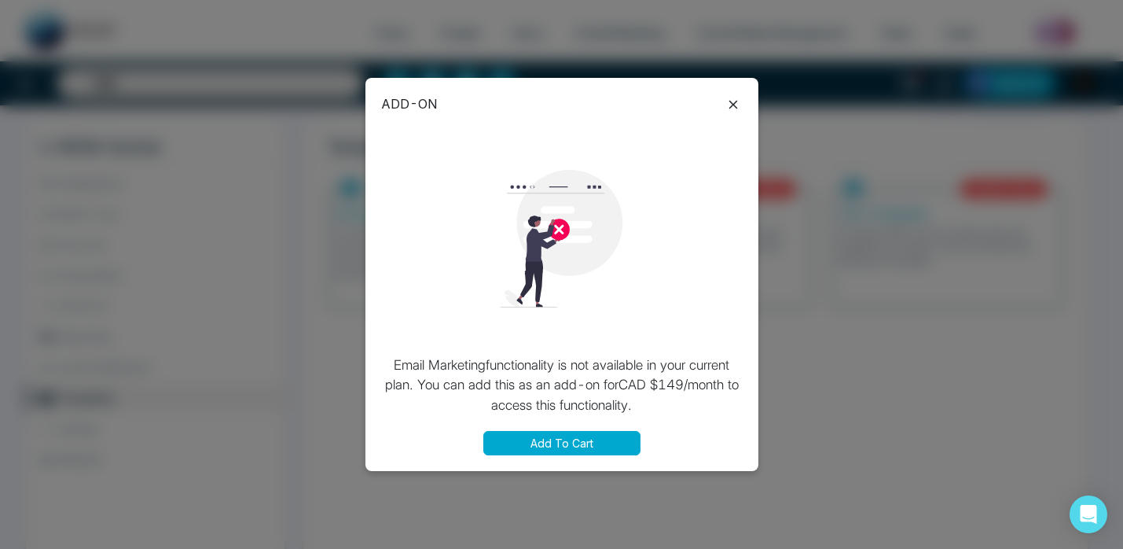
click at [615, 349] on div "Email Marketing functionality is not available in your current plan. You can ad…" at bounding box center [562, 272] width 362 height 285
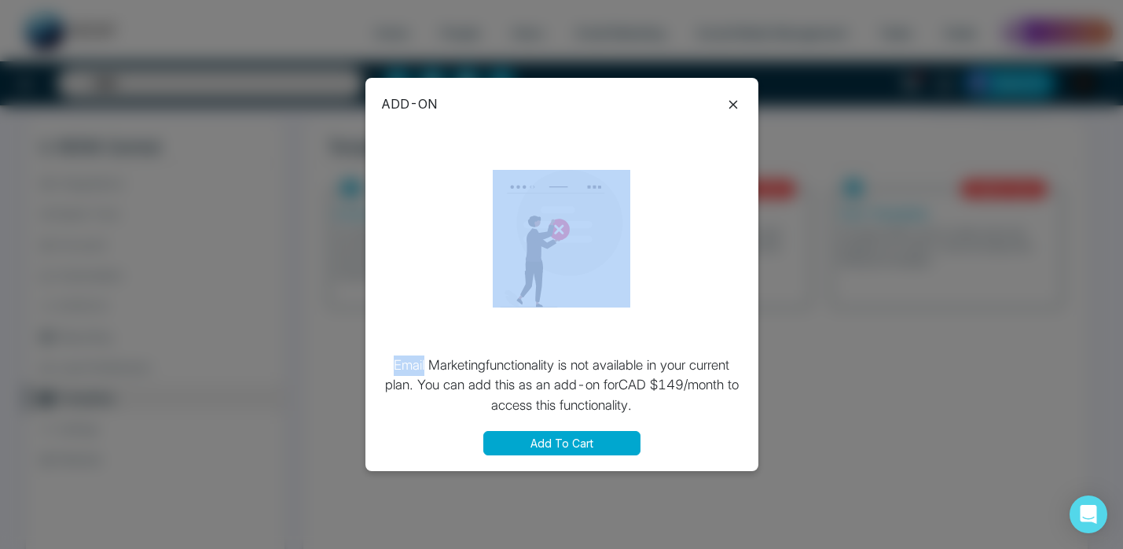
click at [615, 349] on div "Email Marketing functionality is not available in your current plan. You can ad…" at bounding box center [562, 272] width 362 height 285
click at [626, 353] on div "Email Marketing functionality is not available in your current plan. You can ad…" at bounding box center [562, 272] width 362 height 285
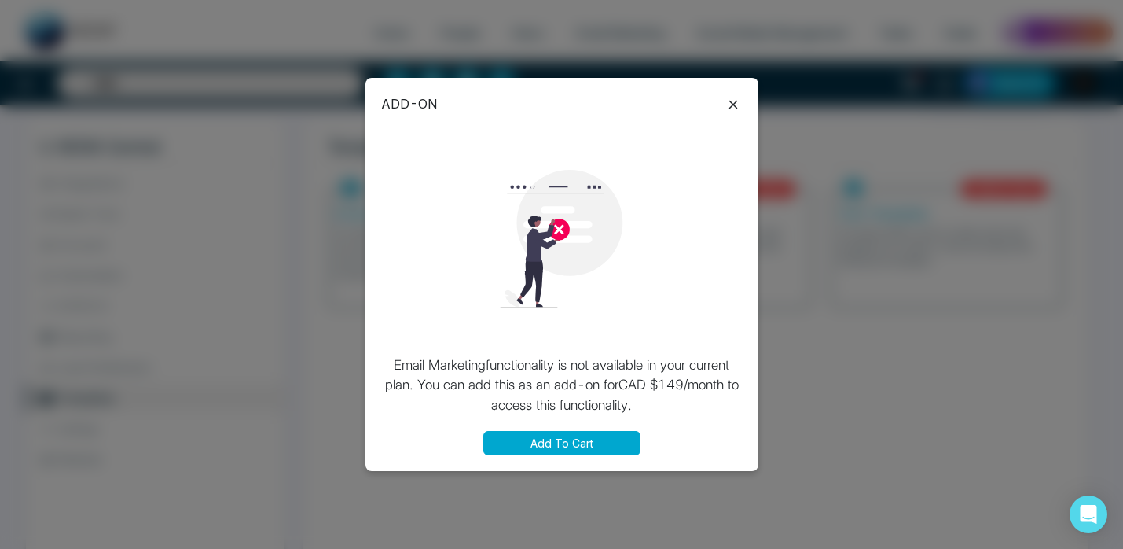
click at [626, 353] on div "Email Marketing functionality is not available in your current plan. You can ad…" at bounding box center [562, 272] width 362 height 285
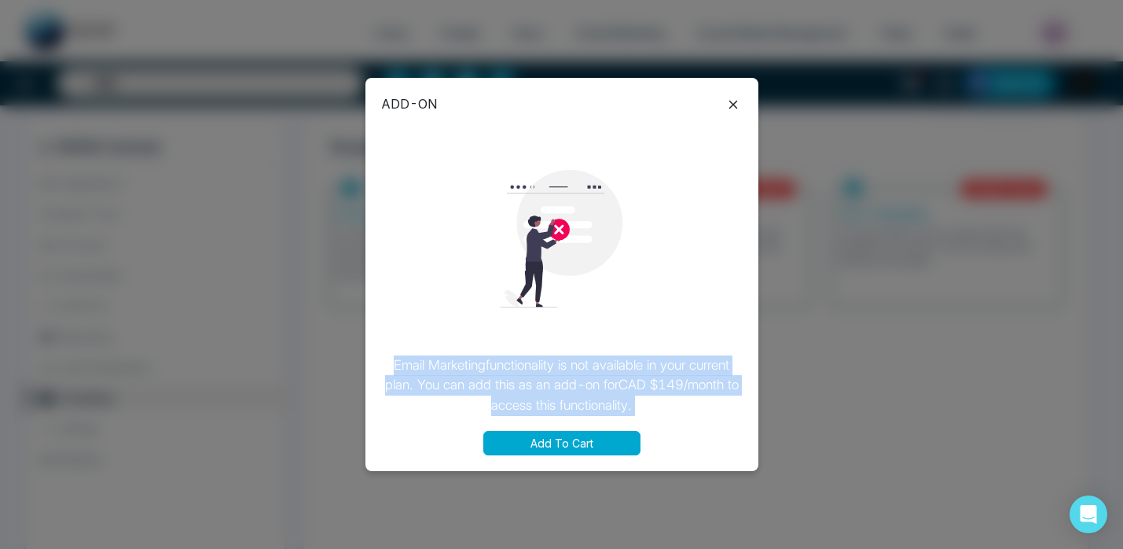
click at [632, 361] on p "Email Marketing functionality is not available in your current plan. You can ad…" at bounding box center [562, 385] width 362 height 61
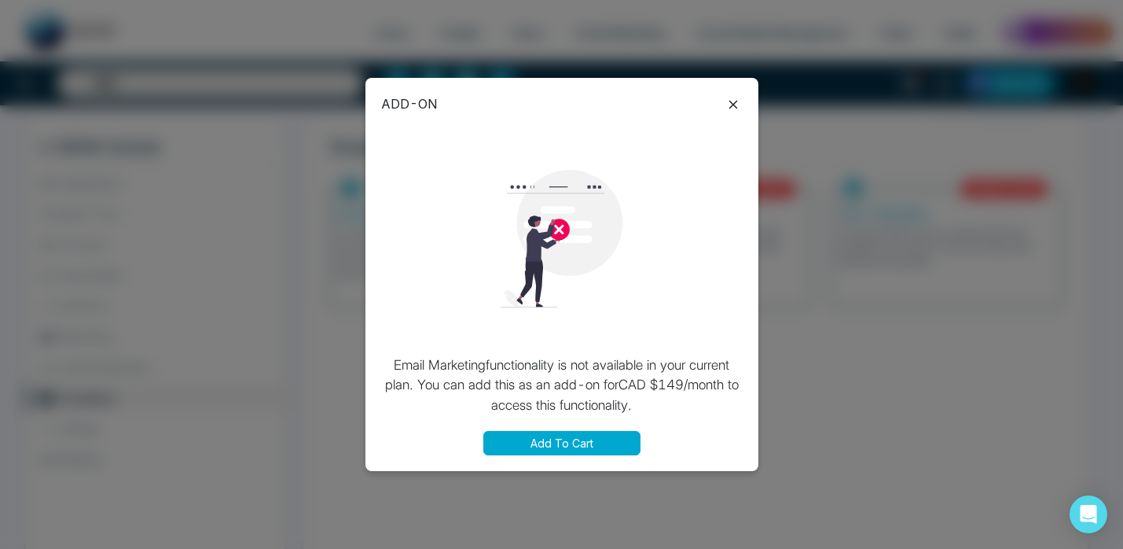
click at [632, 361] on p "Email Marketing functionality is not available in your current plan. You can ad…" at bounding box center [562, 385] width 362 height 61
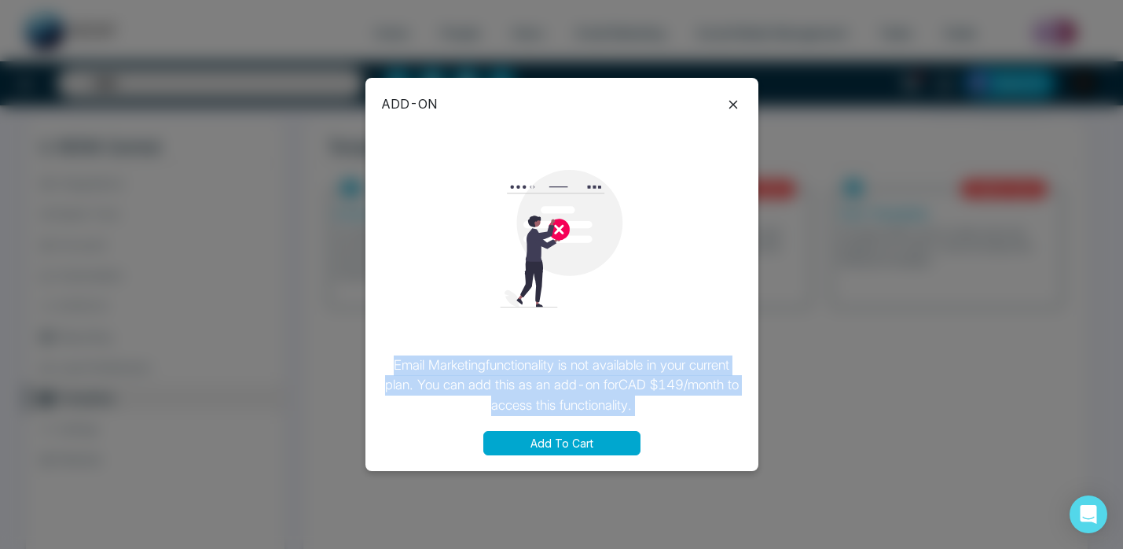
click at [599, 362] on p "Email Marketing functionality is not available in your current plan. You can ad…" at bounding box center [562, 385] width 362 height 61
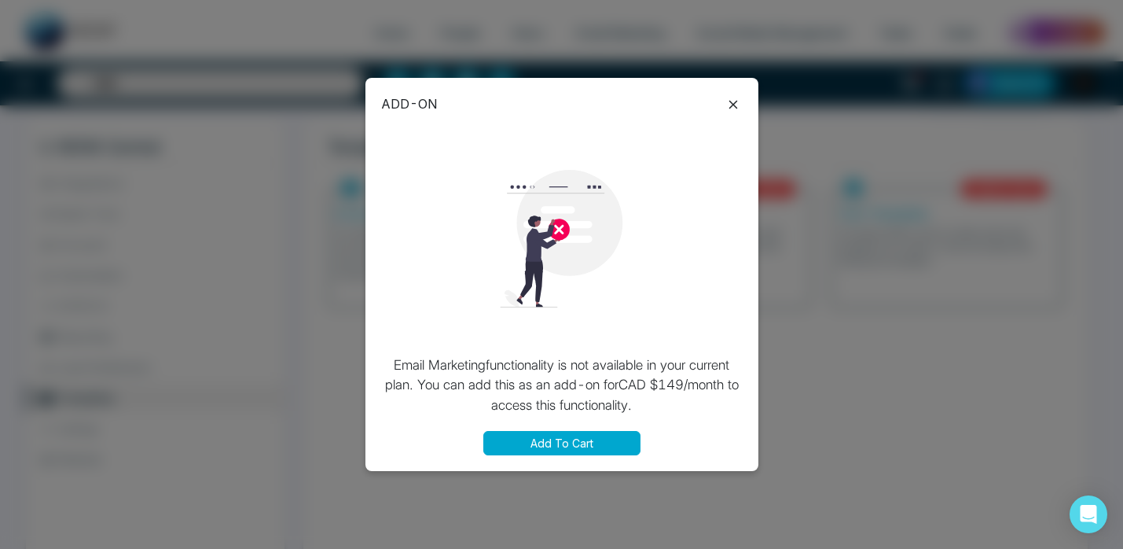
click at [599, 362] on p "Email Marketing functionality is not available in your current plan. You can ad…" at bounding box center [562, 385] width 362 height 61
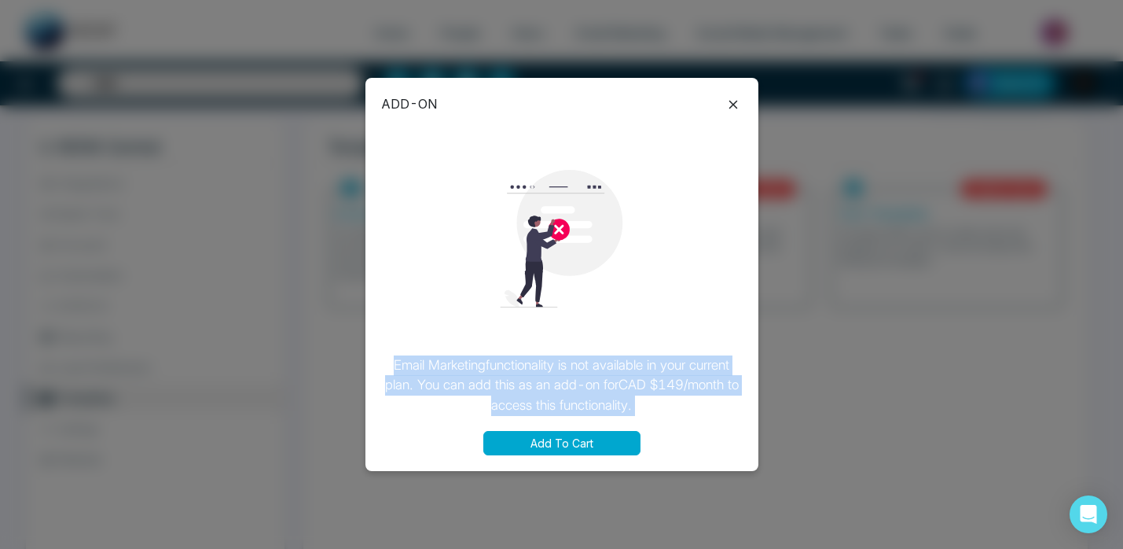
click at [623, 368] on p "Email Marketing functionality is not available in your current plan. You can ad…" at bounding box center [562, 385] width 362 height 61
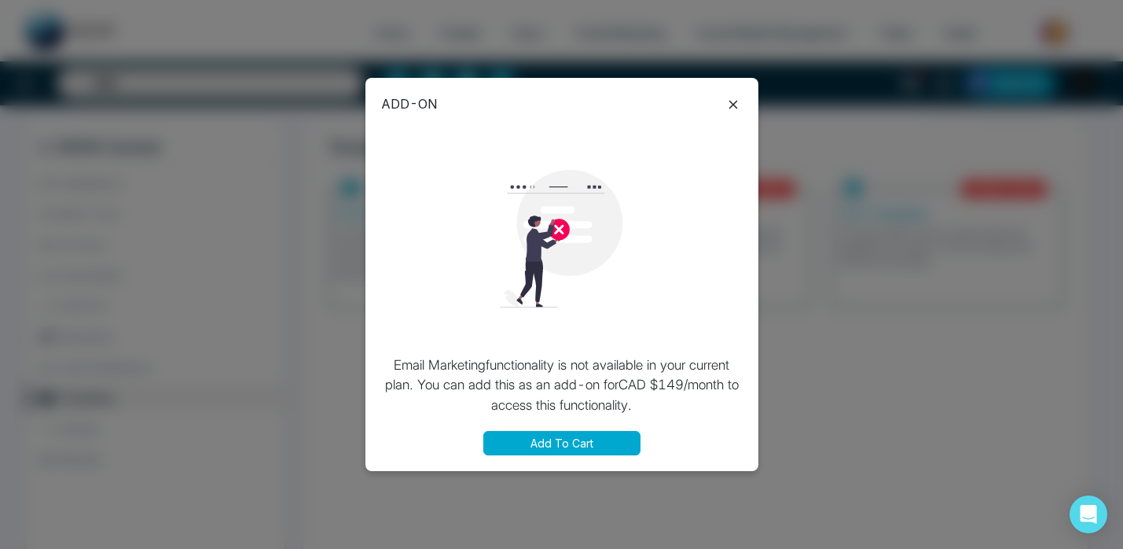
click at [623, 368] on p "Email Marketing functionality is not available in your current plan. You can ad…" at bounding box center [562, 385] width 362 height 61
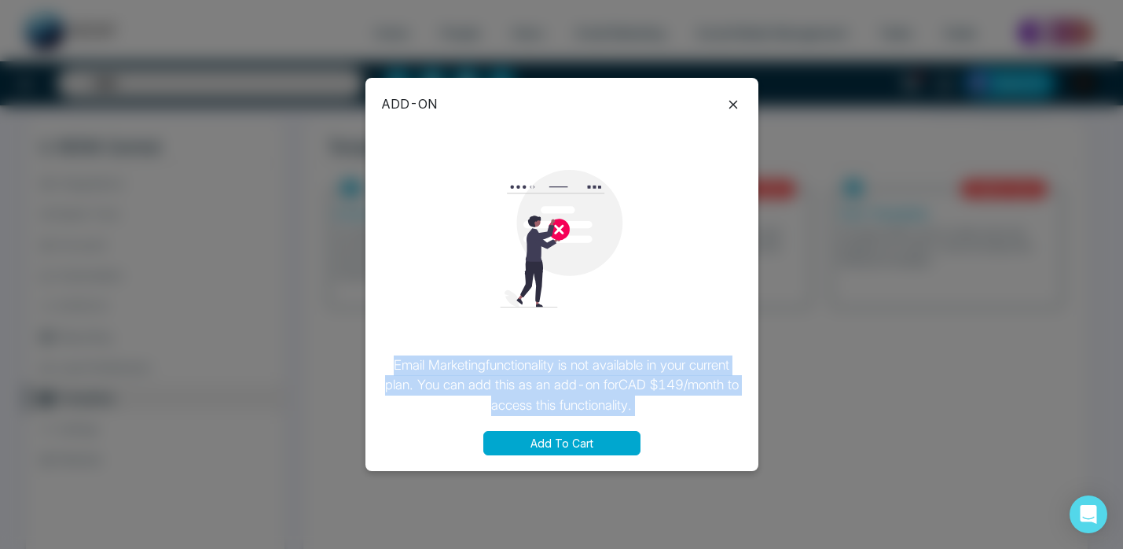
click at [652, 357] on p "Email Marketing functionality is not available in your current plan. You can ad…" at bounding box center [562, 385] width 362 height 61
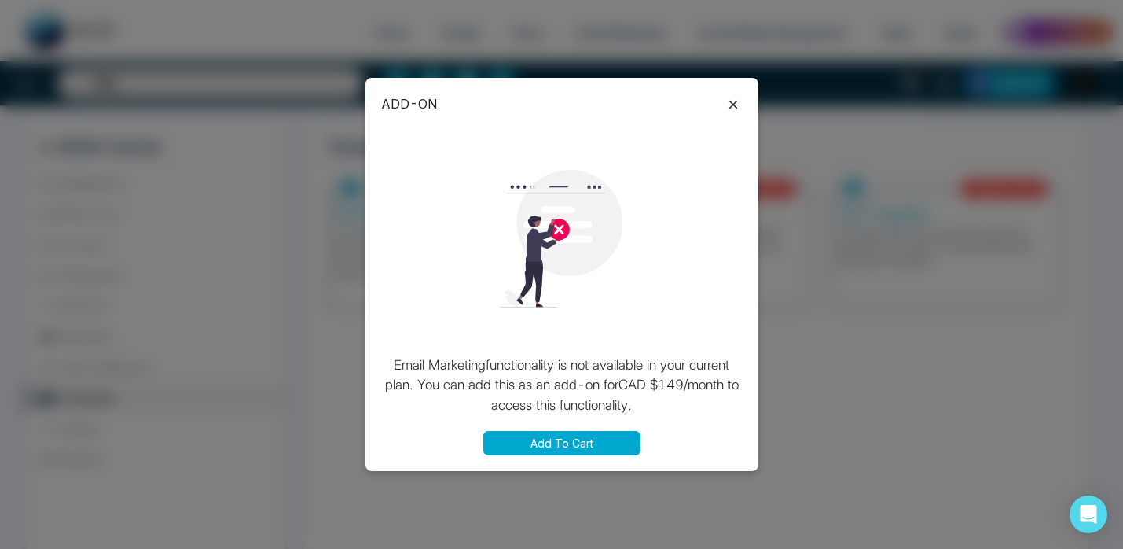
click at [739, 97] on icon at bounding box center [733, 104] width 19 height 19
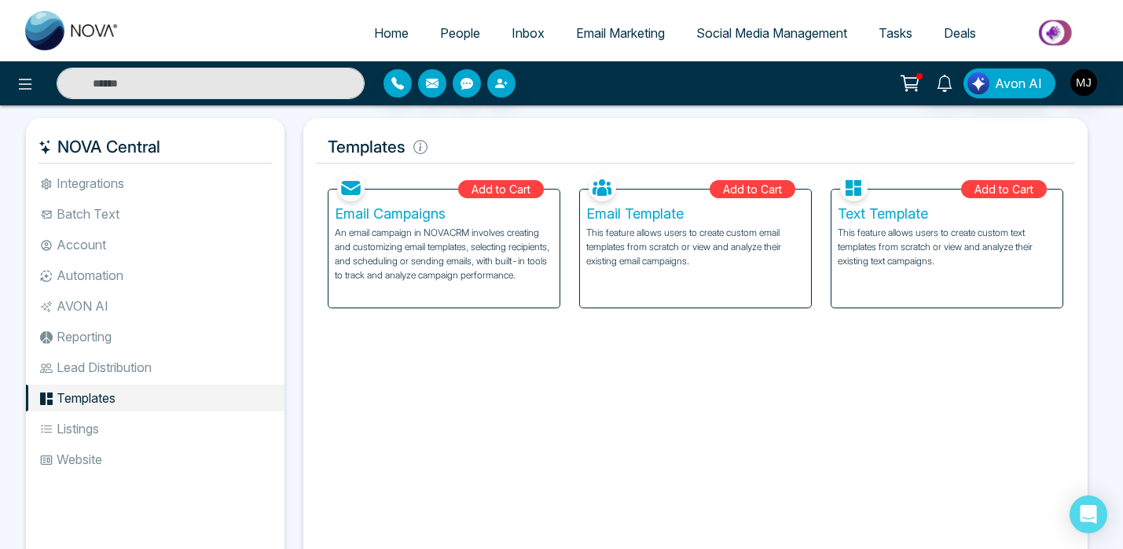
click at [457, 252] on p "An email campaign in NOVACRM involves creating and customizing email templates,…" at bounding box center [444, 254] width 219 height 57
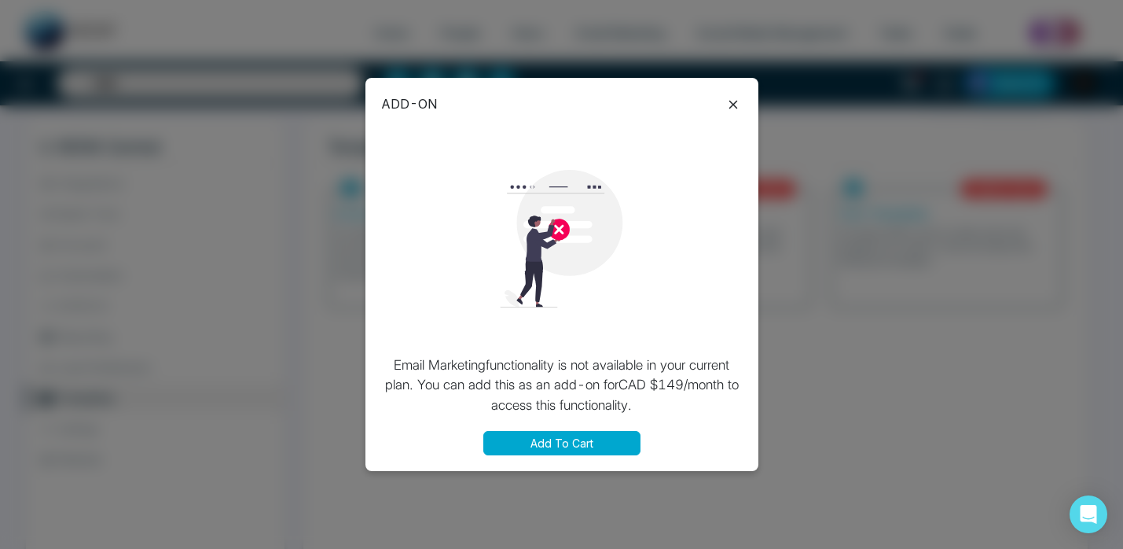
click at [734, 101] on icon at bounding box center [733, 104] width 9 height 9
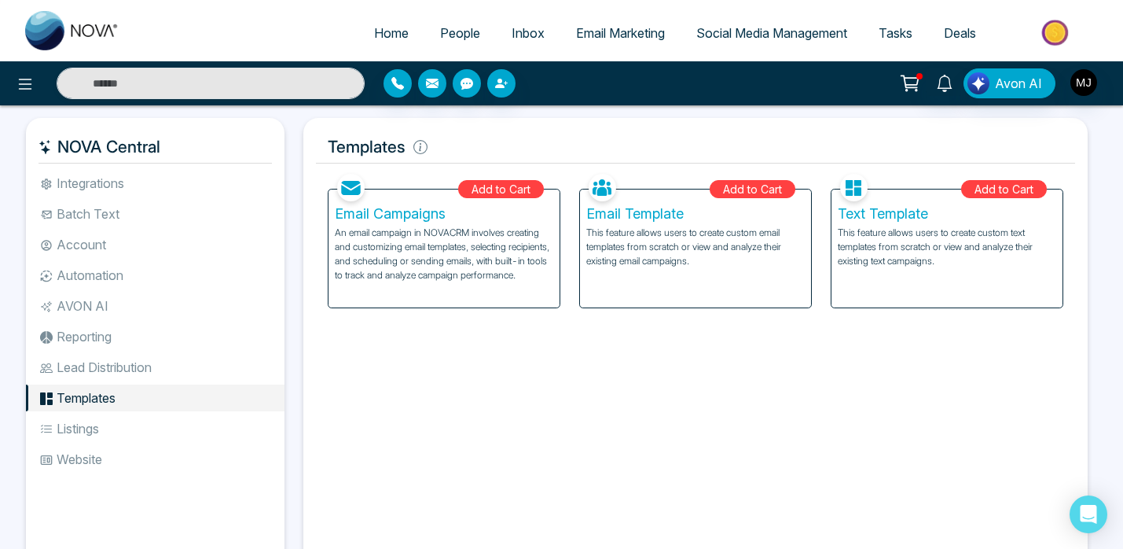
click at [112, 182] on li "Integrations" at bounding box center [155, 183] width 259 height 27
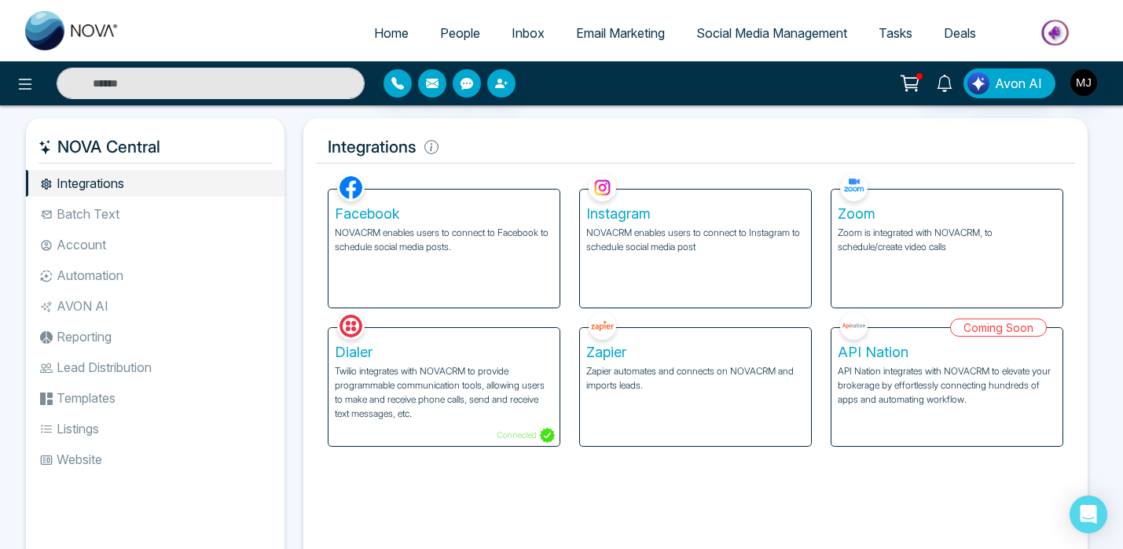
click at [566, 305] on div "Facebook NOVACRM enables users to connect to Facebook to schedule social media …" at bounding box center [444, 239] width 252 height 138
click at [567, 270] on div "Facebook NOVACRM enables users to connect to Facebook to schedule social media …" at bounding box center [444, 239] width 252 height 138
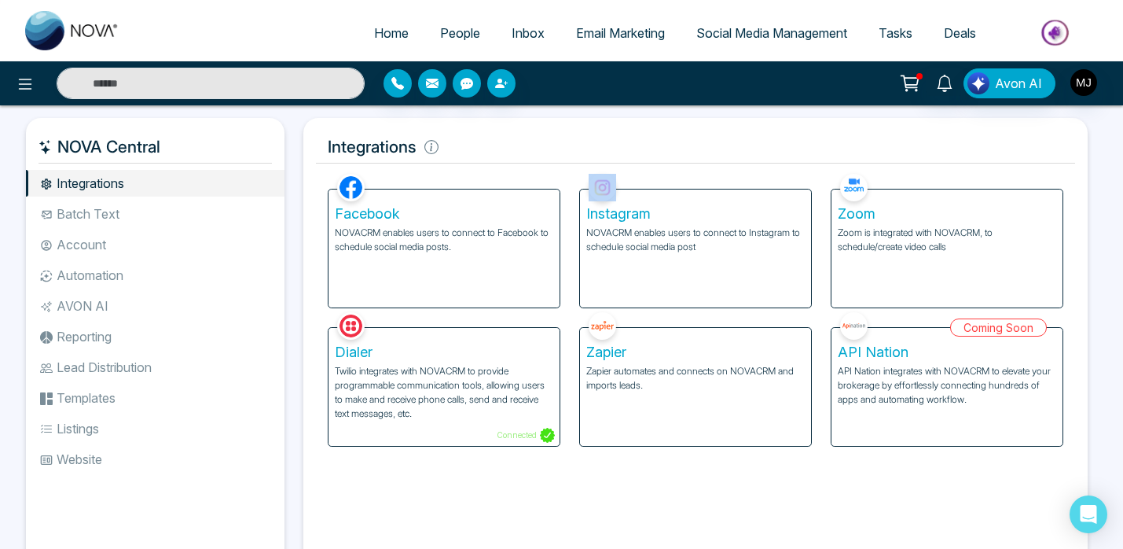
click at [567, 270] on div "Facebook NOVACRM enables users to connect to Facebook to schedule social media …" at bounding box center [444, 239] width 252 height 138
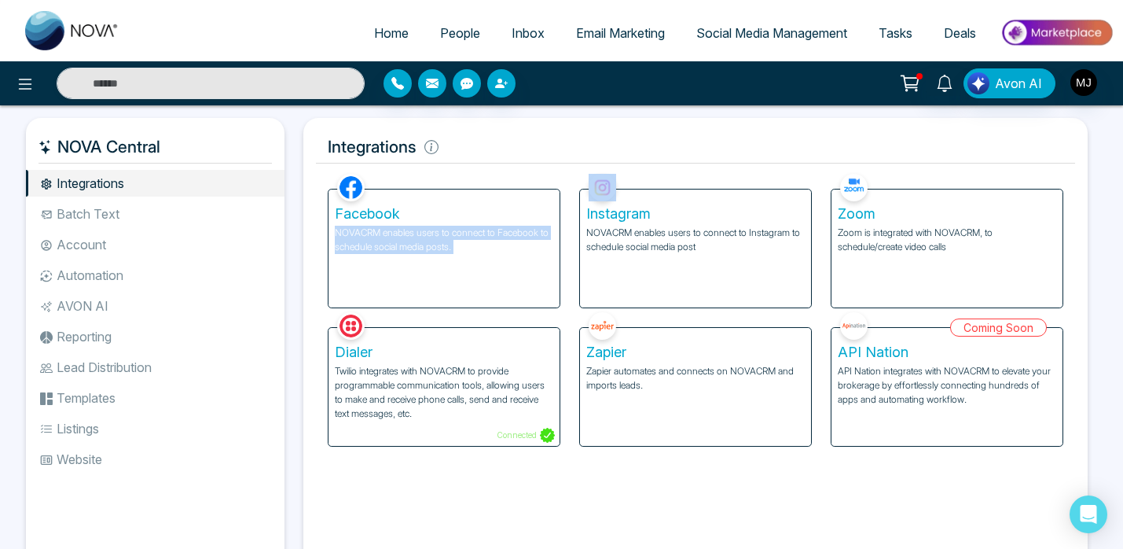
click at [822, 250] on div "Zoom Zoom is integrated with NOVACRM, to schedule/create video calls" at bounding box center [948, 239] width 252 height 138
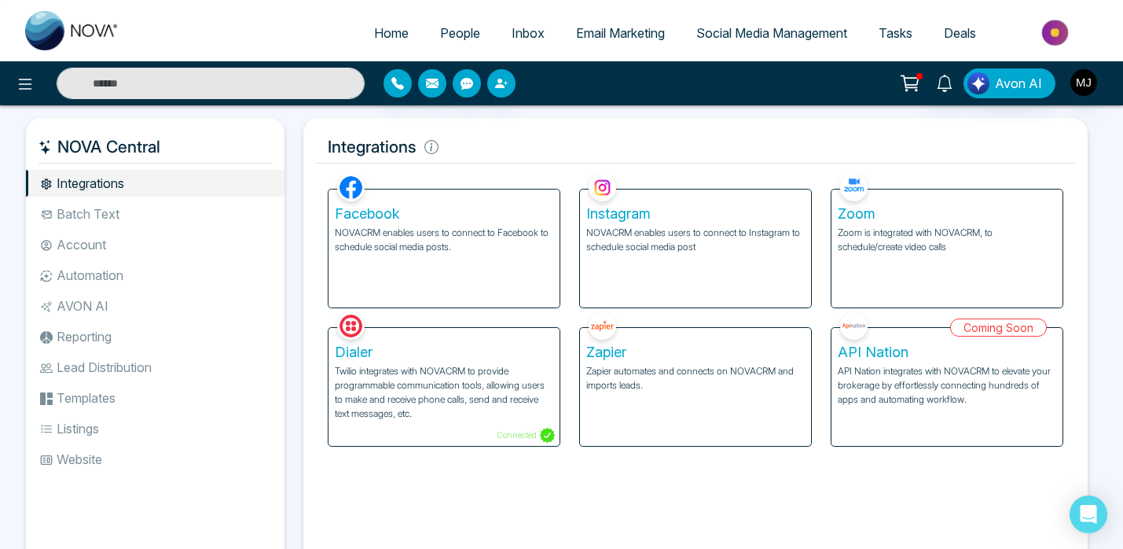
click at [822, 250] on div "Zoom Zoom is integrated with NOVACRM, to schedule/create video calls" at bounding box center [948, 239] width 252 height 138
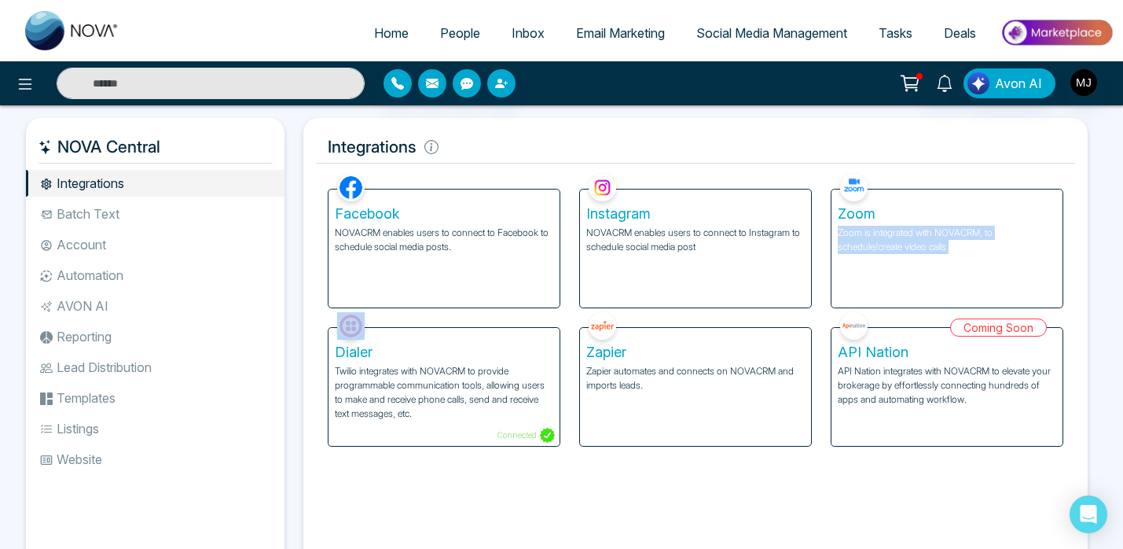
click at [819, 247] on div "Instagram NOVACRM enables users to connect to Instagram to schedule social medi…" at bounding box center [696, 239] width 252 height 138
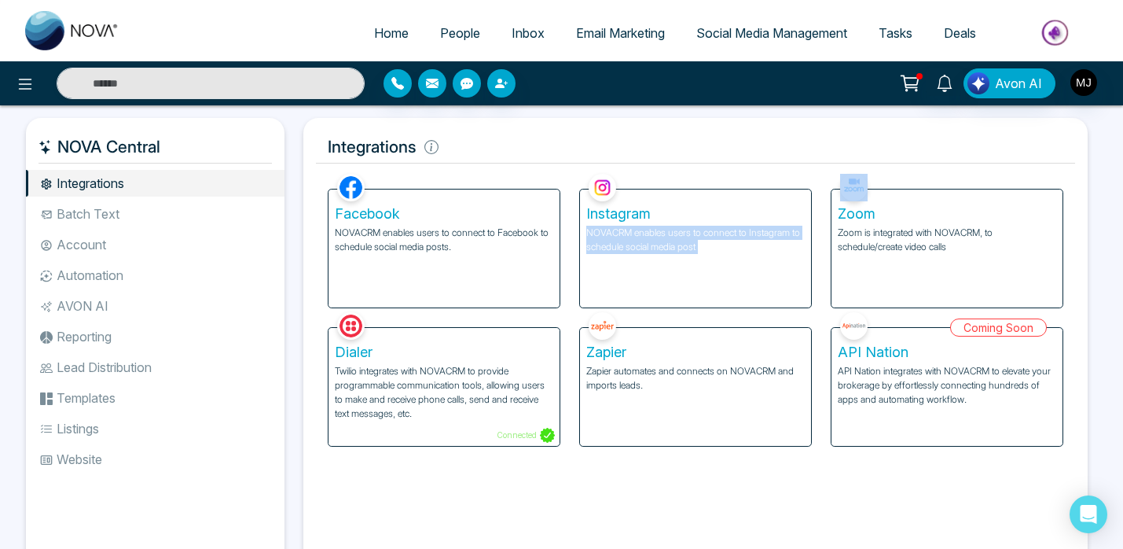
click at [813, 246] on div "Instagram NOVACRM enables users to connect to Instagram to schedule social medi…" at bounding box center [696, 239] width 252 height 138
click at [570, 258] on div "Instagram NOVACRM enables users to connect to Instagram to schedule social medi…" at bounding box center [696, 239] width 252 height 138
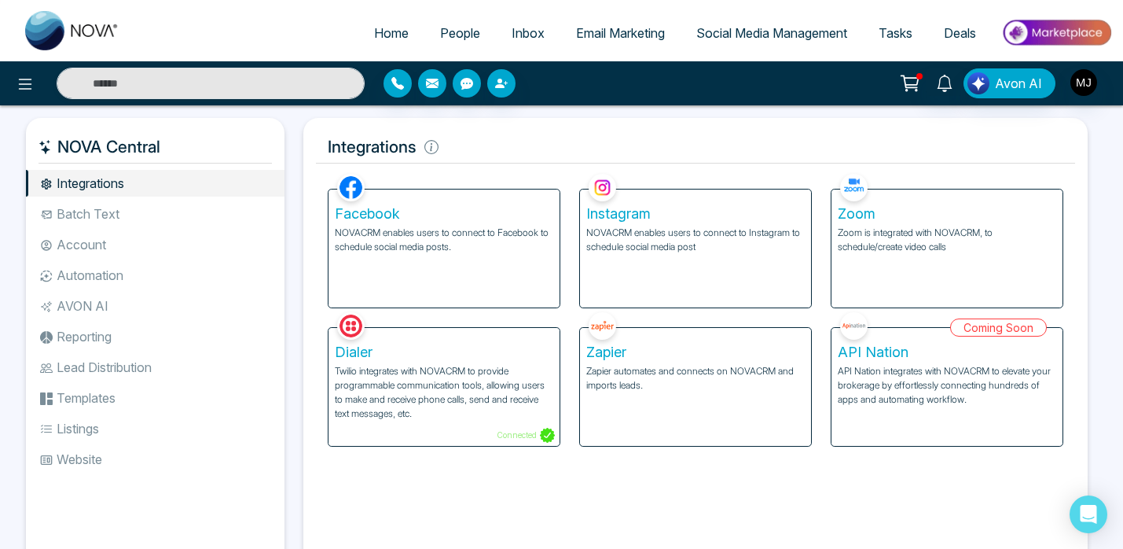
click at [570, 258] on div "Instagram NOVACRM enables users to connect to Instagram to schedule social medi…" at bounding box center [696, 239] width 252 height 138
click at [814, 250] on div "Instagram NOVACRM enables users to connect to Instagram to schedule social medi…" at bounding box center [696, 239] width 252 height 138
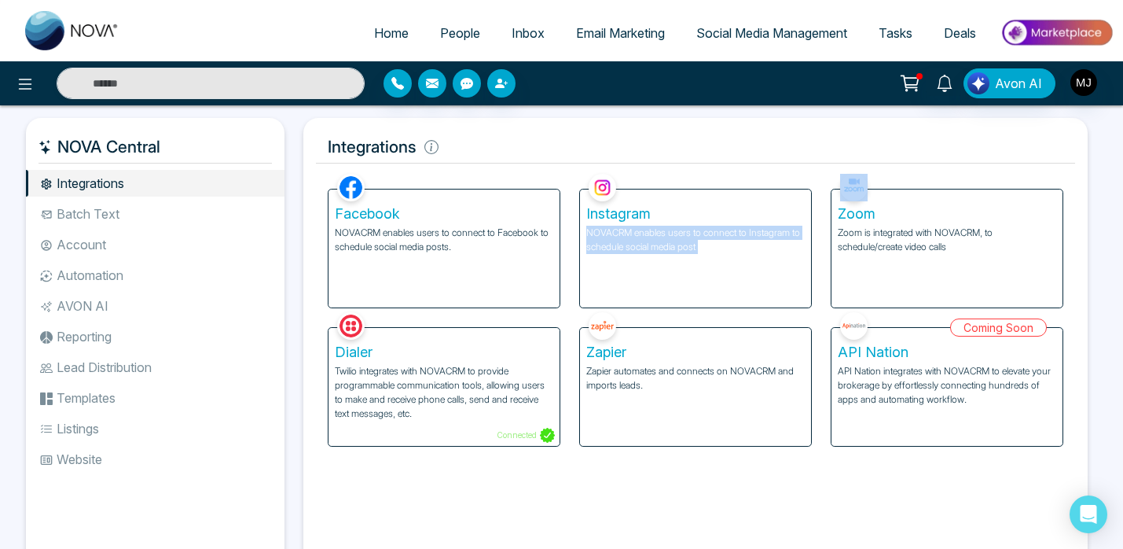
click at [1077, 247] on div "Integrations Facebook NOVACRM enables users to connect to Facebook to schedule …" at bounding box center [695, 350] width 785 height 465
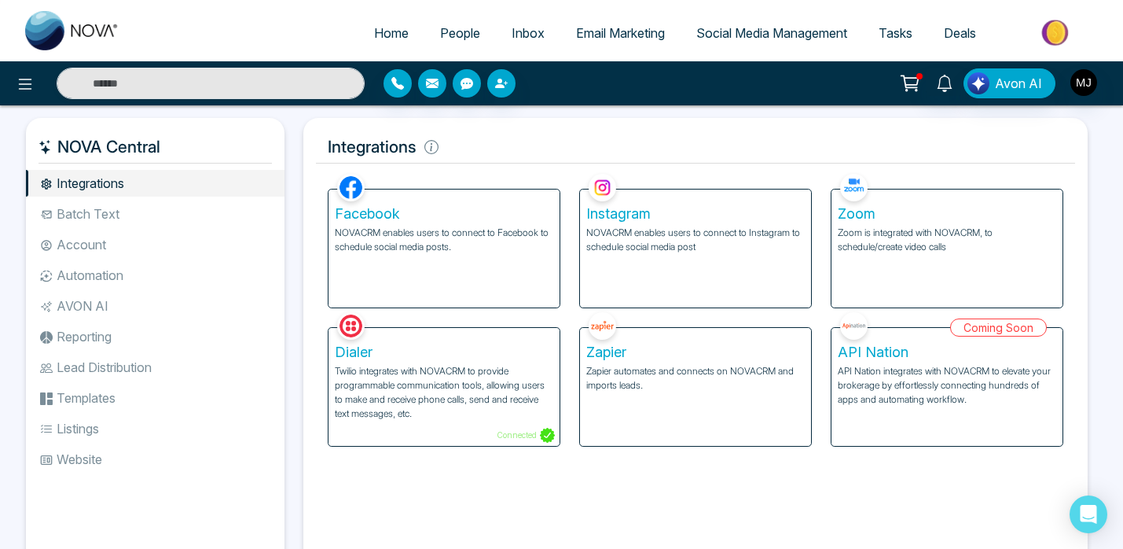
click at [1077, 247] on div "Integrations Facebook NOVACRM enables users to connect to Facebook to schedule …" at bounding box center [695, 350] width 785 height 465
click at [1081, 395] on div "Integrations Facebook NOVACRM enables users to connect to Facebook to schedule …" at bounding box center [695, 350] width 785 height 465
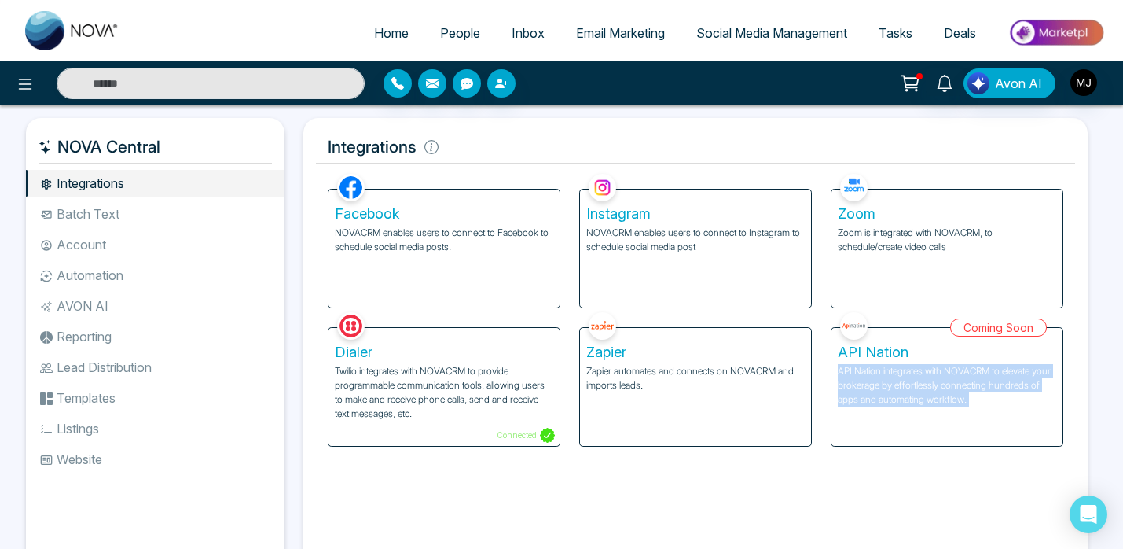
click at [565, 235] on div "Facebook NOVACRM enables users to connect to Facebook to schedule social media …" at bounding box center [444, 239] width 252 height 138
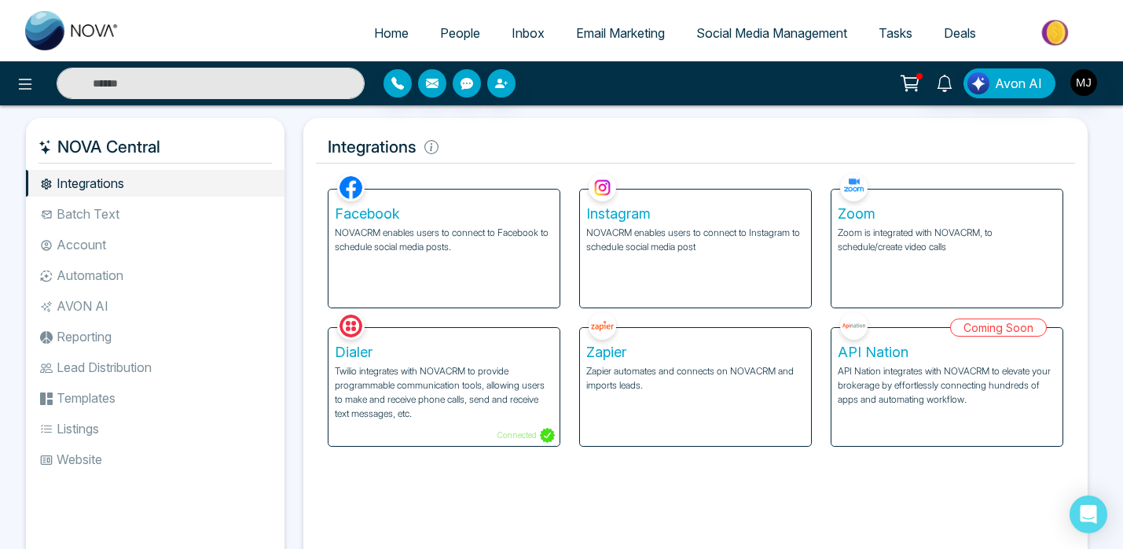
click at [565, 235] on div "Facebook NOVACRM enables users to connect to Facebook to schedule social media …" at bounding box center [444, 239] width 252 height 138
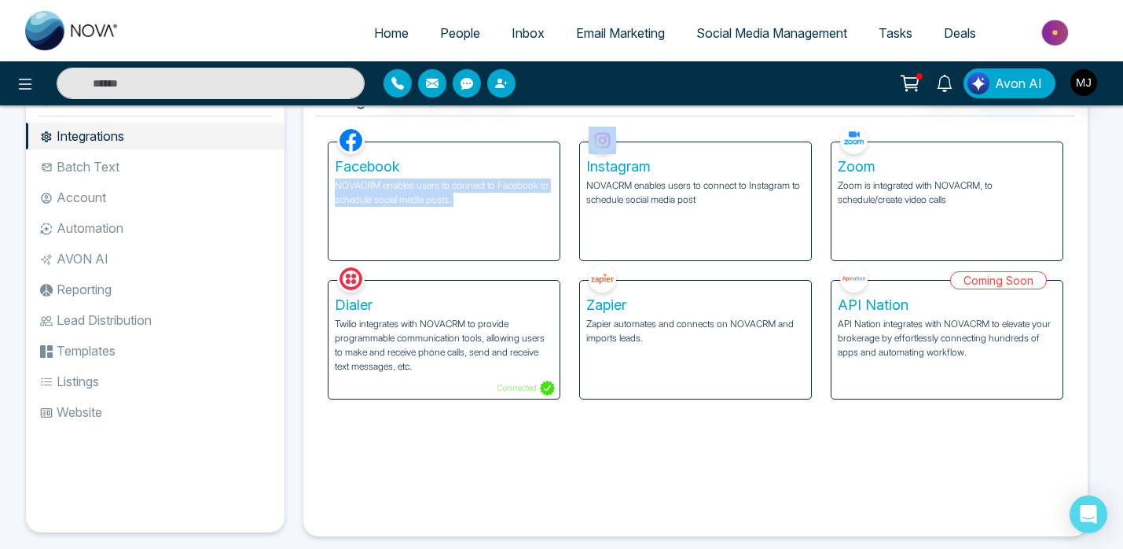
scroll to position [72, 0]
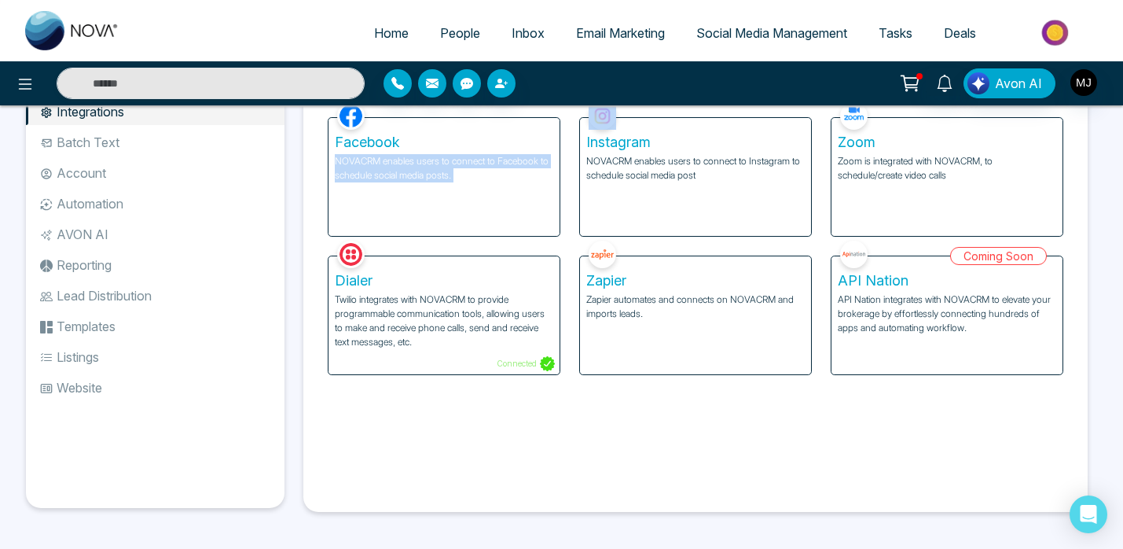
click at [564, 288] on div "Dialer Twilio integrates with NOVACRM to provide programmable communication too…" at bounding box center [444, 306] width 252 height 138
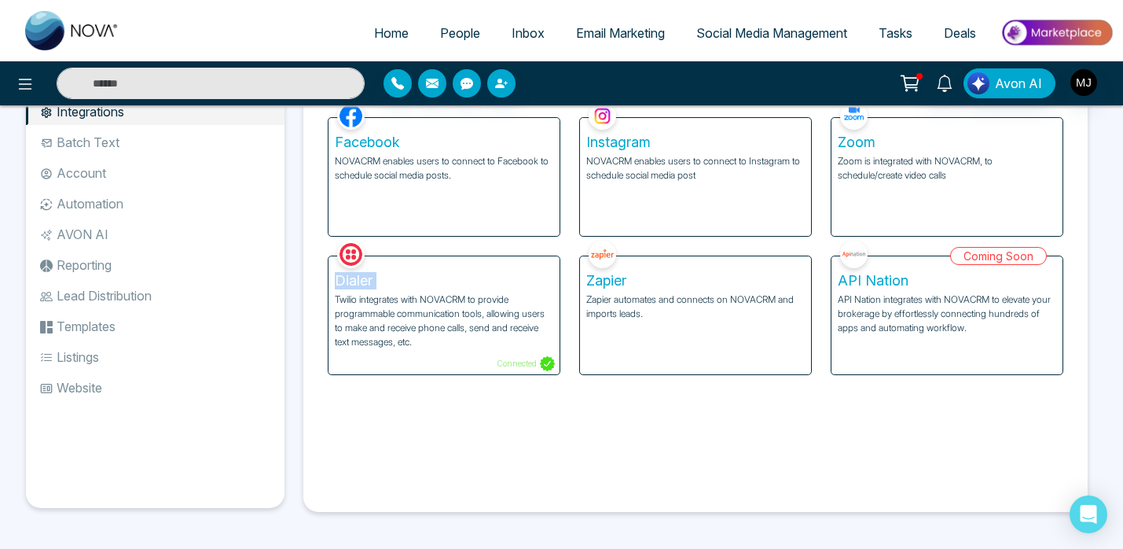
click at [564, 302] on div "Dialer Twilio integrates with NOVACRM to provide programmable communication too…" at bounding box center [444, 306] width 252 height 138
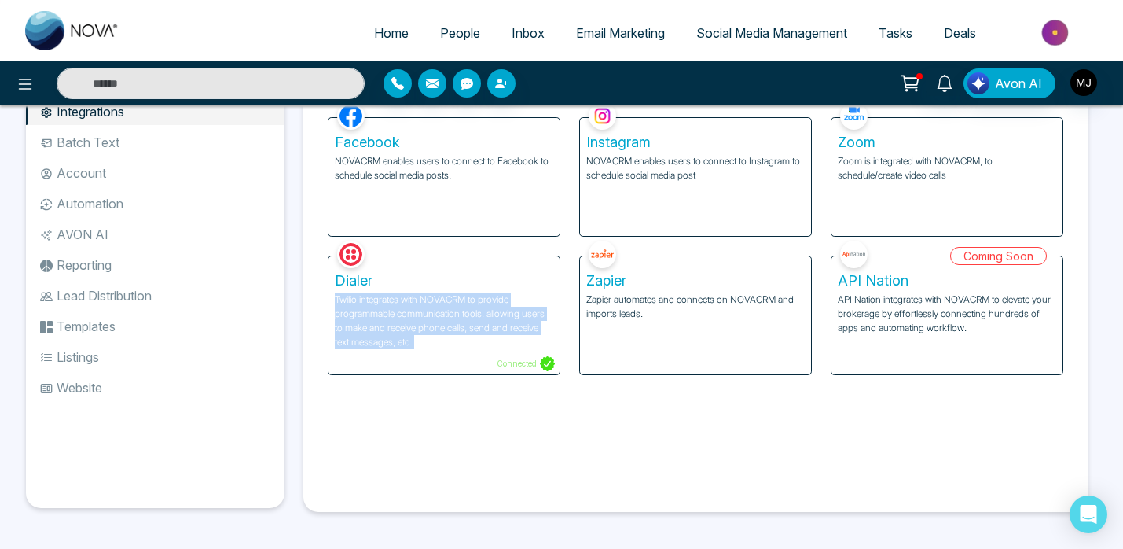
click at [570, 329] on div "Zapier Zapier automates and connects on NOVACRM and imports leads." at bounding box center [696, 306] width 252 height 138
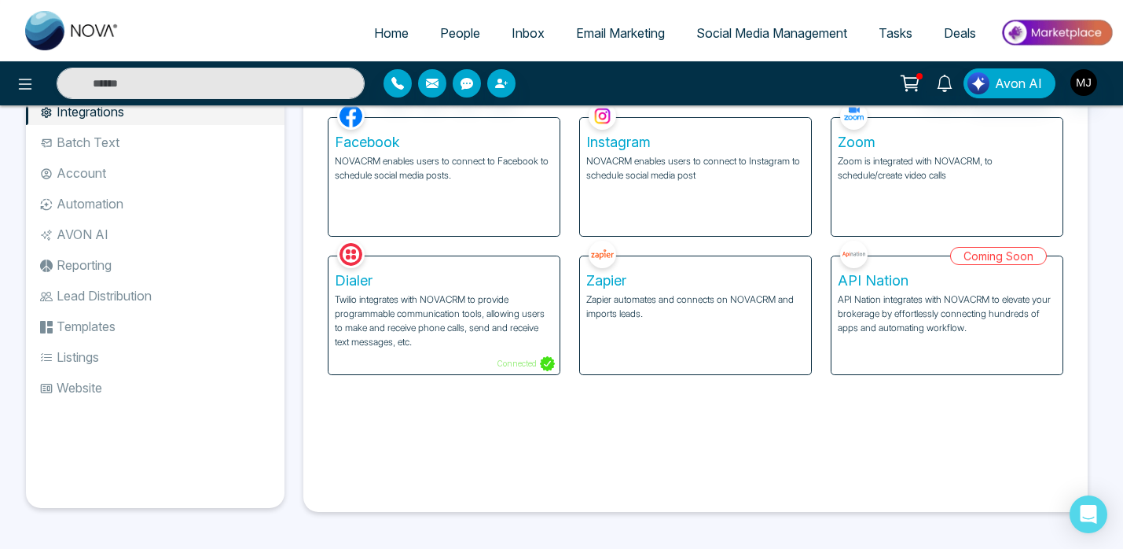
click at [570, 329] on div "Zapier Zapier automates and connects on NOVACRM and imports leads." at bounding box center [696, 306] width 252 height 138
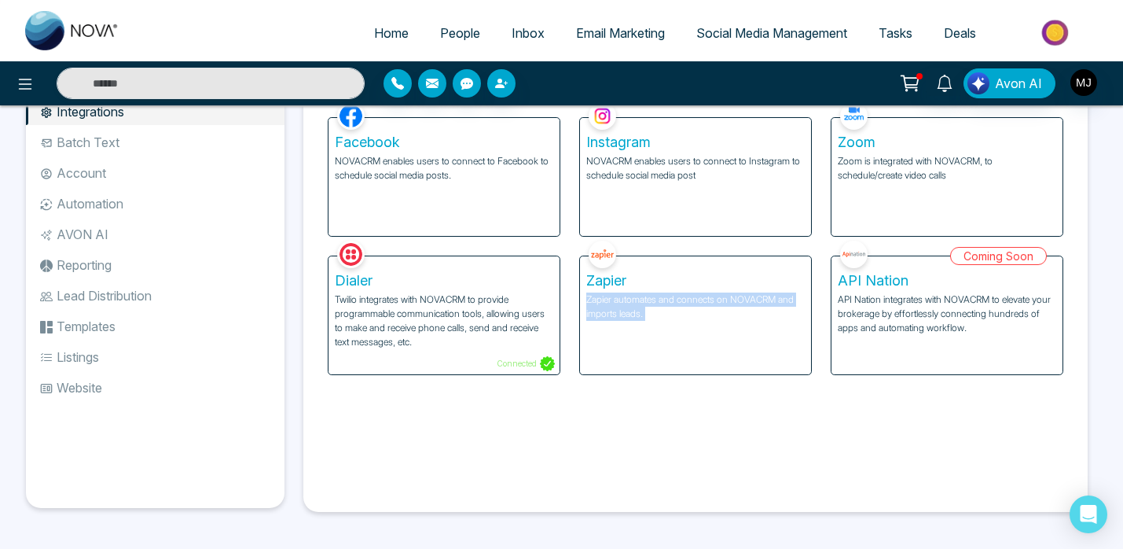
scroll to position [0, 0]
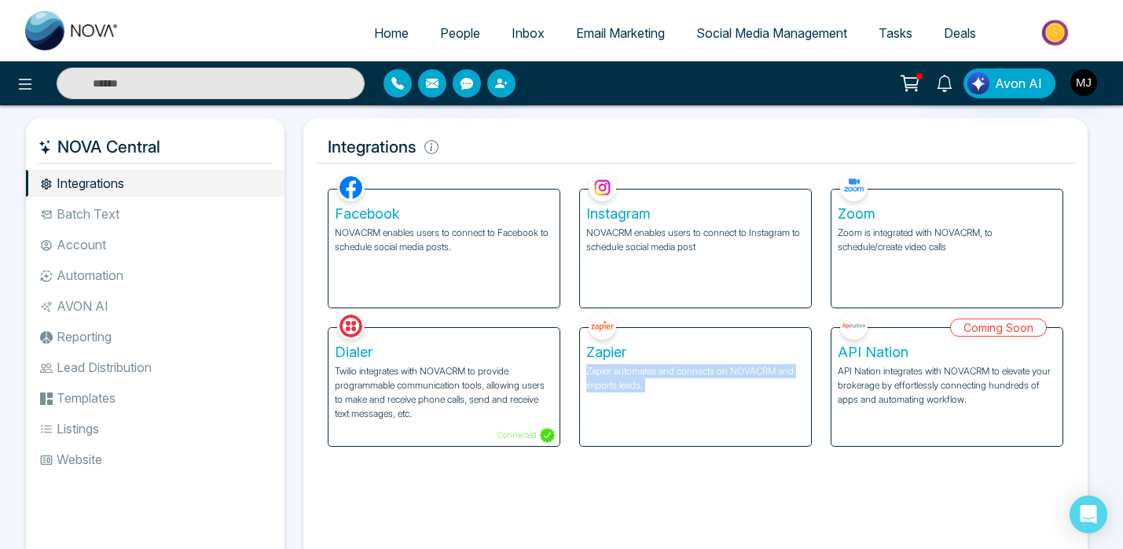
click at [548, 148] on h5 "Integrations" at bounding box center [695, 146] width 759 height 33
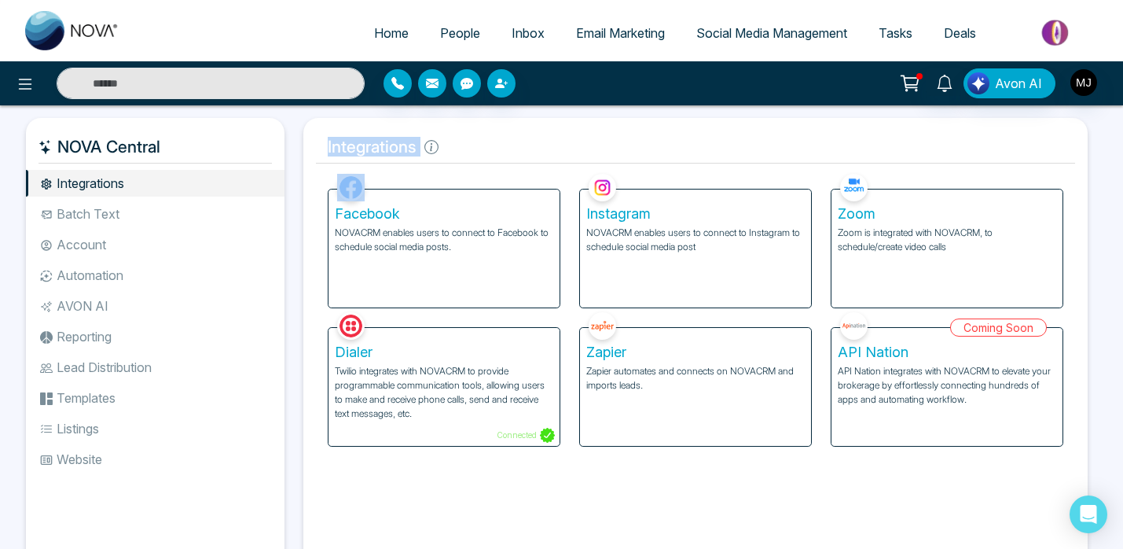
click at [498, 139] on h5 "Integrations" at bounding box center [695, 146] width 759 height 33
click at [417, 131] on h5 "Integrations" at bounding box center [695, 146] width 759 height 33
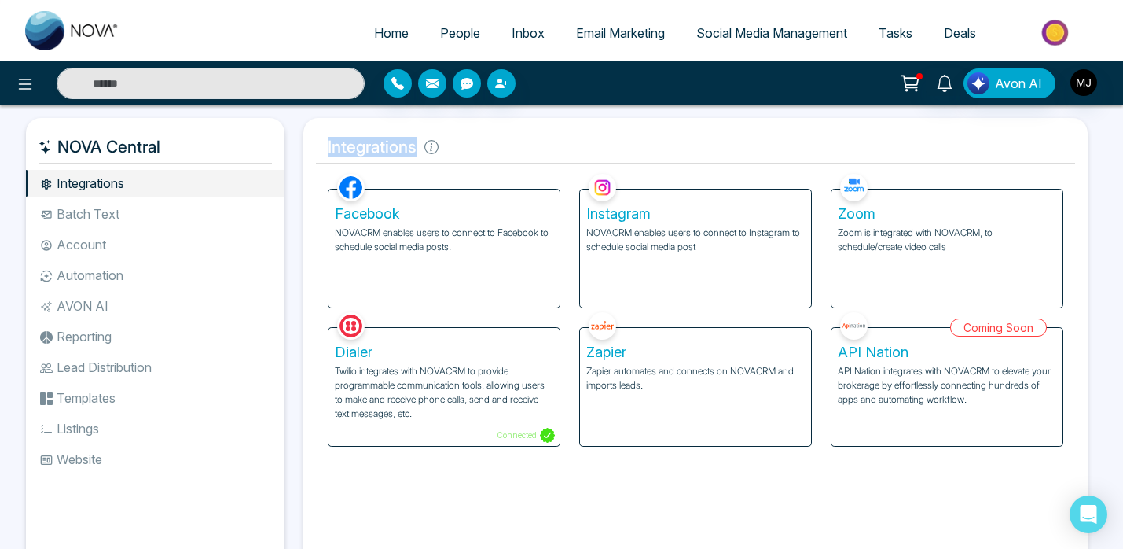
click at [417, 131] on h5 "Integrations" at bounding box center [695, 146] width 759 height 33
click at [389, 133] on h5 "Integrations" at bounding box center [695, 146] width 759 height 33
click at [368, 149] on h5 "Integrations" at bounding box center [695, 146] width 759 height 33
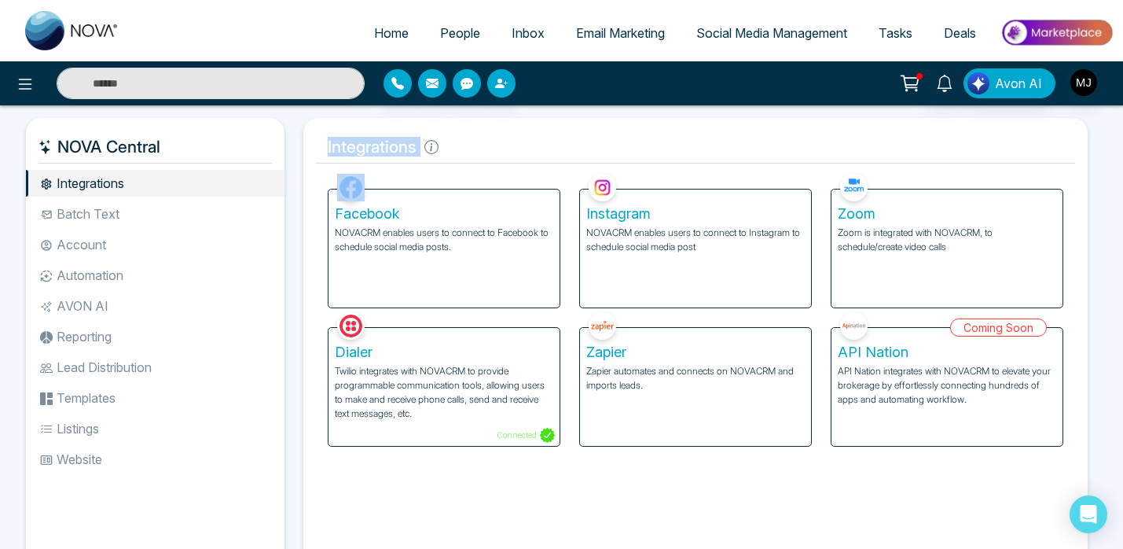
click at [576, 136] on h5 "Integrations" at bounding box center [695, 146] width 759 height 33
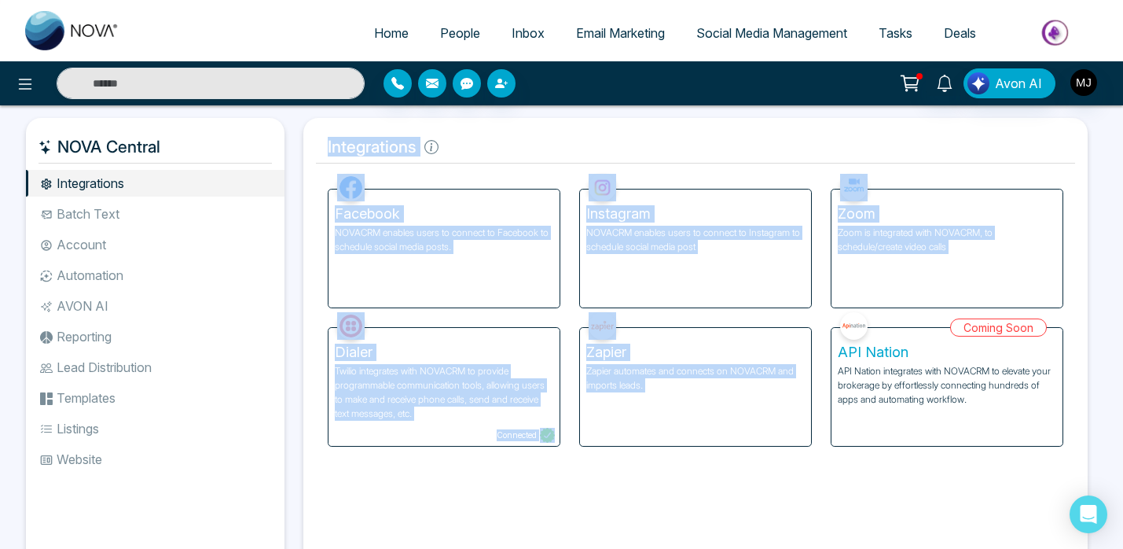
scroll to position [72, 0]
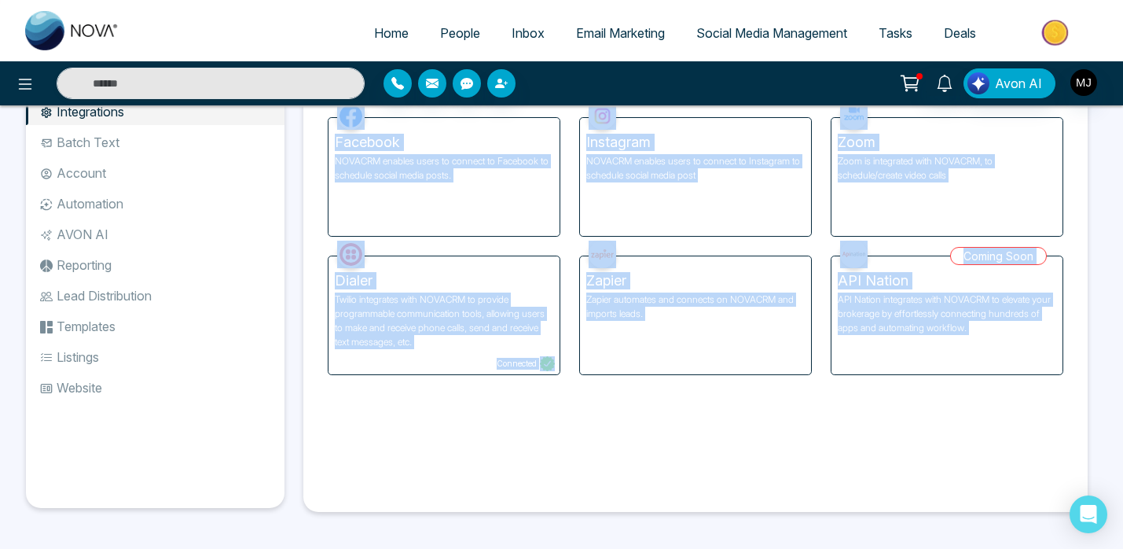
drag, startPoint x: 576, startPoint y: 136, endPoint x: 871, endPoint y: 361, distance: 370.8
click at [871, 361] on div "Integrations Facebook NOVACRM enables users to connect to Facebook to schedule …" at bounding box center [695, 278] width 785 height 465
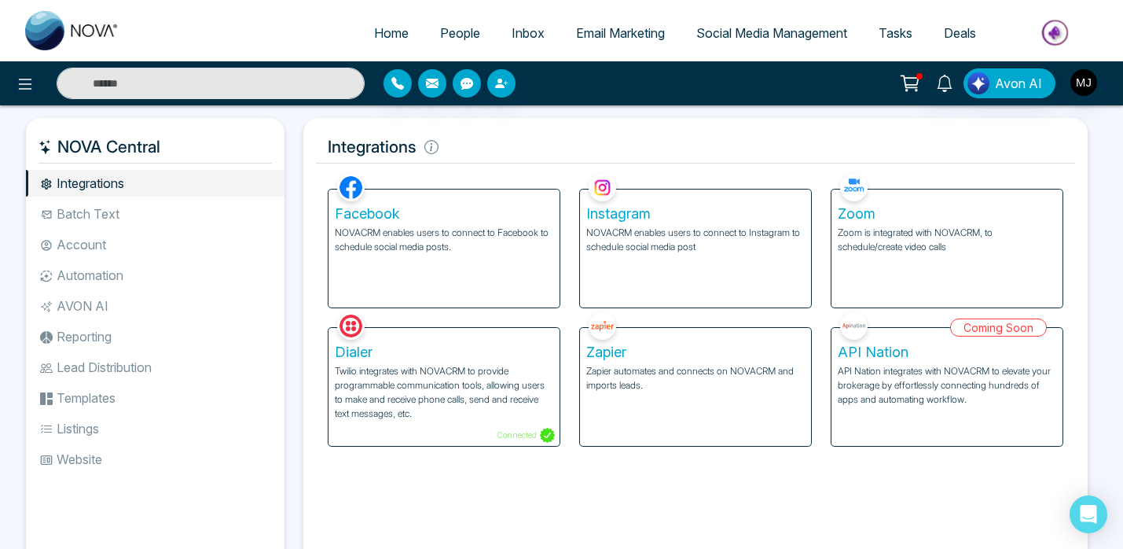
click at [791, 146] on h5 "Integrations" at bounding box center [695, 146] width 759 height 33
click at [498, 148] on h5 "Integrations" at bounding box center [695, 146] width 759 height 33
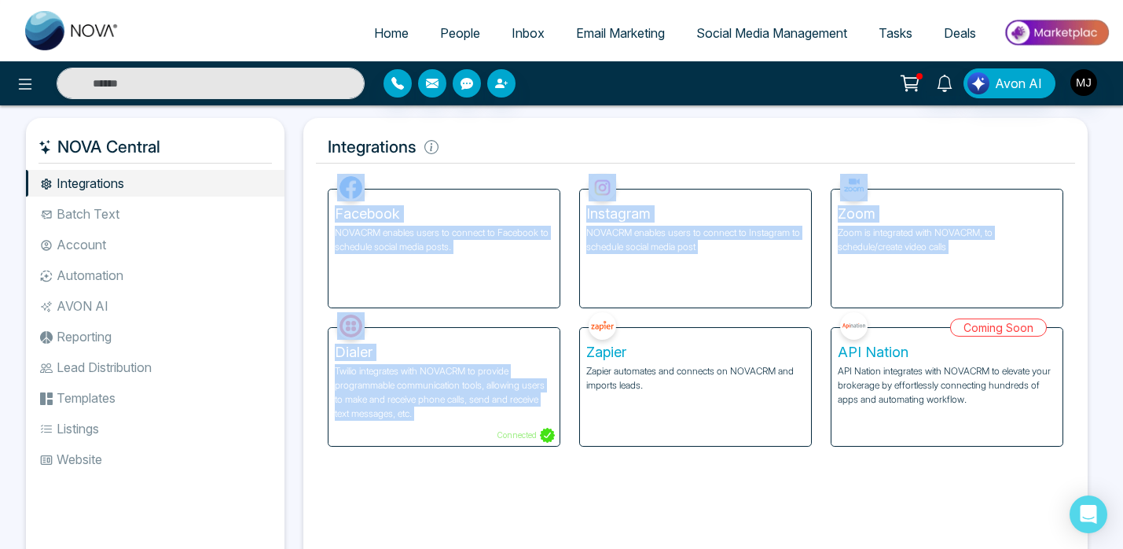
drag, startPoint x: 498, startPoint y: 148, endPoint x: 545, endPoint y: 493, distance: 348.2
click at [545, 493] on div "Integrations Facebook NOVACRM enables users to connect to Facebook to schedule …" at bounding box center [695, 350] width 785 height 465
click at [478, 140] on h5 "Integrations" at bounding box center [695, 146] width 759 height 33
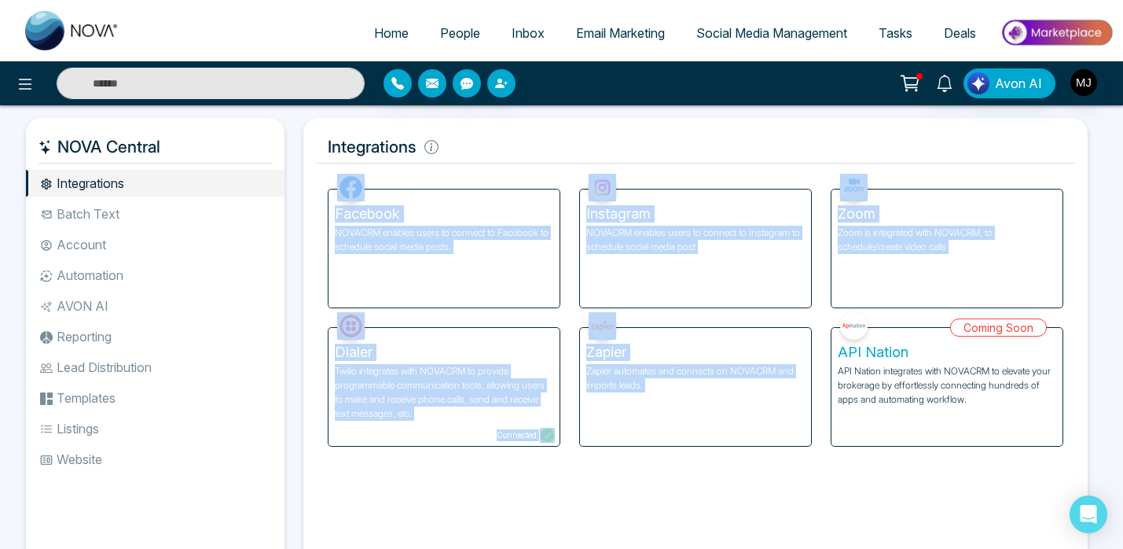
drag, startPoint x: 478, startPoint y: 140, endPoint x: 754, endPoint y: 480, distance: 438.2
click at [754, 480] on div "Integrations Facebook NOVACRM enables users to connect to Facebook to schedule …" at bounding box center [695, 350] width 785 height 465
click at [754, 480] on div "Facebook NOVACRM enables users to connect to Facebook to schedule social media …" at bounding box center [695, 370] width 759 height 401
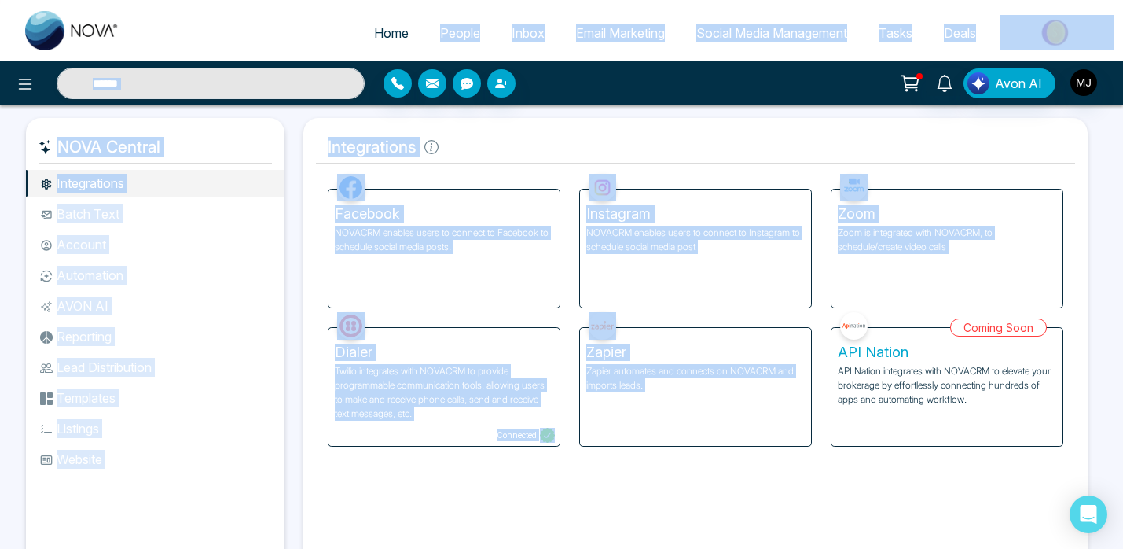
drag, startPoint x: 754, startPoint y: 480, endPoint x: 362, endPoint y: 53, distance: 580.3
click at [362, 53] on div "Home People Inbox Email Marketing Social Media Management Tasks Deals Avon AI N…" at bounding box center [561, 310] width 1123 height 621
click at [26, 90] on icon at bounding box center [25, 84] width 19 height 19
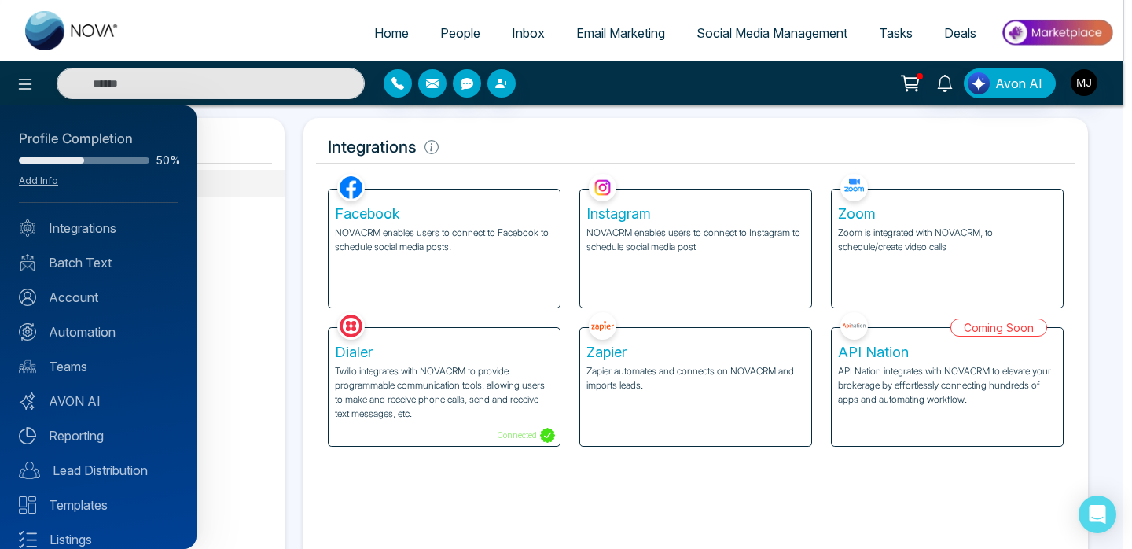
click at [414, 114] on div at bounding box center [566, 274] width 1132 height 549
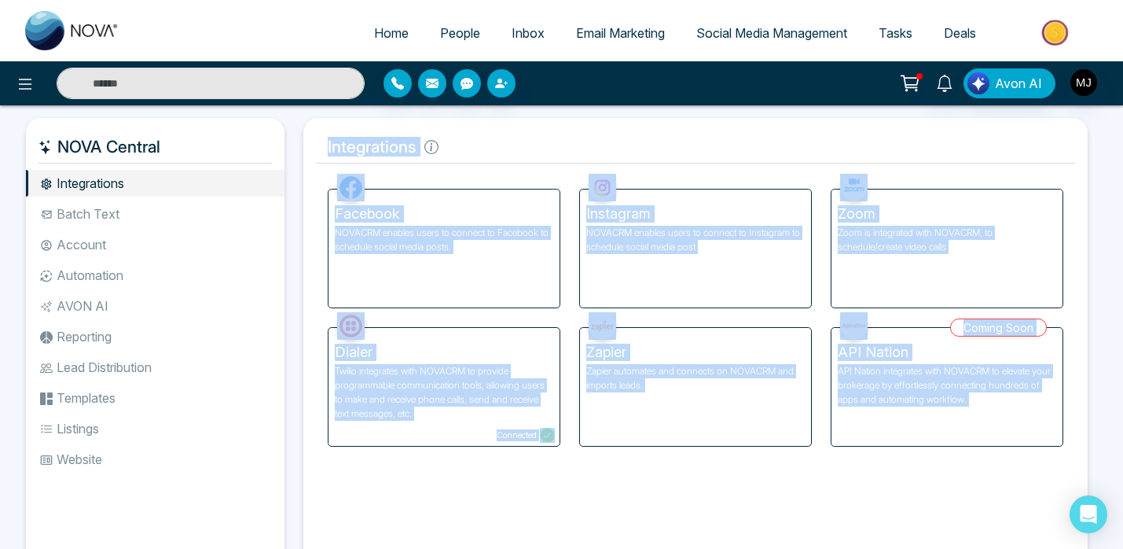
scroll to position [72, 0]
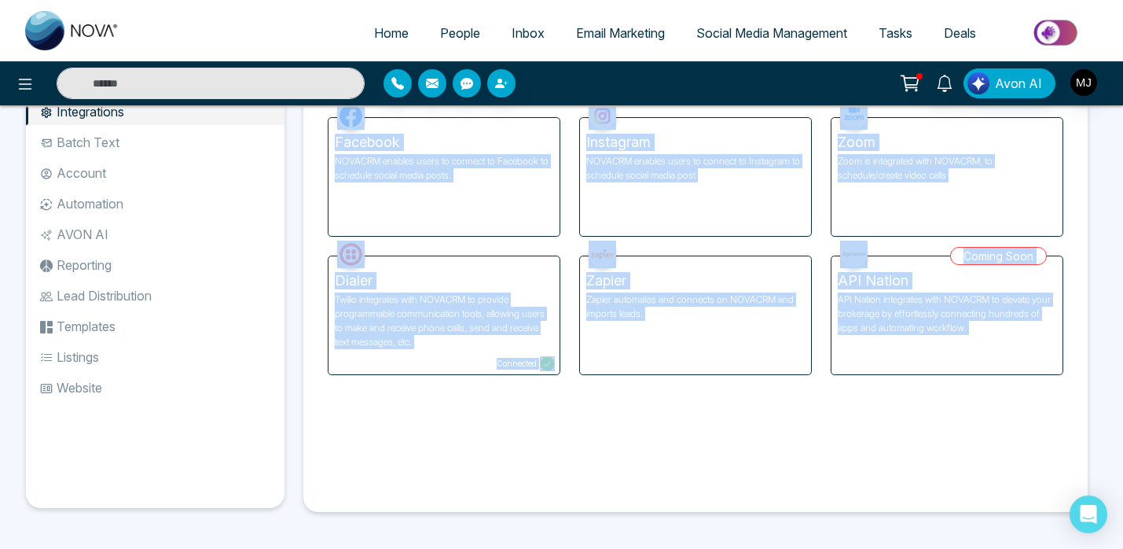
drag, startPoint x: 414, startPoint y: 114, endPoint x: 940, endPoint y: 558, distance: 689.0
click at [940, 477] on html "Home People Inbox Email Marketing Social Media Management Tasks Deals Avon AI N…" at bounding box center [561, 202] width 1123 height 549
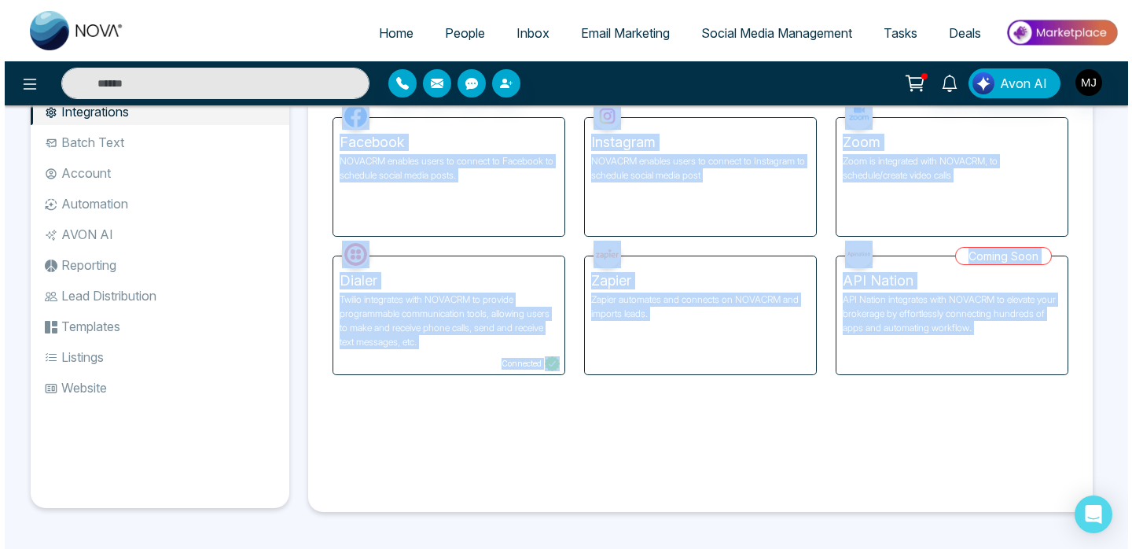
scroll to position [0, 0]
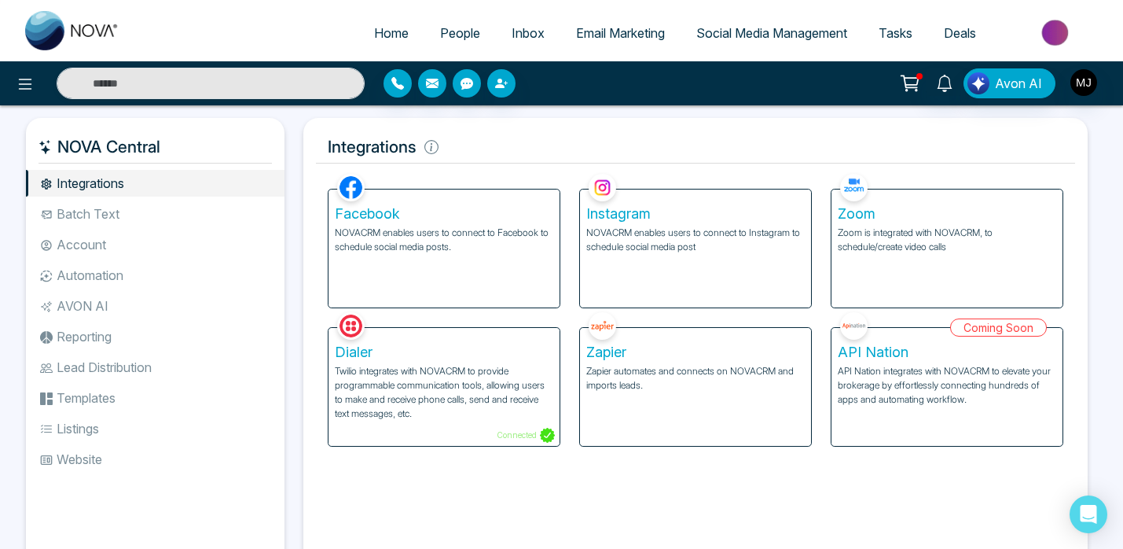
click at [498, 160] on h5 "Integrations" at bounding box center [695, 146] width 759 height 33
click at [24, 86] on icon at bounding box center [25, 84] width 19 height 19
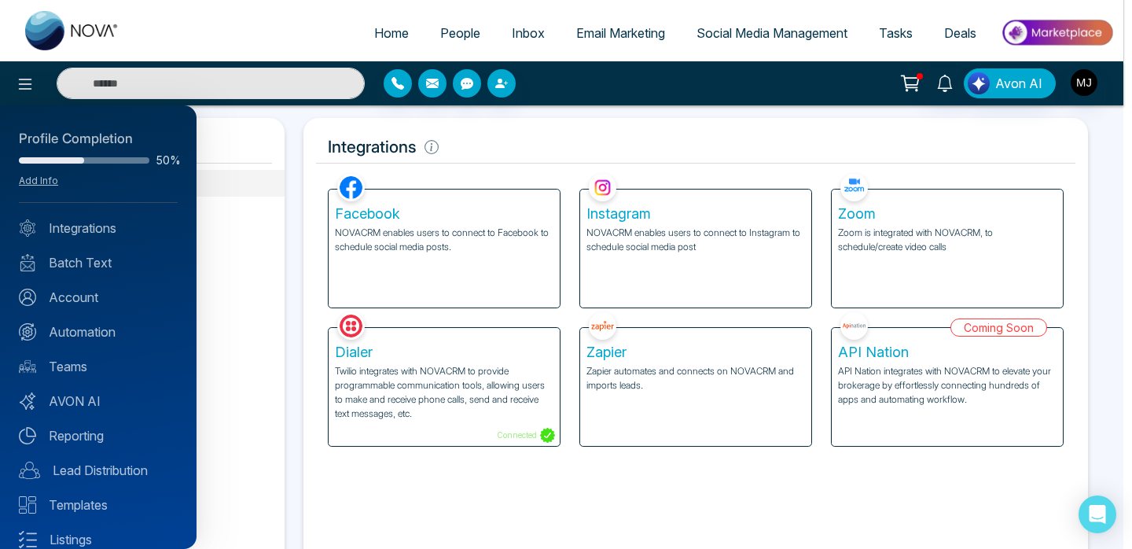
click at [447, 134] on div at bounding box center [566, 274] width 1132 height 549
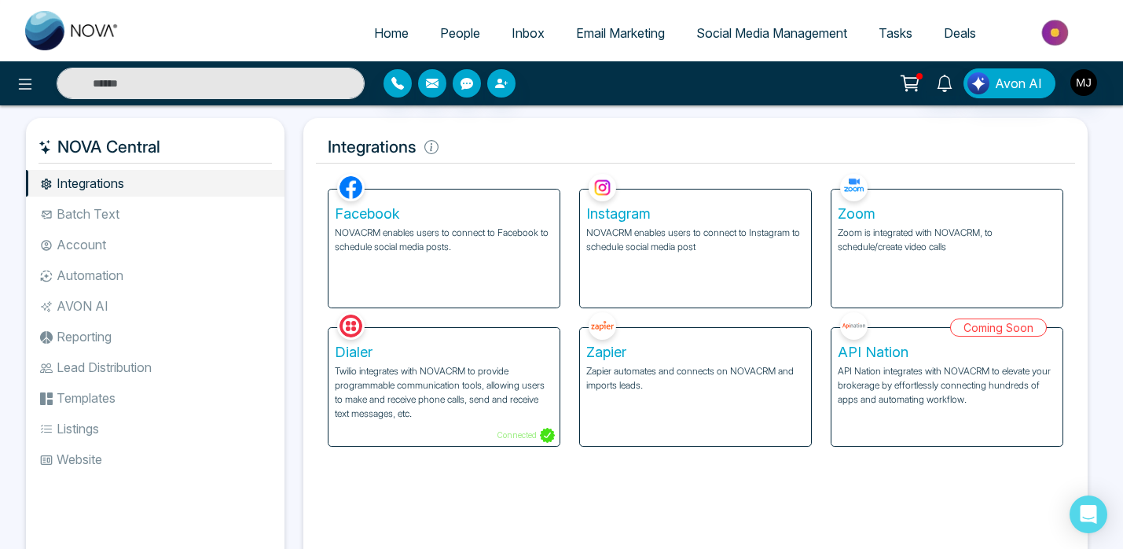
click at [393, 17] on ul "Home People Inbox Email Marketing Social Media Management Tasks Deals" at bounding box center [624, 34] width 979 height 43
click at [384, 35] on span "Home" at bounding box center [391, 33] width 35 height 16
select select "*"
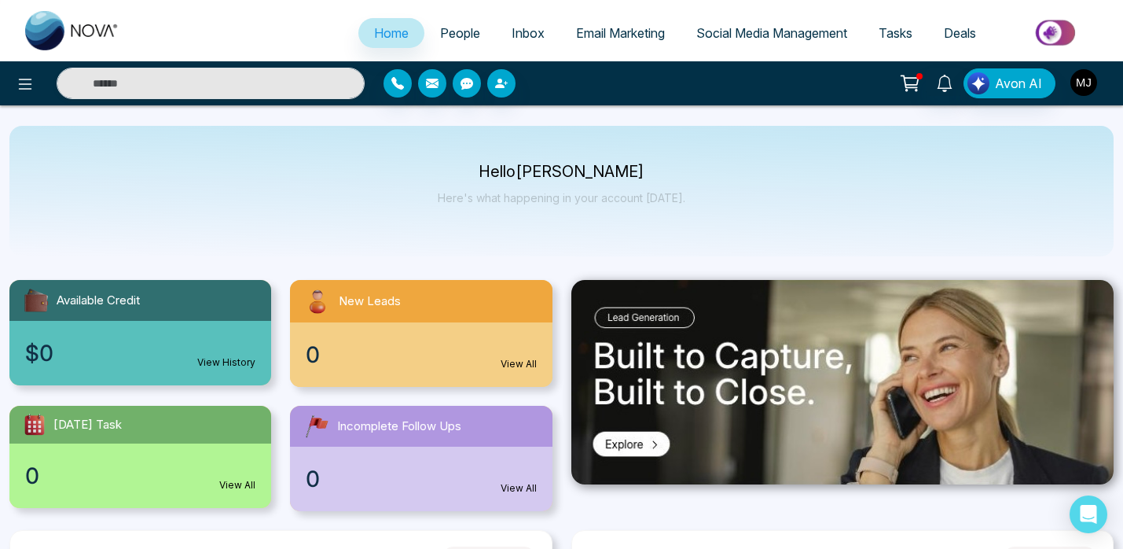
click at [1083, 80] on img "button" at bounding box center [1084, 82] width 27 height 27
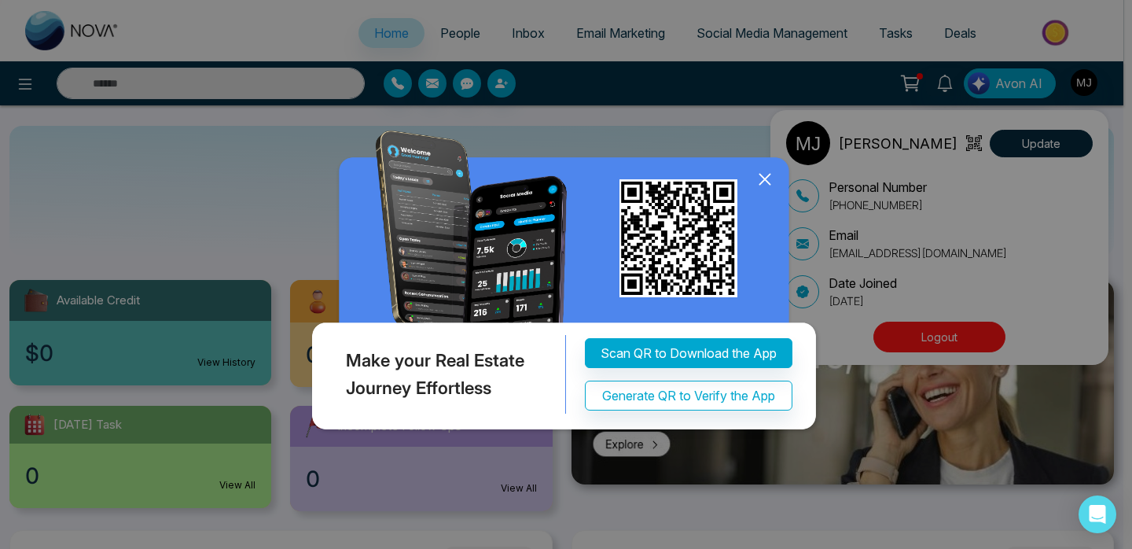
click at [770, 177] on icon at bounding box center [765, 179] width 24 height 24
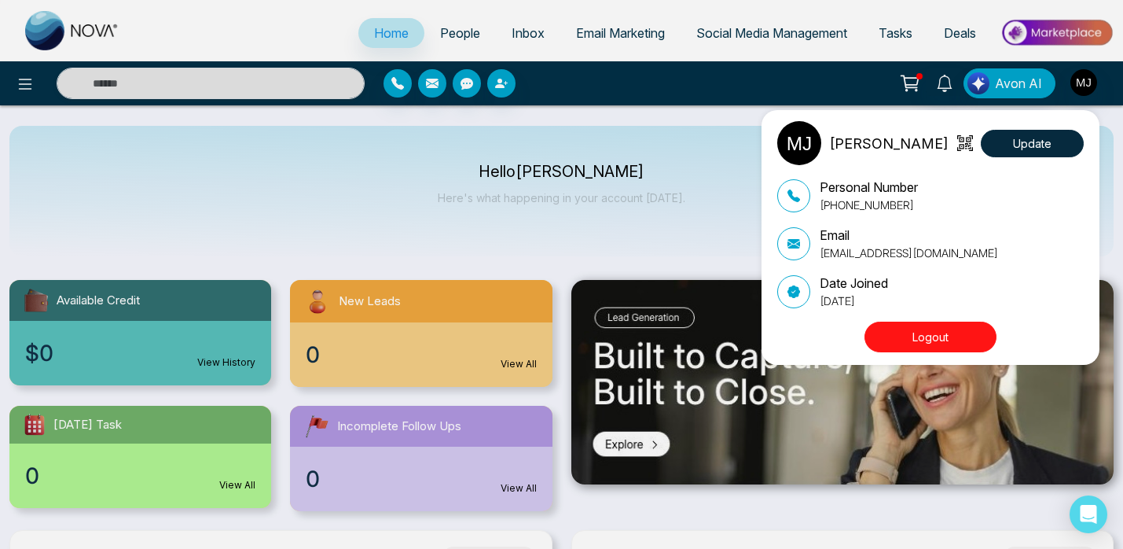
click at [855, 285] on p "Date Joined" at bounding box center [854, 283] width 68 height 19
click at [888, 293] on p "[DATE]" at bounding box center [854, 300] width 68 height 17
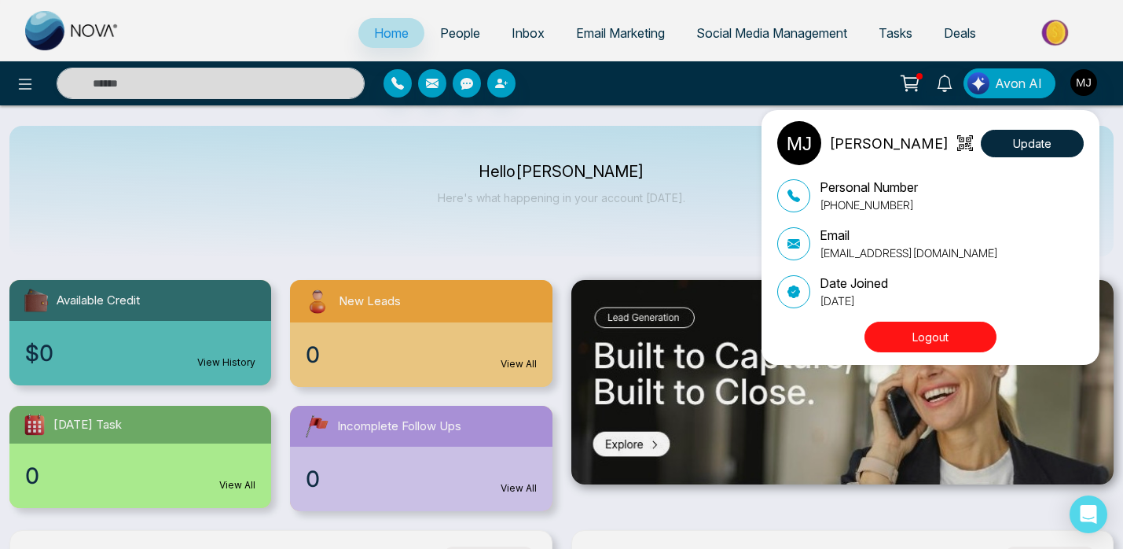
click at [888, 293] on p "[DATE]" at bounding box center [854, 300] width 68 height 17
click at [922, 298] on div "Date Joined [DATE]" at bounding box center [930, 291] width 307 height 35
click at [911, 244] on p "Email" at bounding box center [909, 235] width 178 height 19
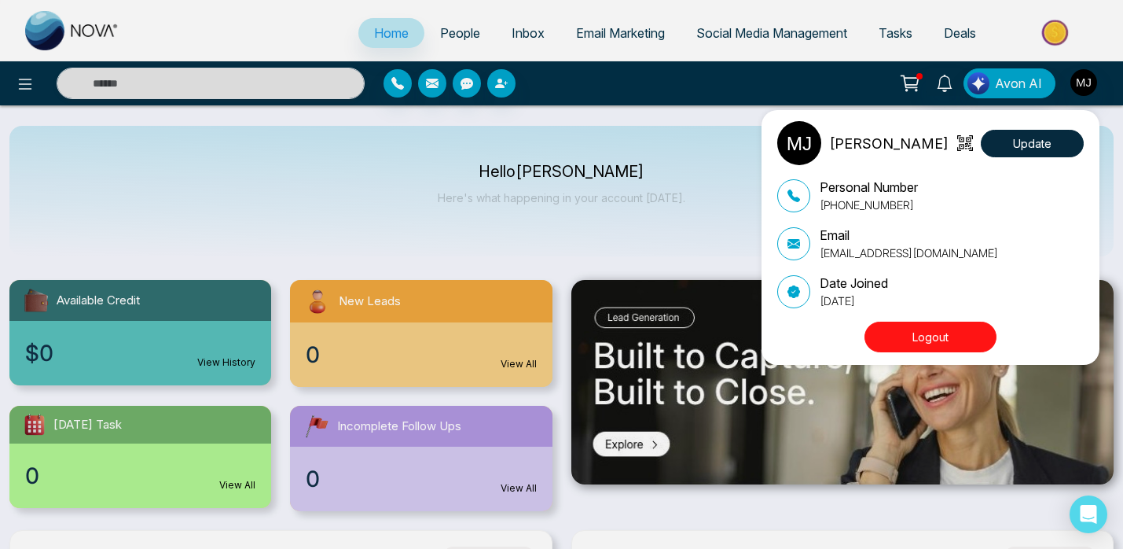
click at [911, 244] on p "Email" at bounding box center [909, 235] width 178 height 19
click at [910, 252] on p "[EMAIL_ADDRESS][DOMAIN_NAME]" at bounding box center [909, 252] width 178 height 17
click at [948, 254] on p "[EMAIL_ADDRESS][DOMAIN_NAME]" at bounding box center [909, 252] width 178 height 17
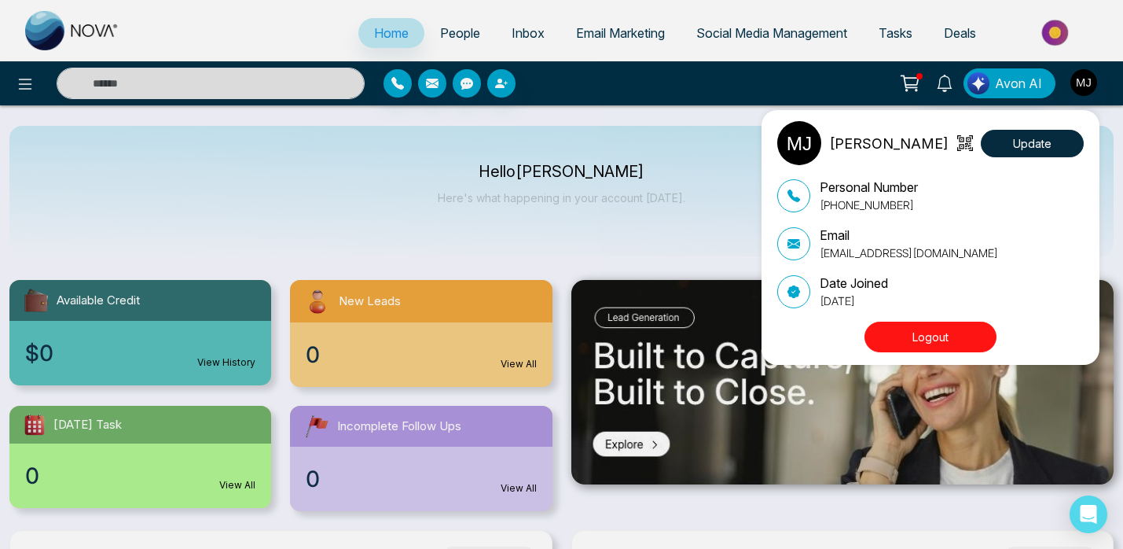
click at [792, 60] on div "[PERSON_NAME][DEMOGRAPHIC_DATA] Update Personal Number [PHONE_NUMBER] Email [EM…" at bounding box center [561, 274] width 1123 height 549
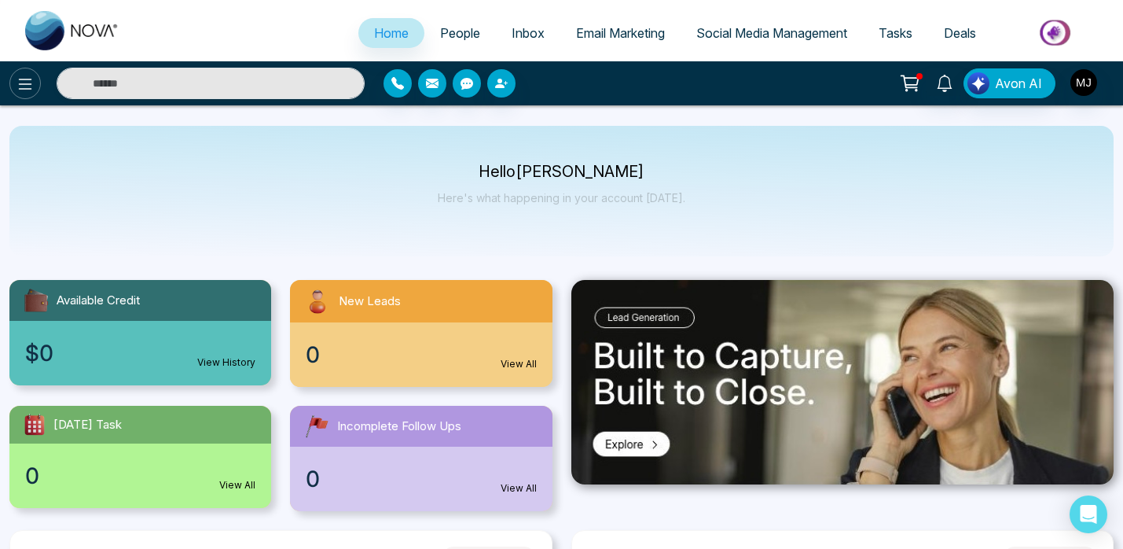
click at [27, 88] on icon at bounding box center [25, 84] width 13 height 11
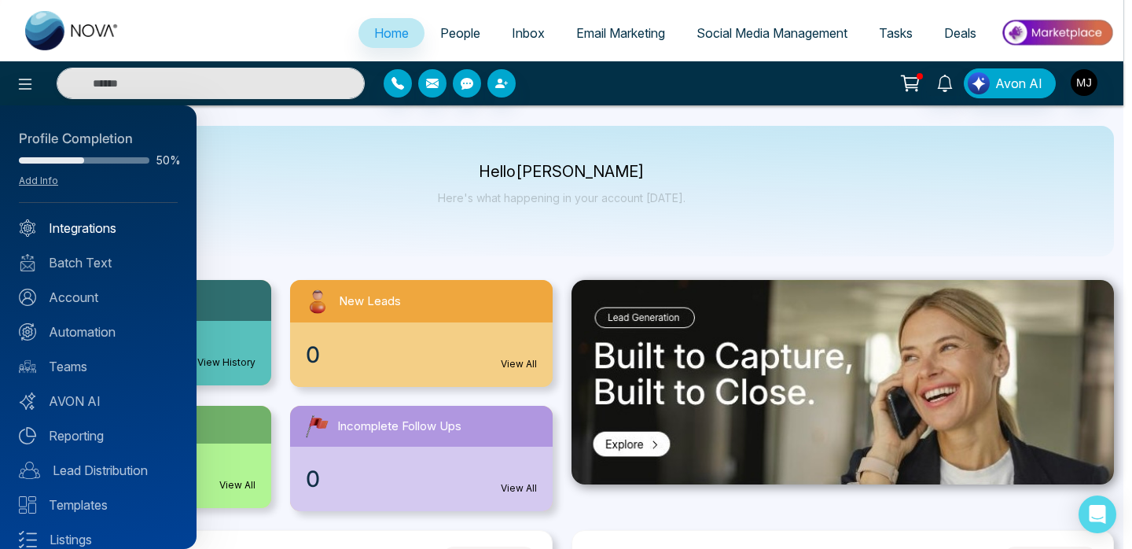
click at [101, 233] on link "Integrations" at bounding box center [98, 228] width 159 height 19
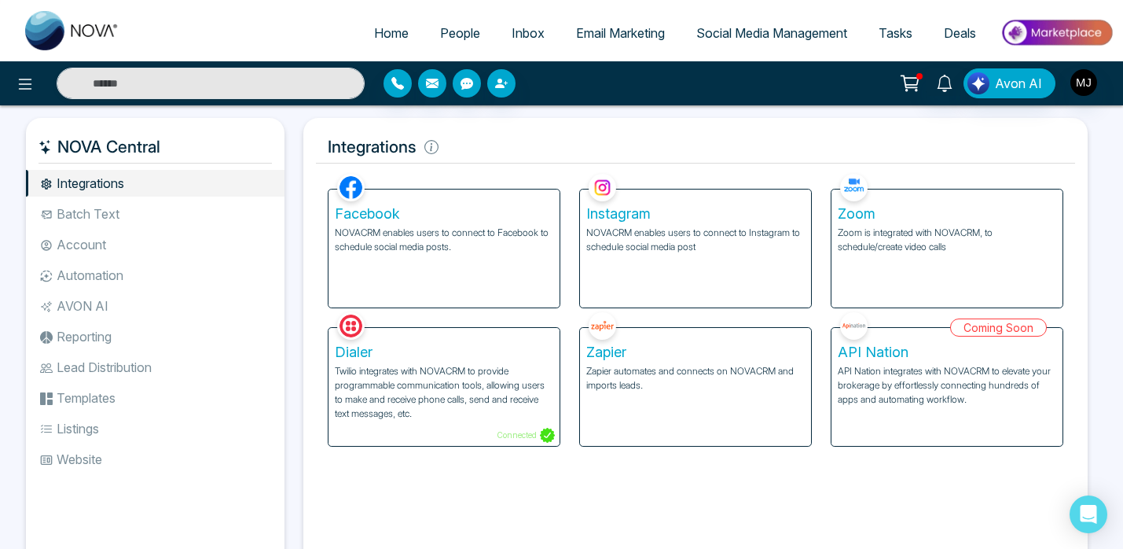
click at [513, 270] on div "Facebook NOVACRM enables users to connect to Facebook to schedule social media …" at bounding box center [444, 248] width 231 height 118
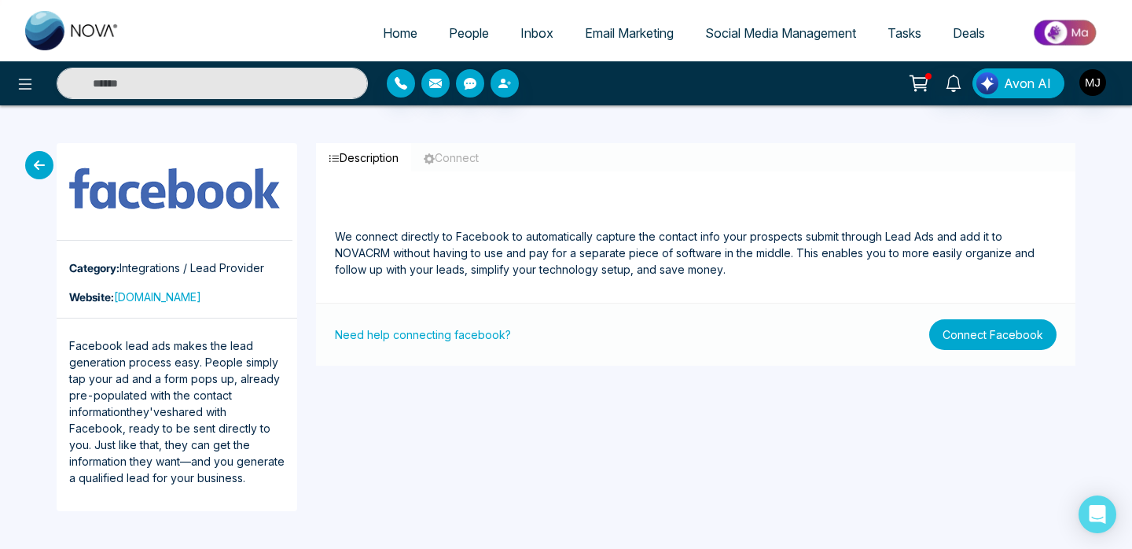
click at [987, 346] on button "Connect Facebook" at bounding box center [992, 334] width 127 height 31
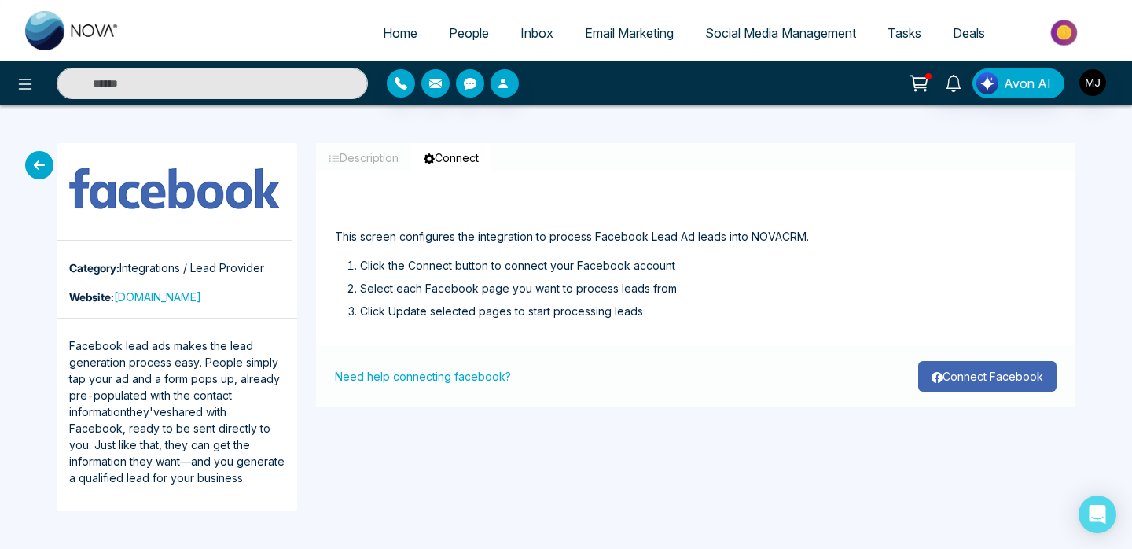
click at [971, 384] on button "Connect Facebook" at bounding box center [987, 376] width 138 height 31
